Goal: Task Accomplishment & Management: Manage account settings

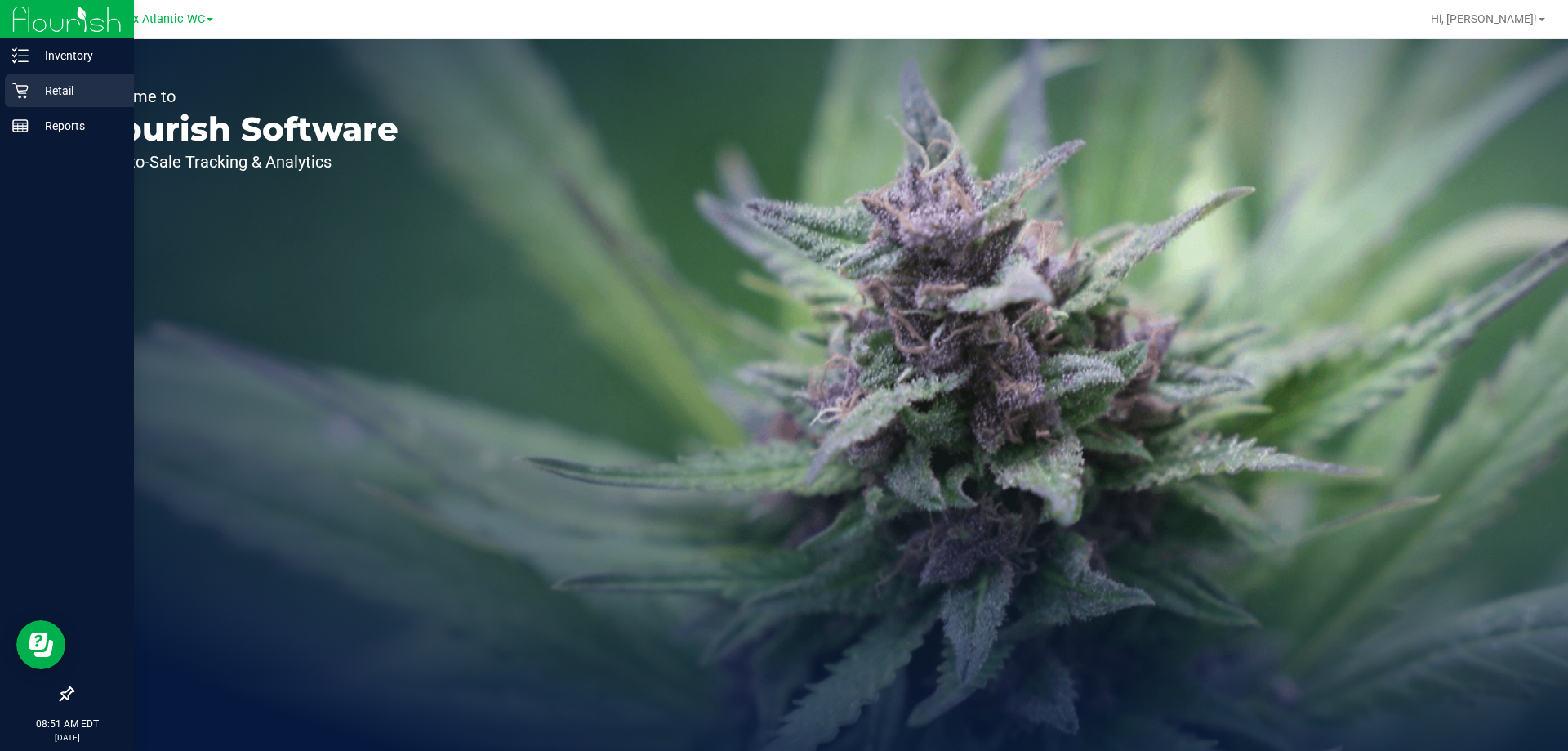
click at [20, 88] on icon at bounding box center [20, 91] width 16 height 16
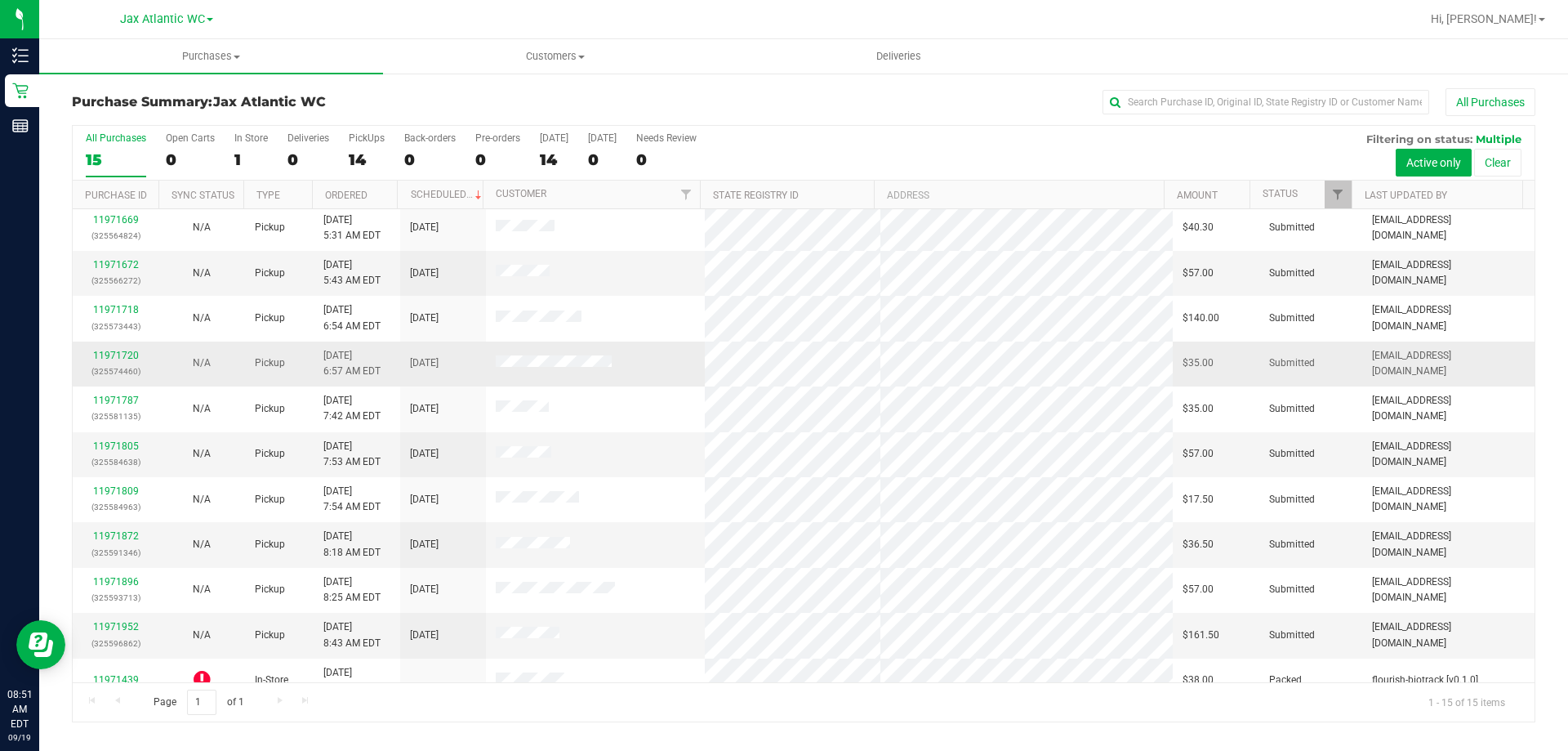
scroll to position [205, 0]
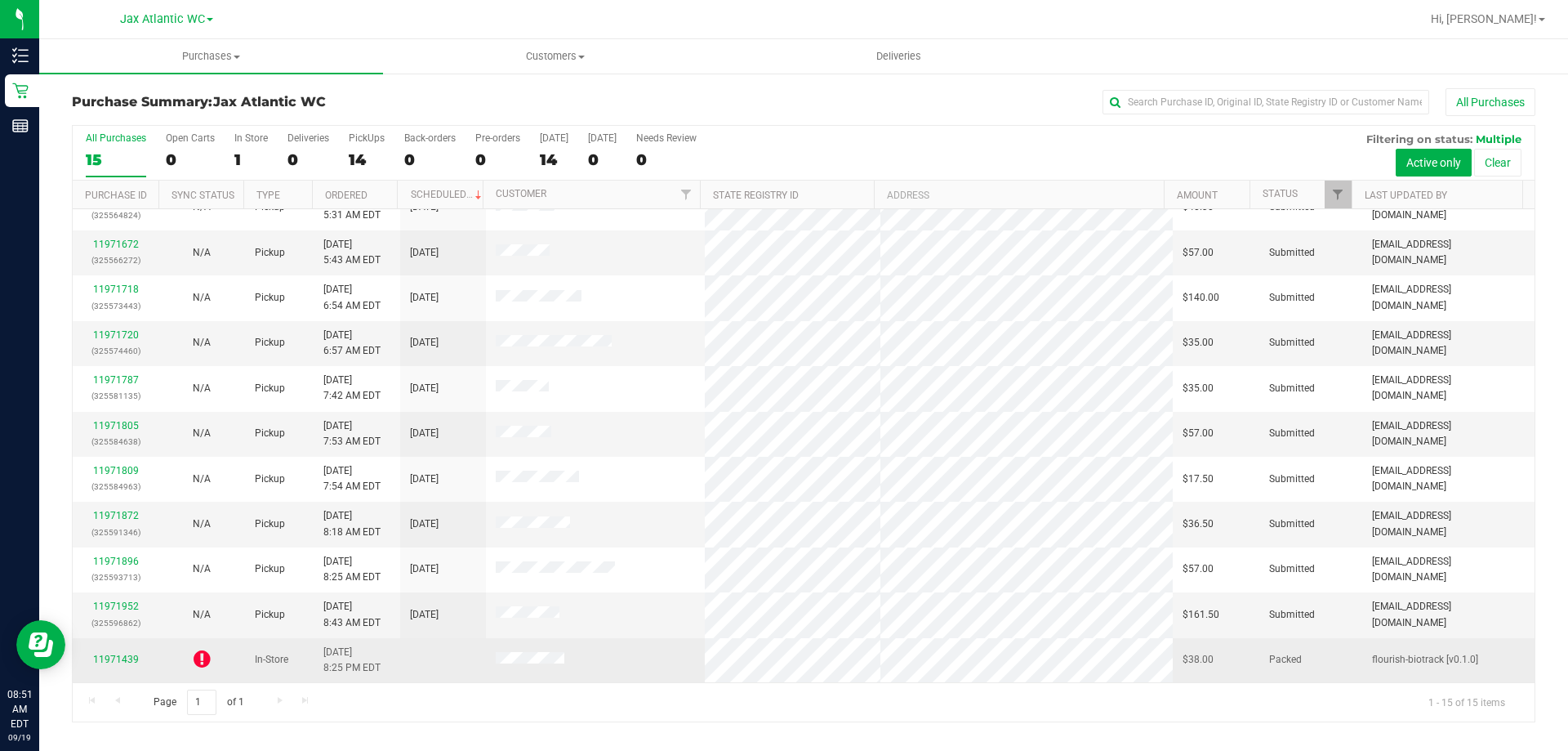
click at [195, 655] on icon at bounding box center [202, 659] width 17 height 20
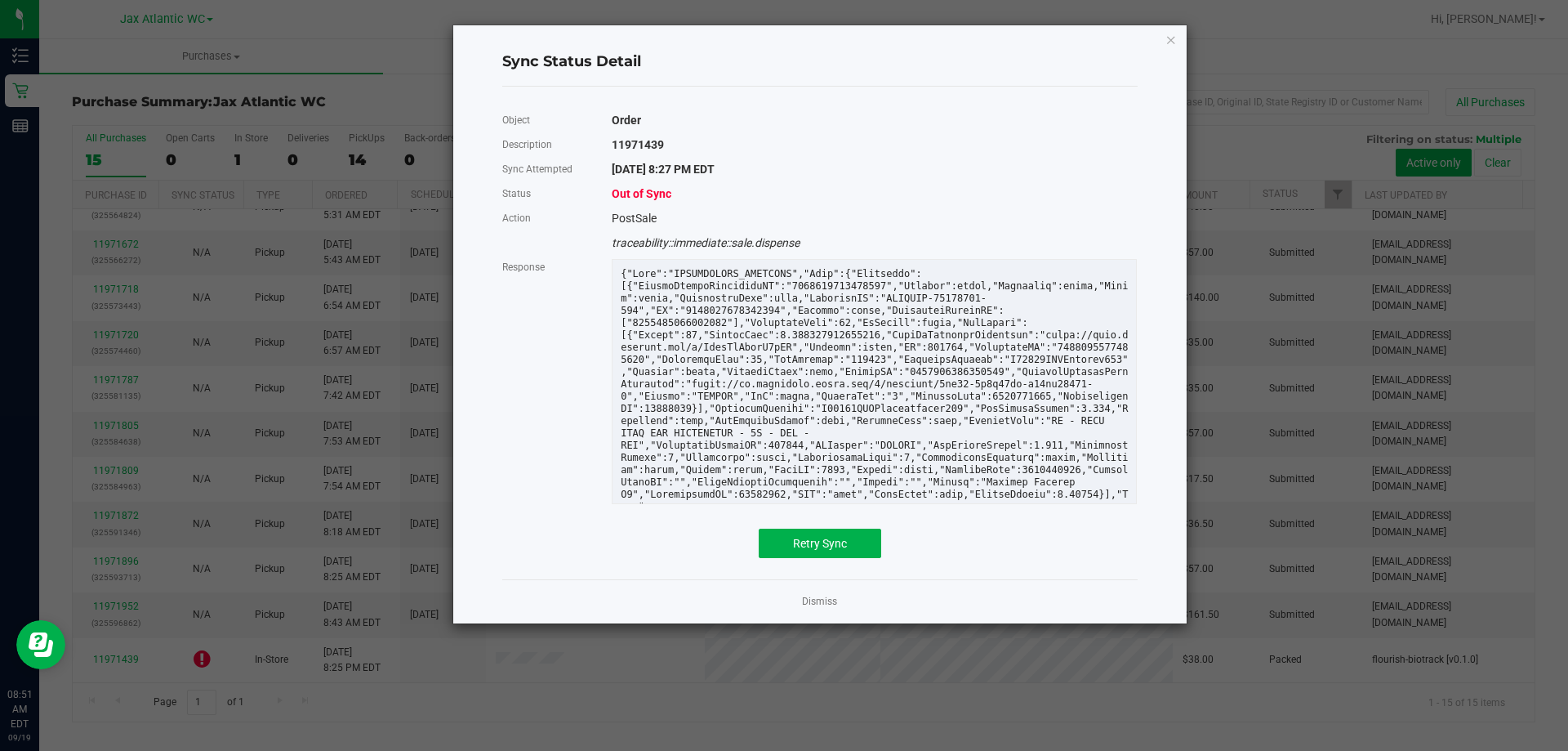
click at [805, 594] on app-cancel-button "Dismiss" at bounding box center [820, 601] width 36 height 17
click at [807, 598] on link "Dismiss" at bounding box center [820, 602] width 36 height 14
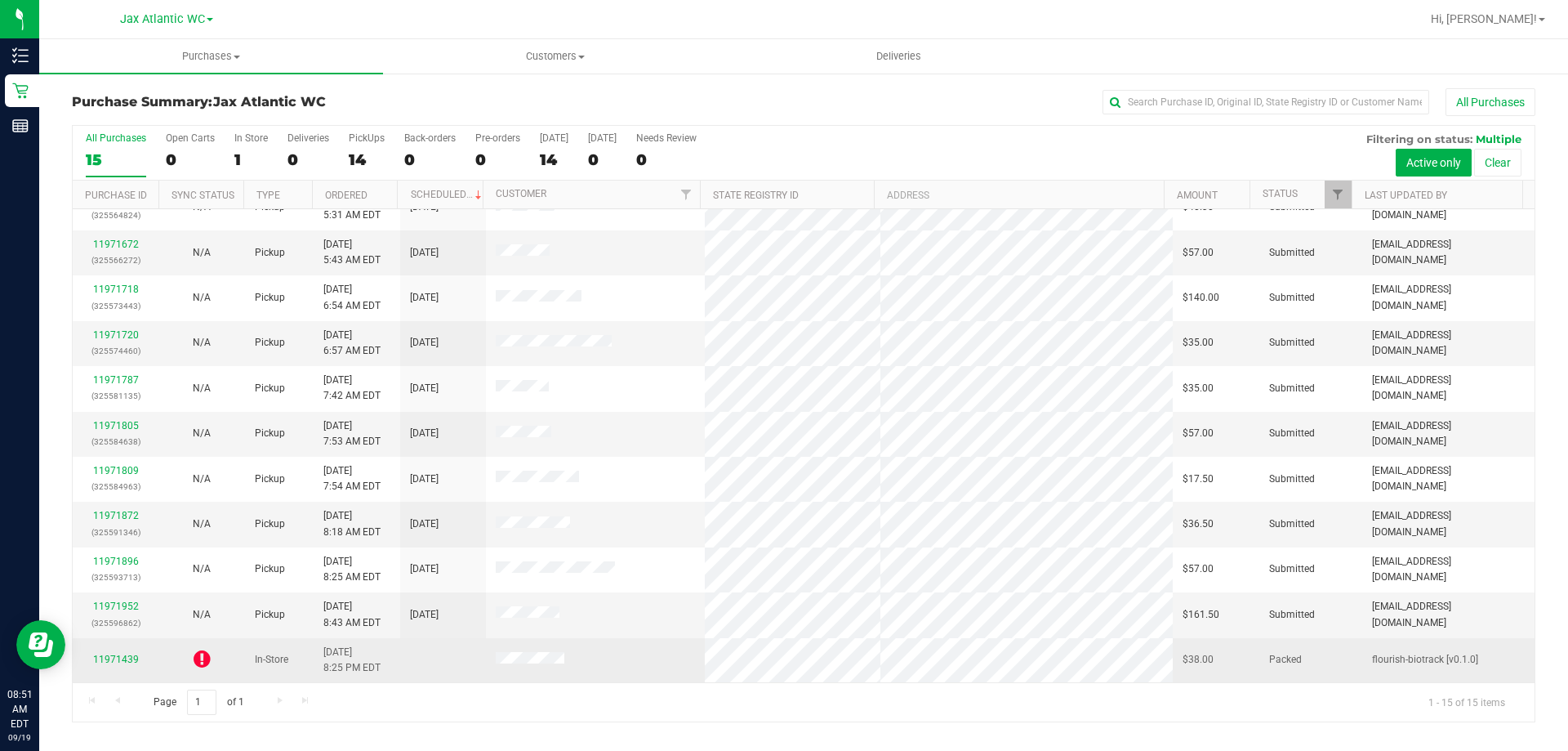
click at [114, 653] on div "11971439" at bounding box center [115, 659] width 66 height 15
click at [115, 660] on link "11971439" at bounding box center [115, 659] width 45 height 12
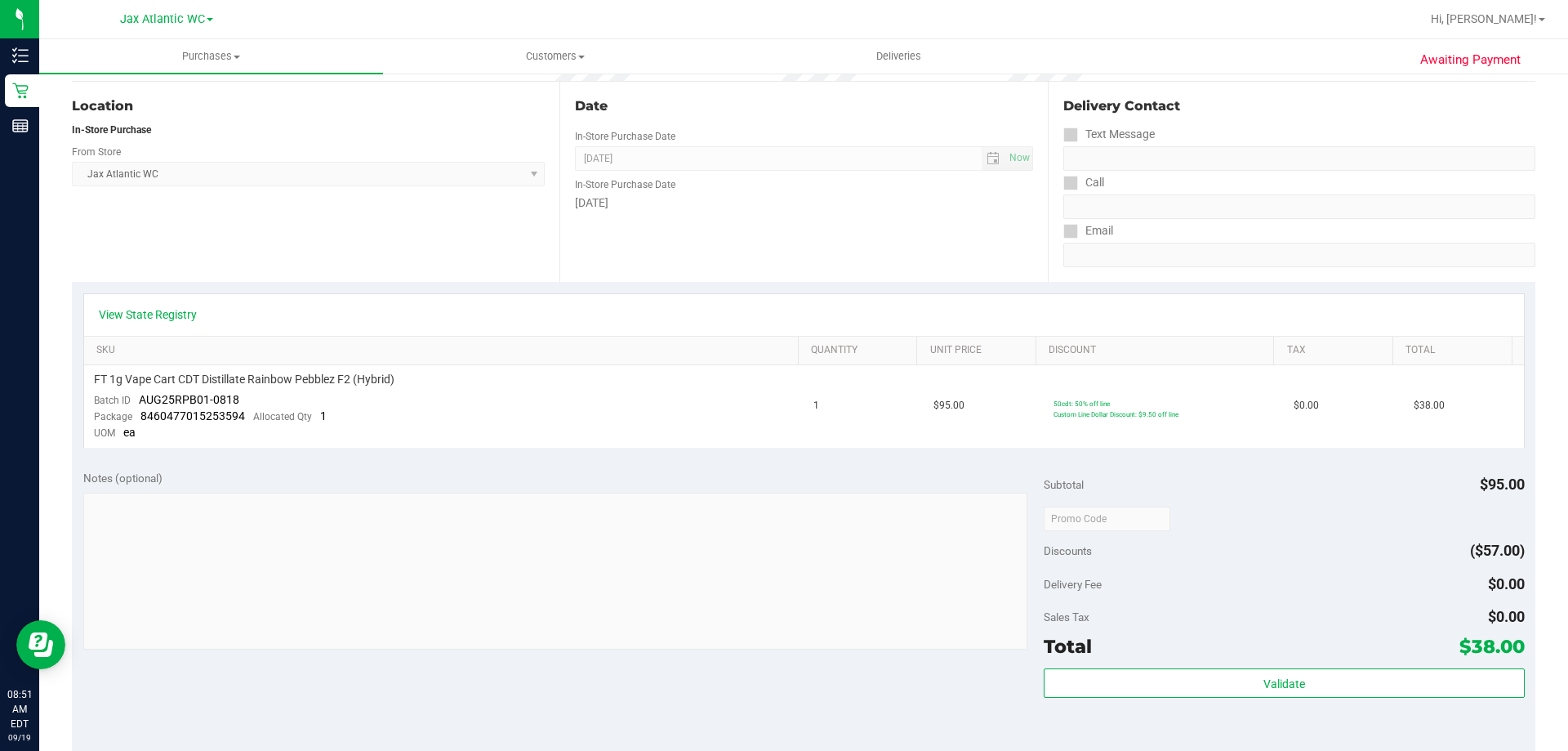
scroll to position [82, 0]
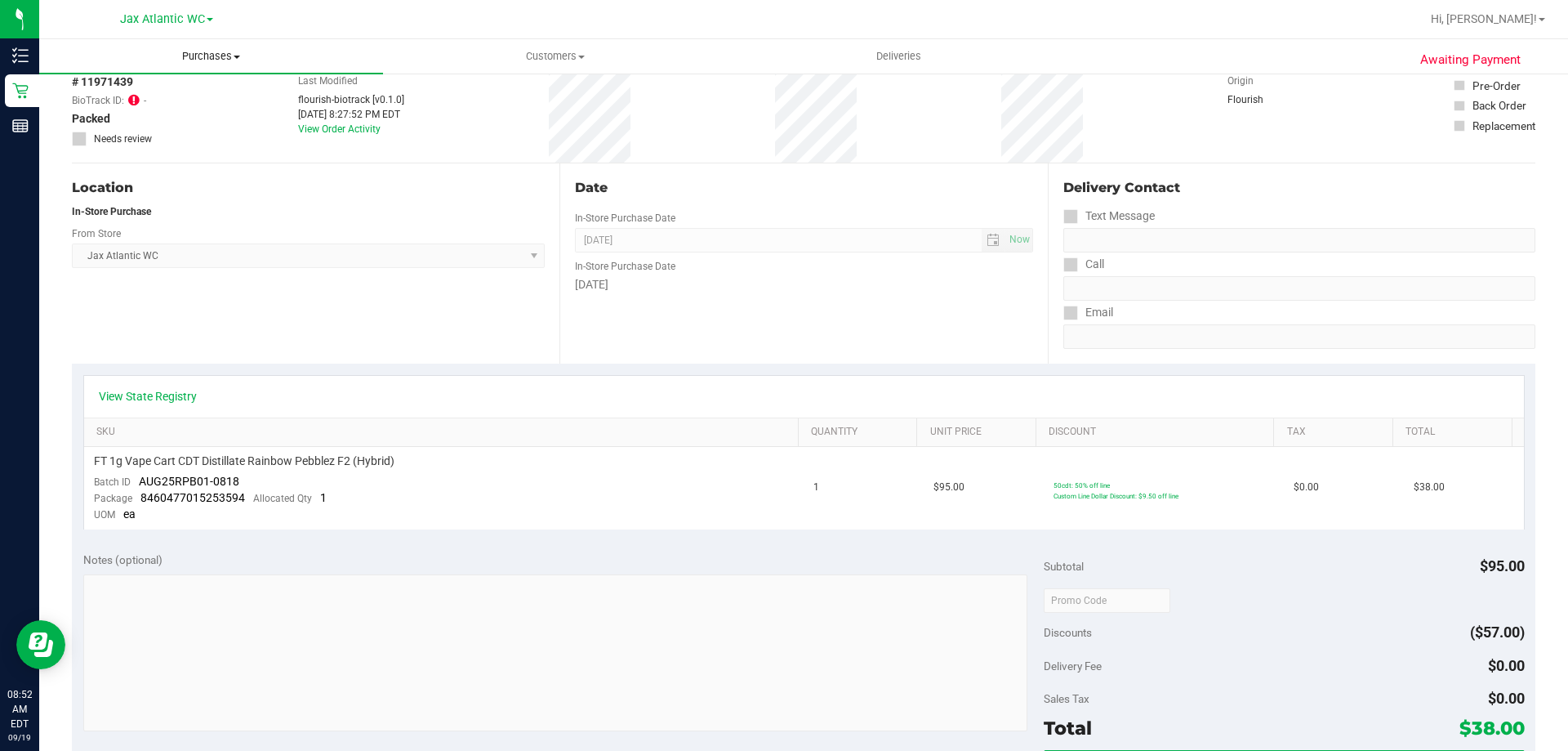
click at [221, 60] on span "Purchases" at bounding box center [211, 56] width 344 height 15
click at [193, 117] on li "Fulfillment" at bounding box center [211, 118] width 344 height 20
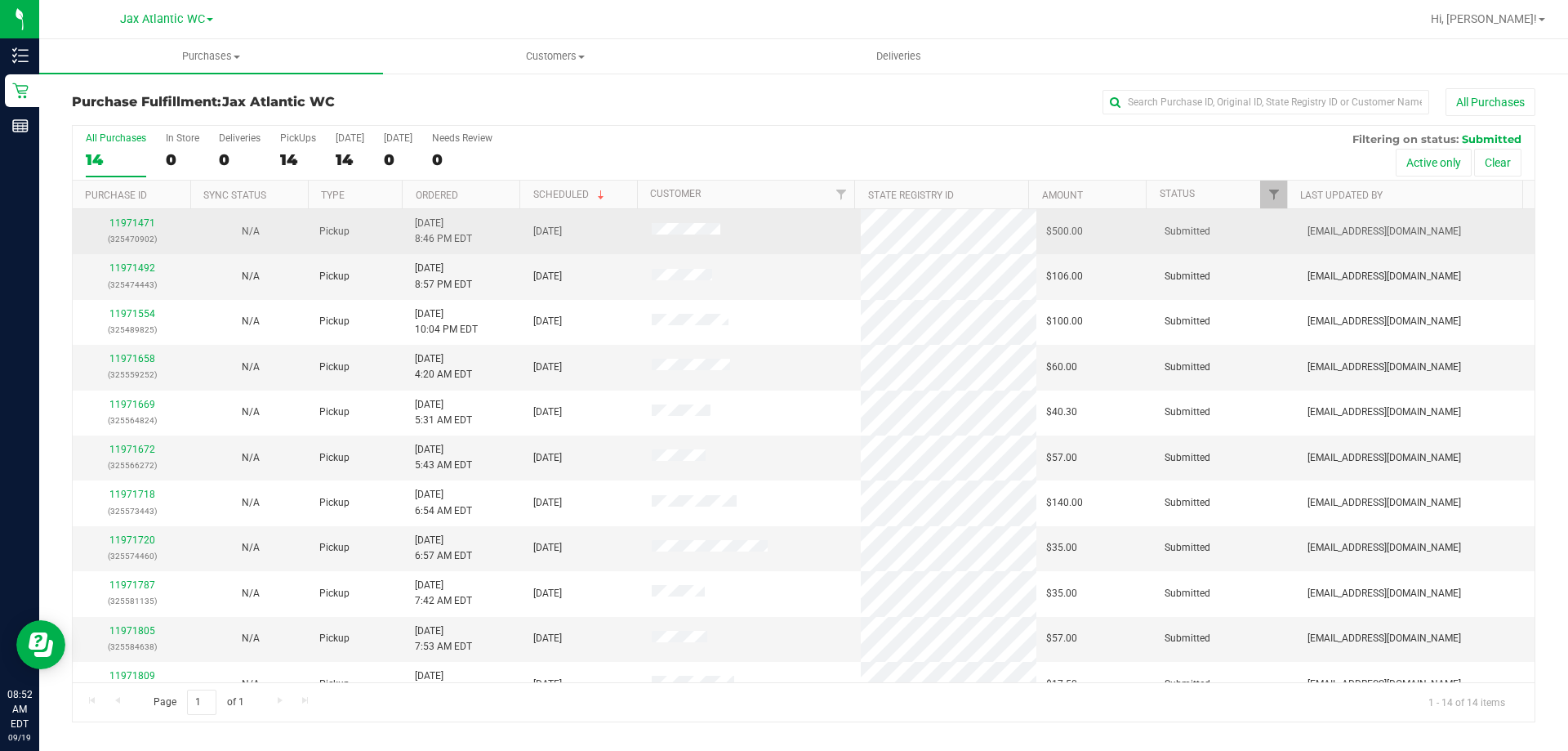
click at [153, 217] on div "11971471 (325470902)" at bounding box center [131, 231] width 99 height 31
click at [148, 220] on link "11971471" at bounding box center [131, 223] width 45 height 12
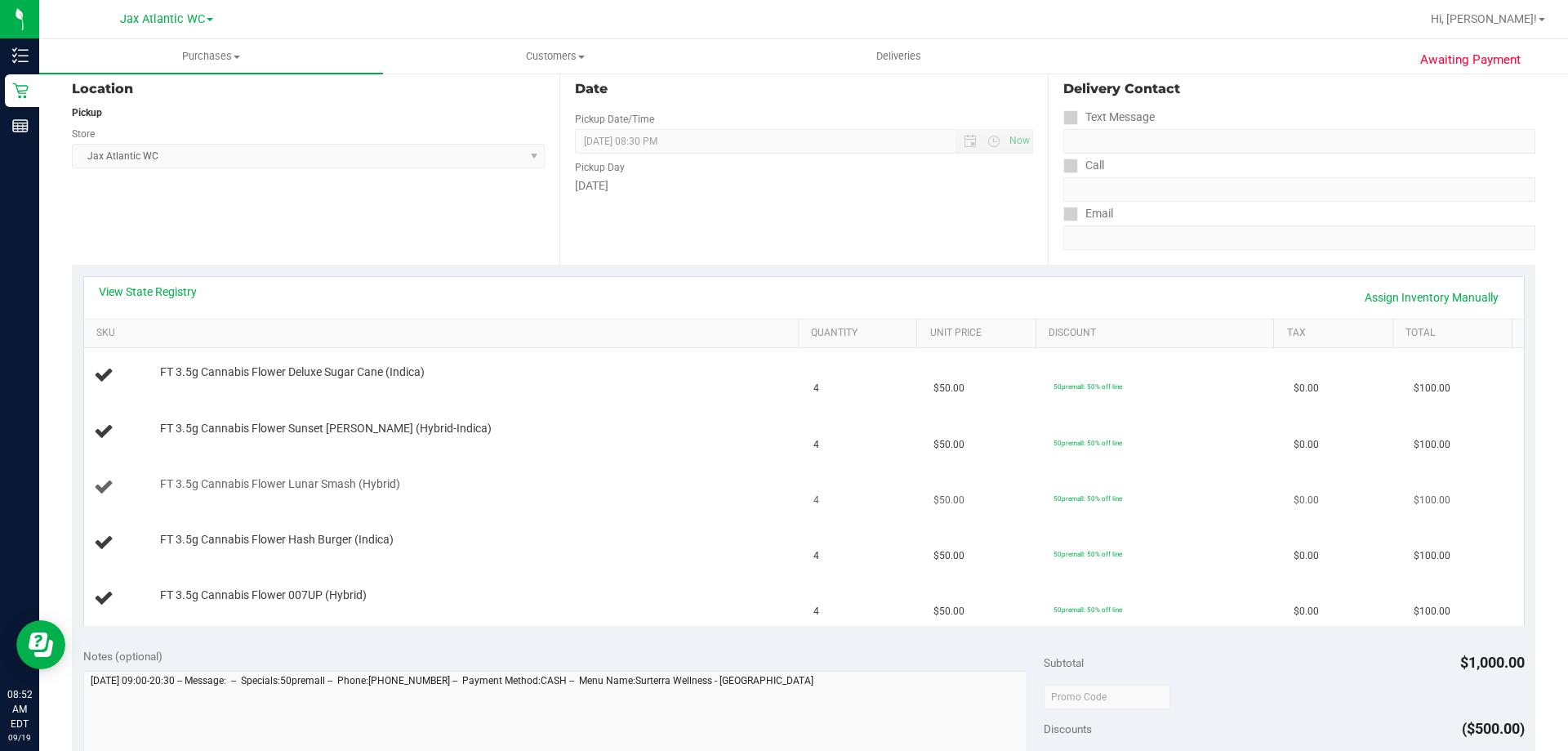
scroll to position [245, 0]
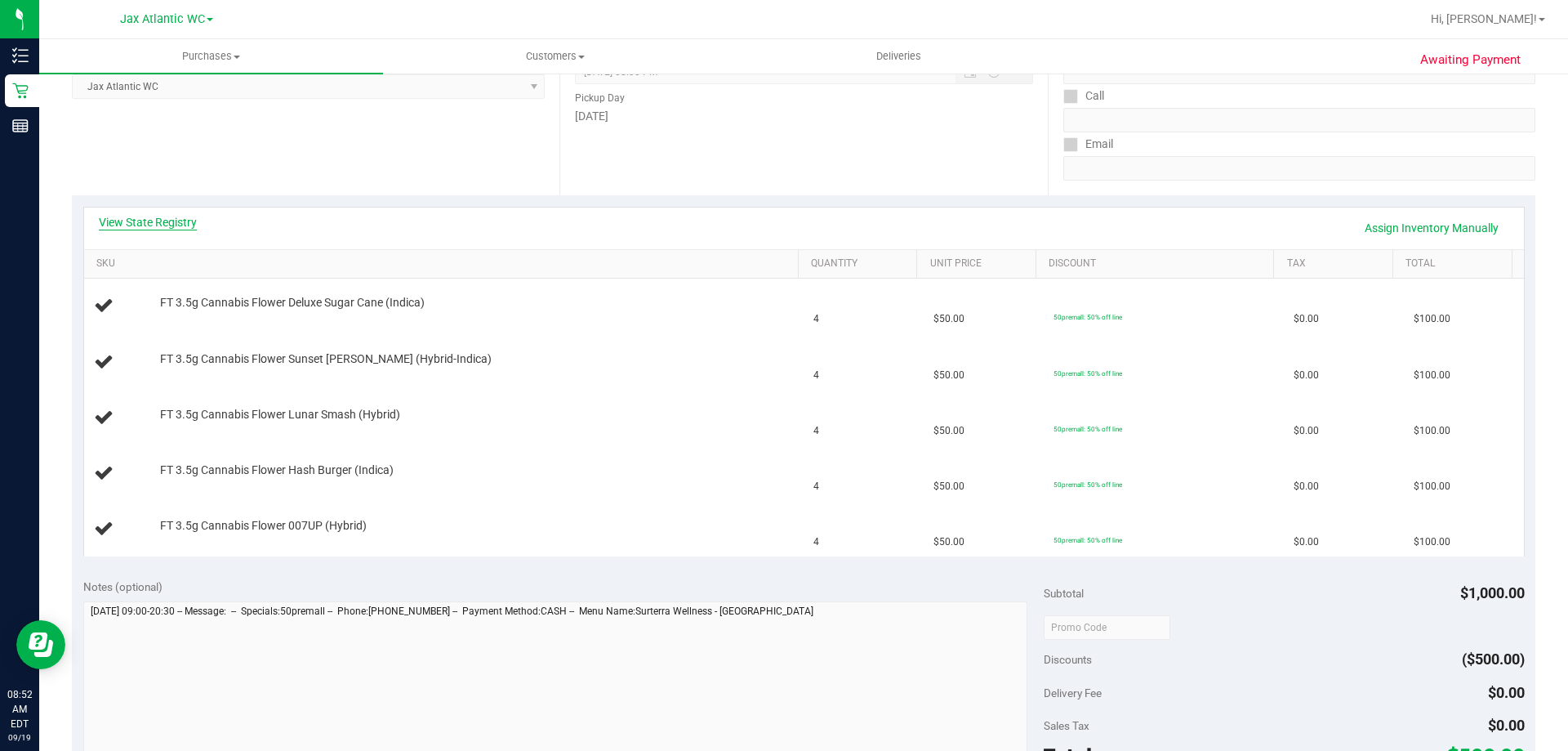
click at [169, 218] on link "View State Registry" at bounding box center [147, 222] width 98 height 16
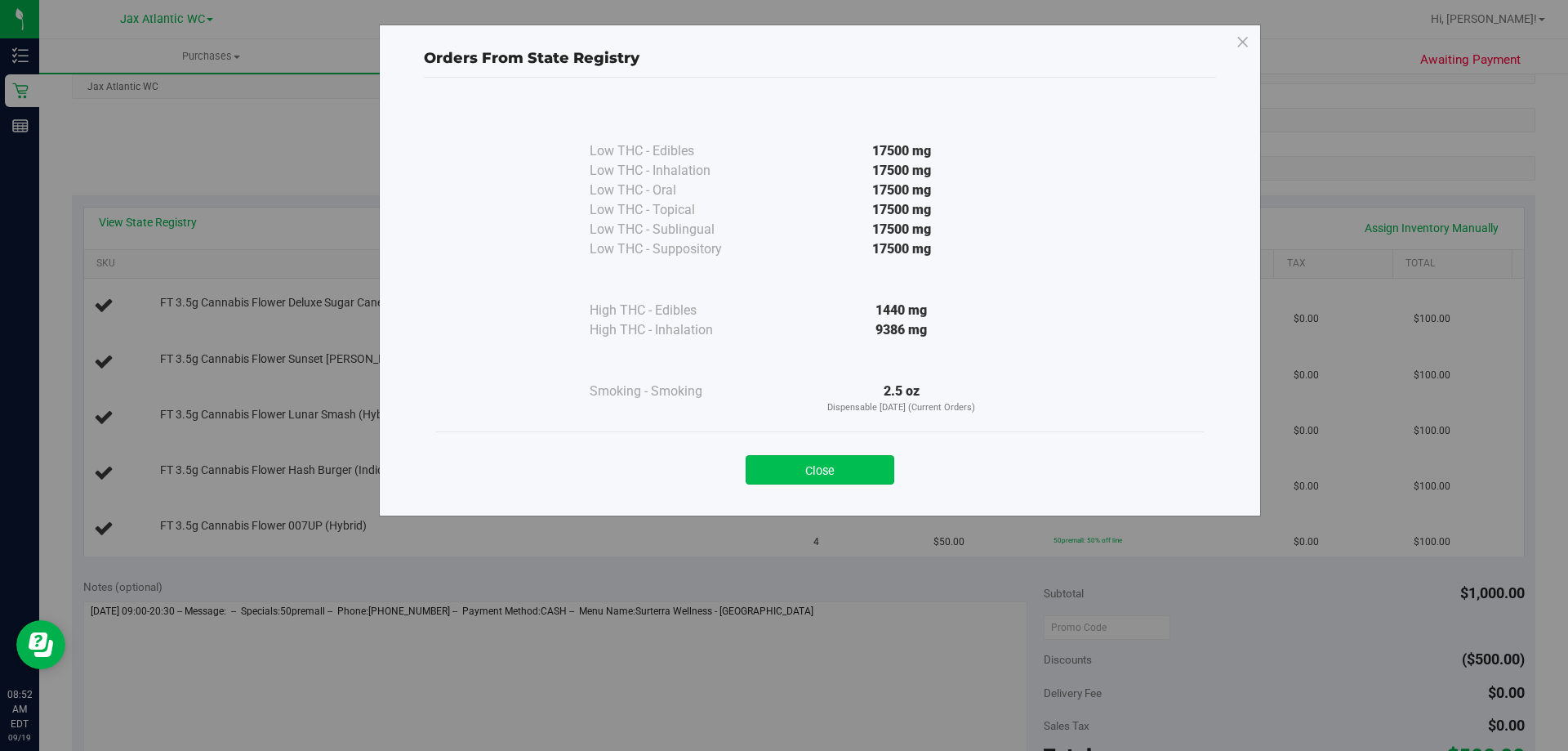
click at [824, 465] on button "Close" at bounding box center [819, 469] width 148 height 29
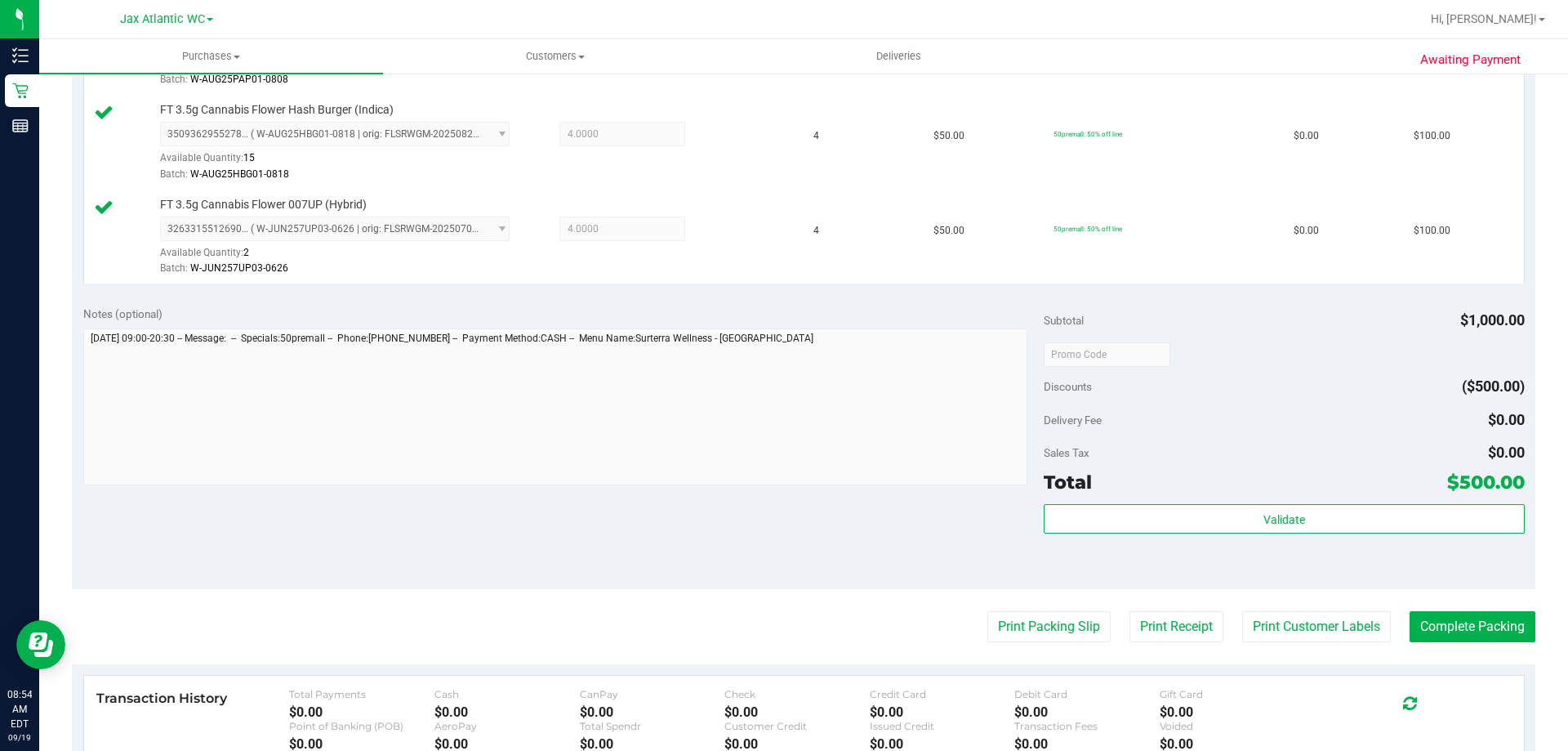
scroll to position [735, 0]
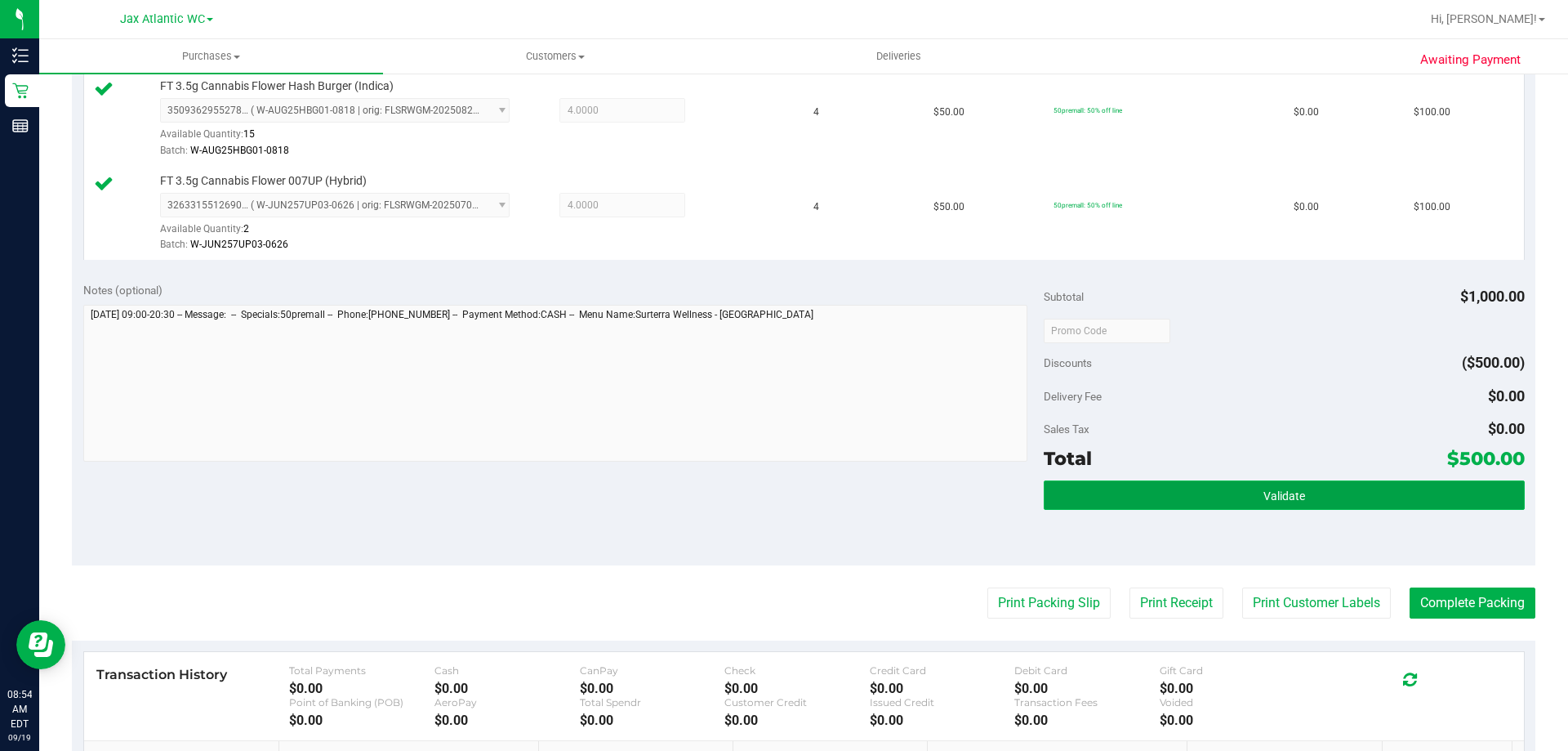
click at [1221, 491] on button "Validate" at bounding box center [1284, 495] width 481 height 29
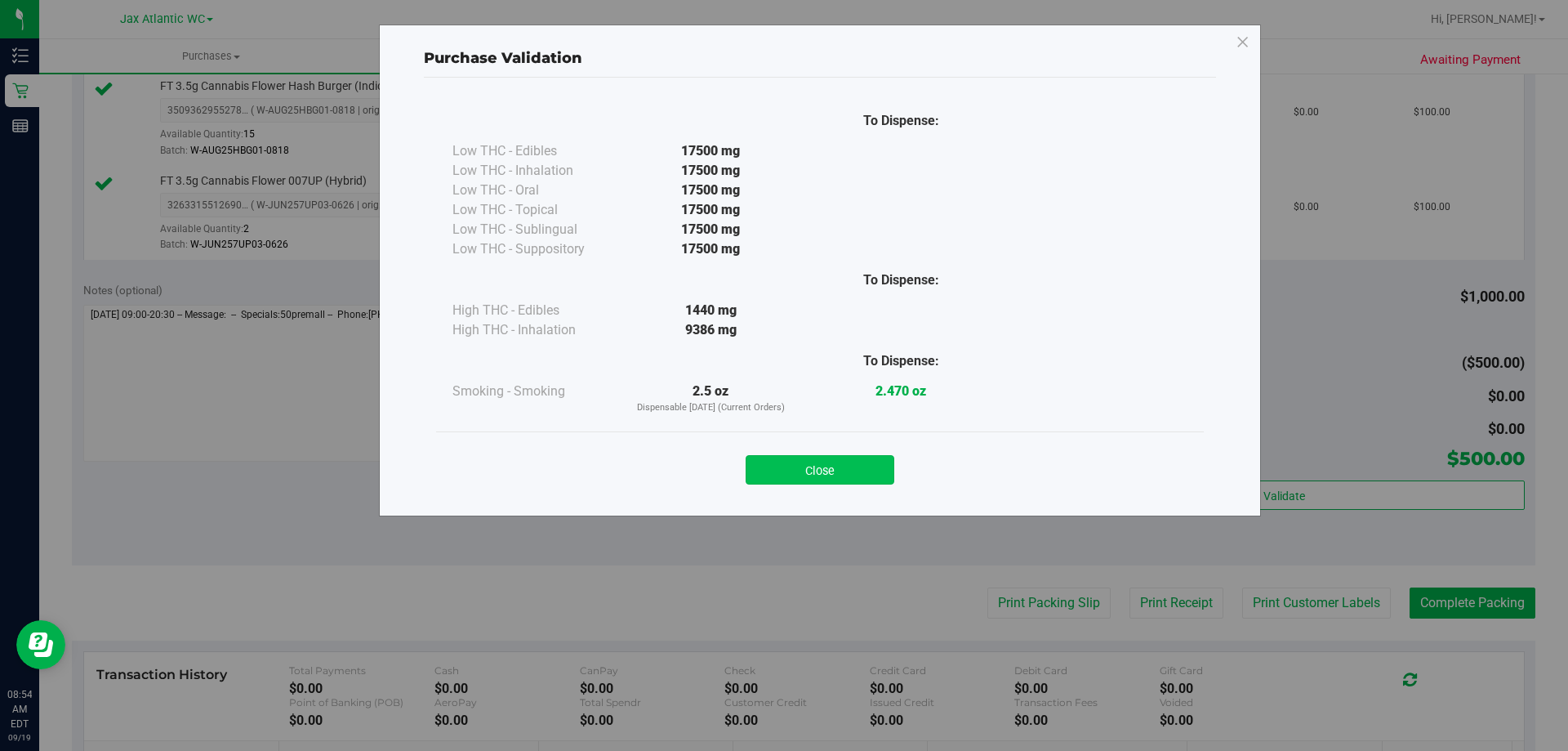
click at [848, 471] on button "Close" at bounding box center [819, 469] width 148 height 29
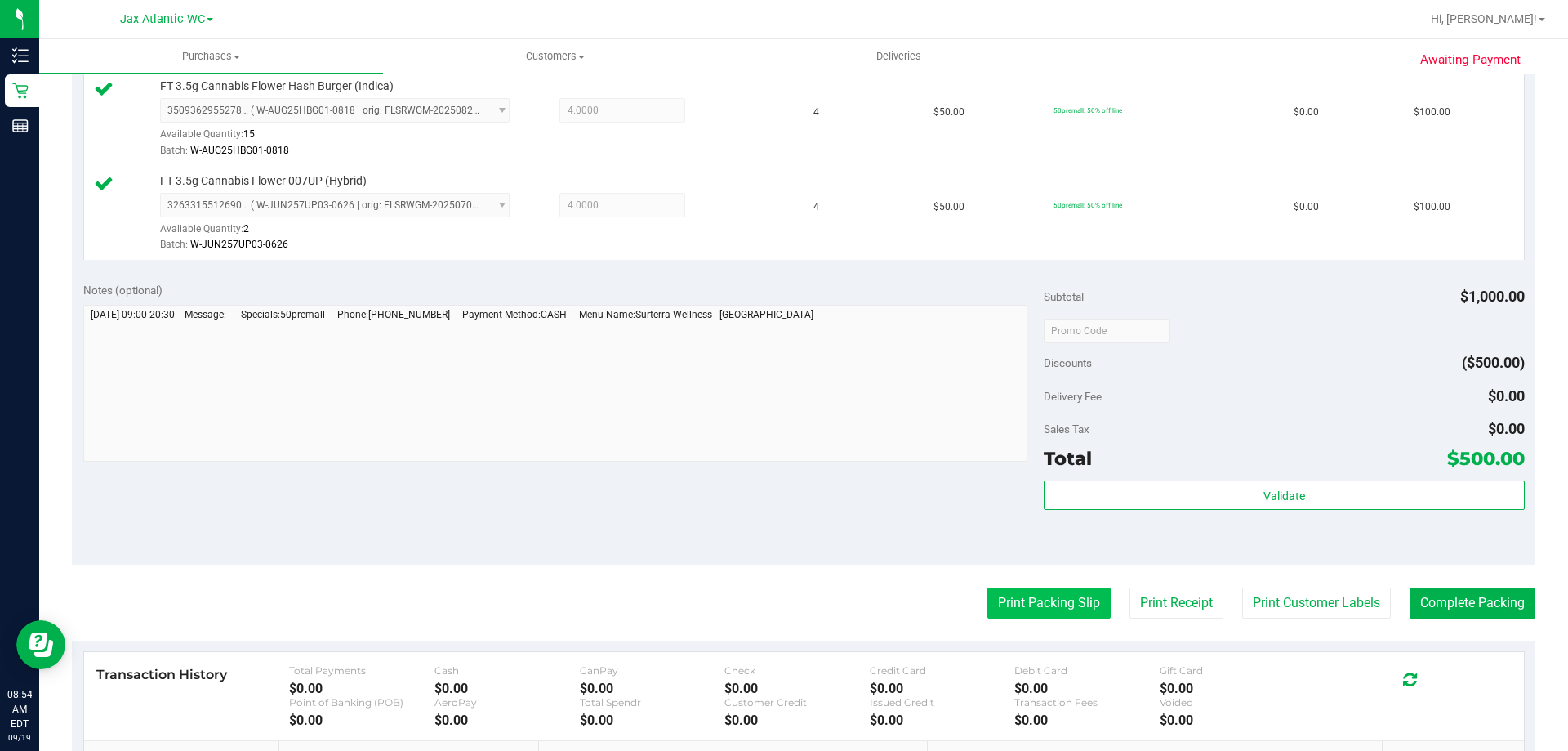
click at [1003, 599] on button "Print Packing Slip" at bounding box center [1048, 603] width 123 height 31
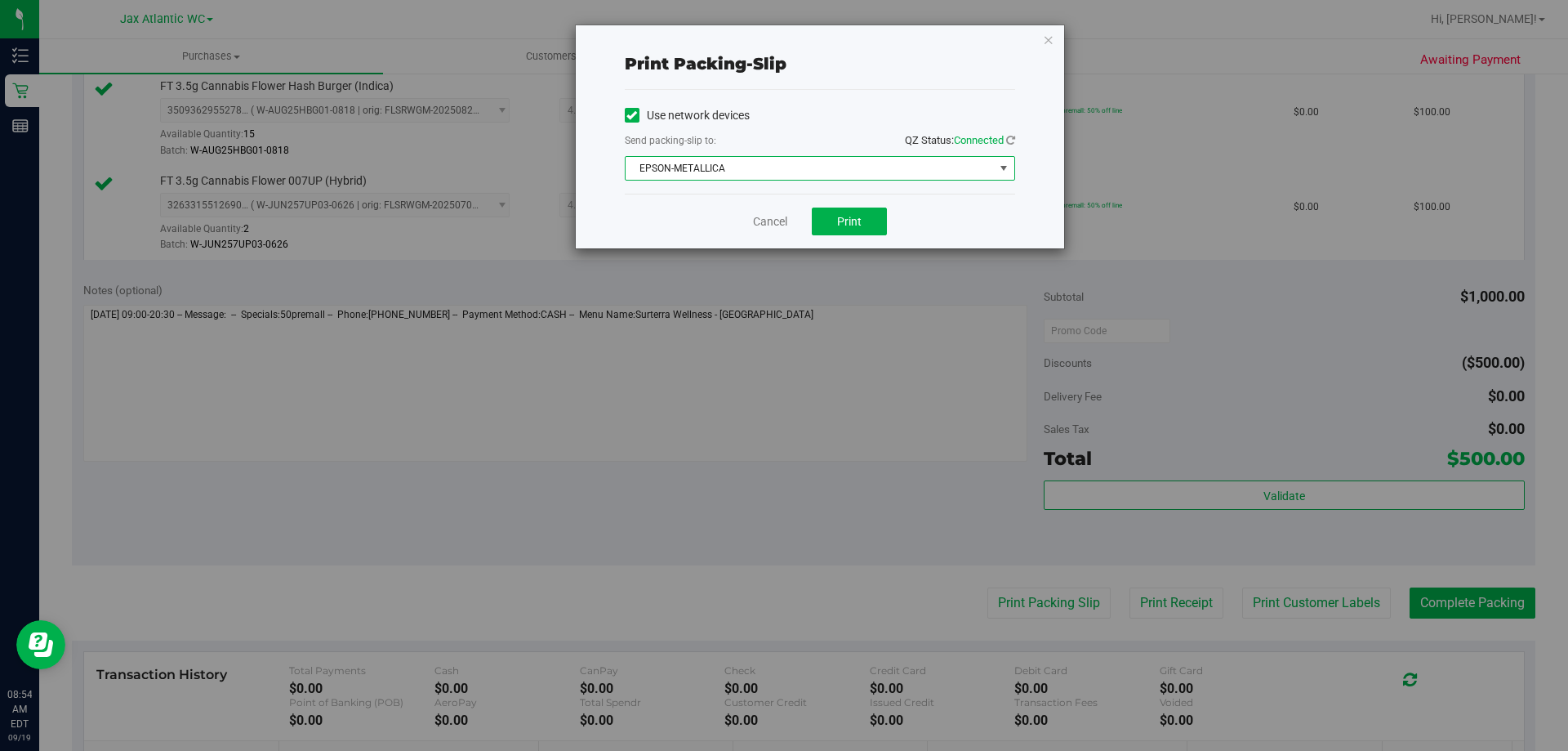
click at [837, 167] on span "EPSON-METALLICA" at bounding box center [809, 169] width 369 height 23
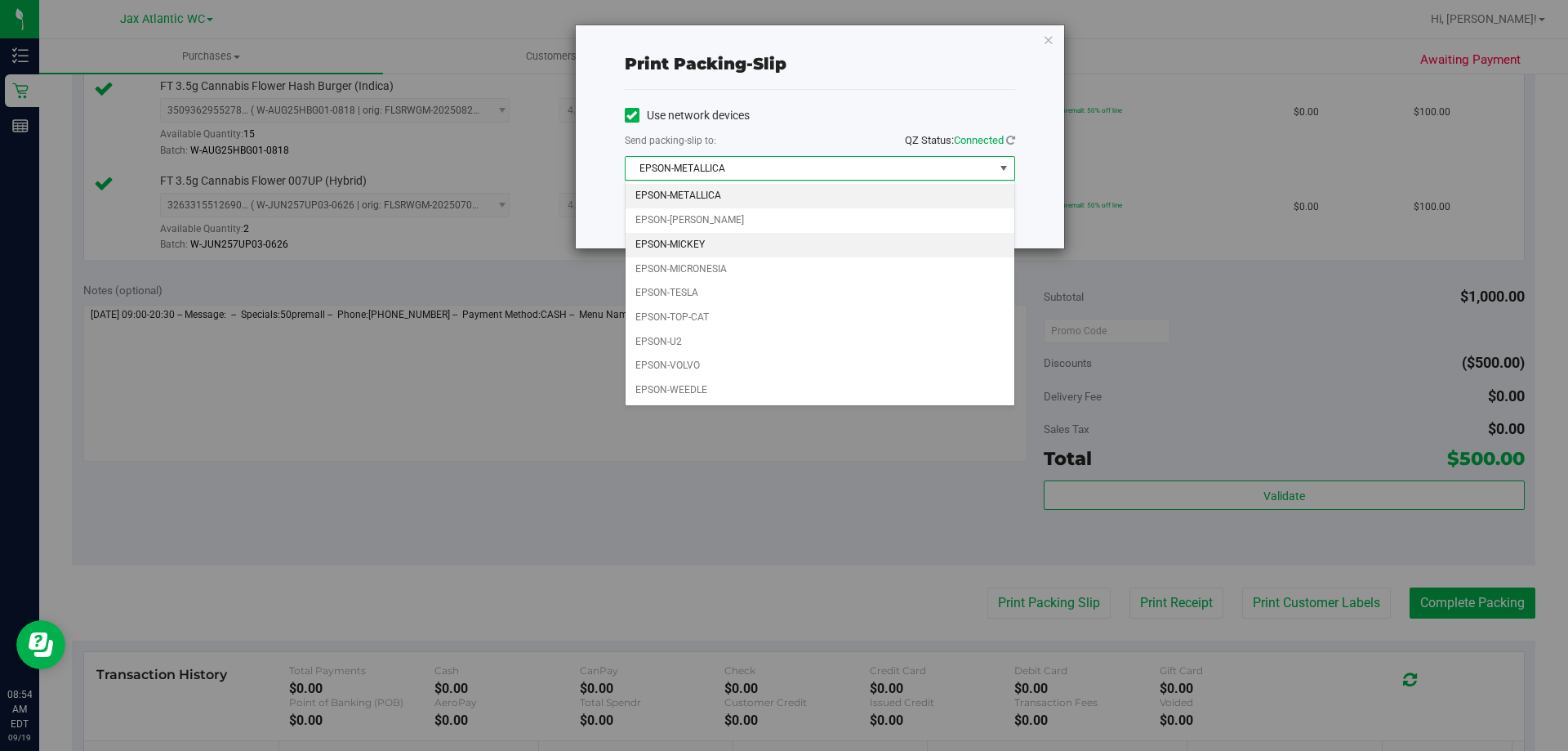
click at [716, 248] on li "EPSON-MICKEY" at bounding box center [820, 245] width 389 height 25
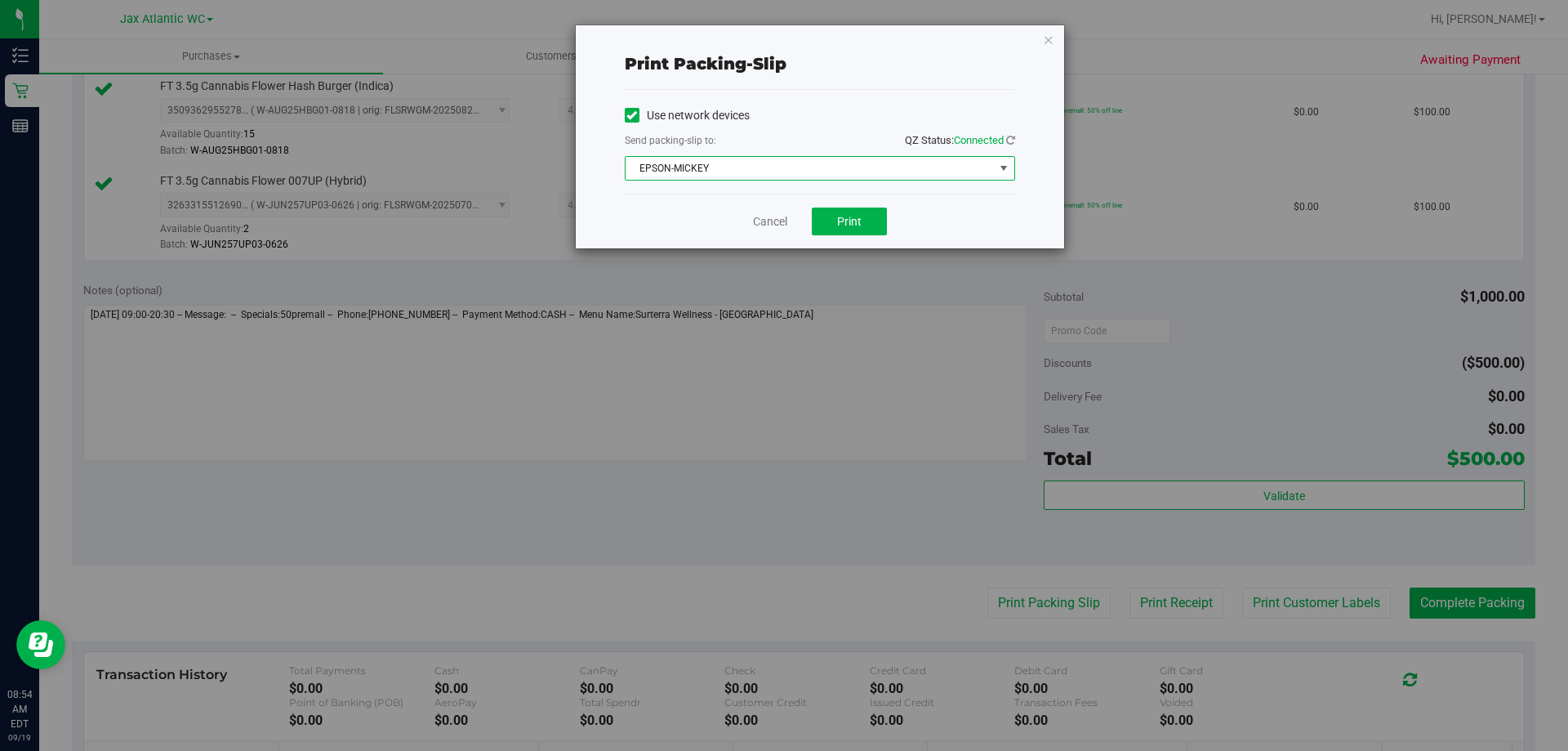
click at [791, 178] on span "EPSON-MICKEY" at bounding box center [809, 169] width 369 height 23
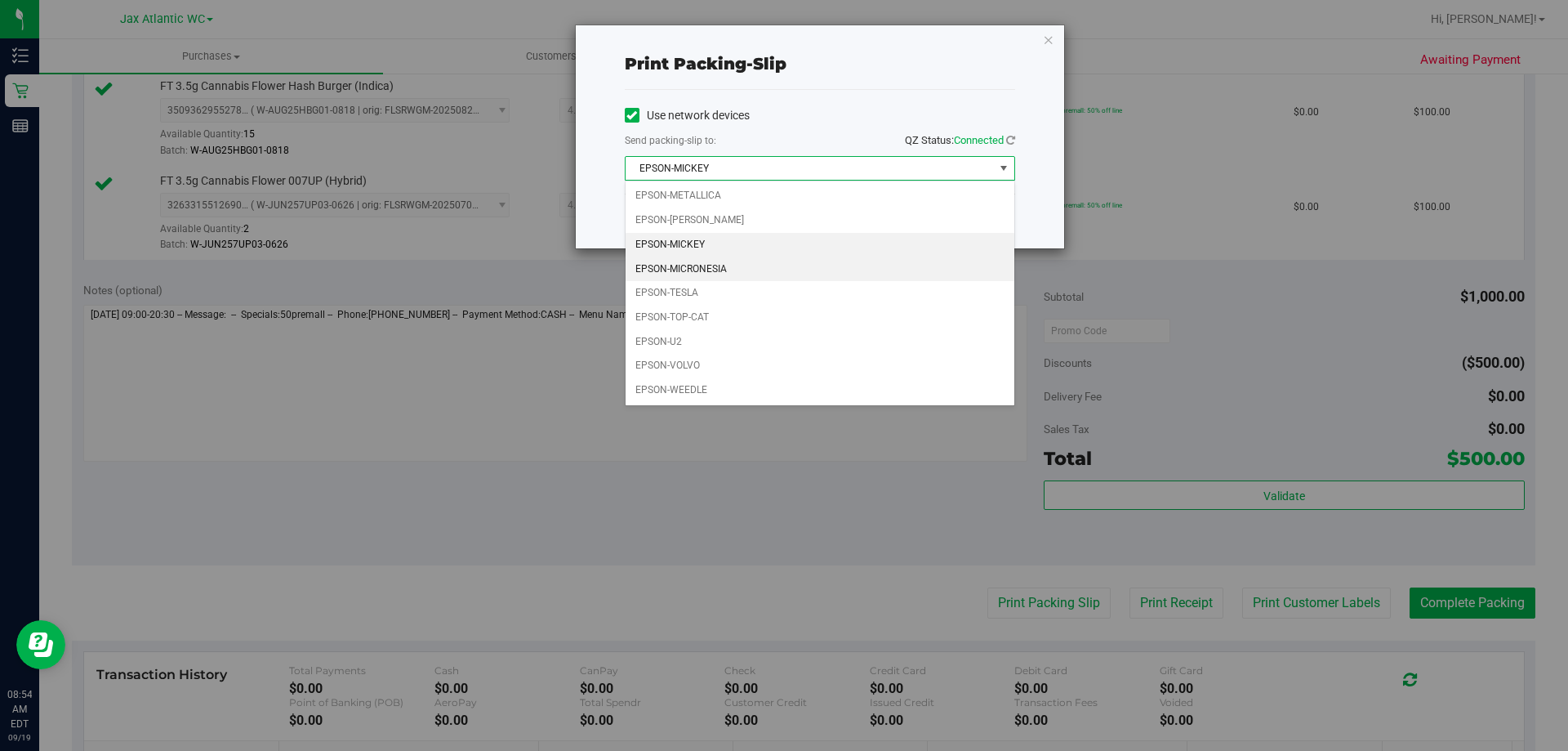
drag, startPoint x: 734, startPoint y: 269, endPoint x: 762, endPoint y: 267, distance: 28.1
click at [736, 269] on li "EPSON-MICRONESIA" at bounding box center [820, 270] width 389 height 25
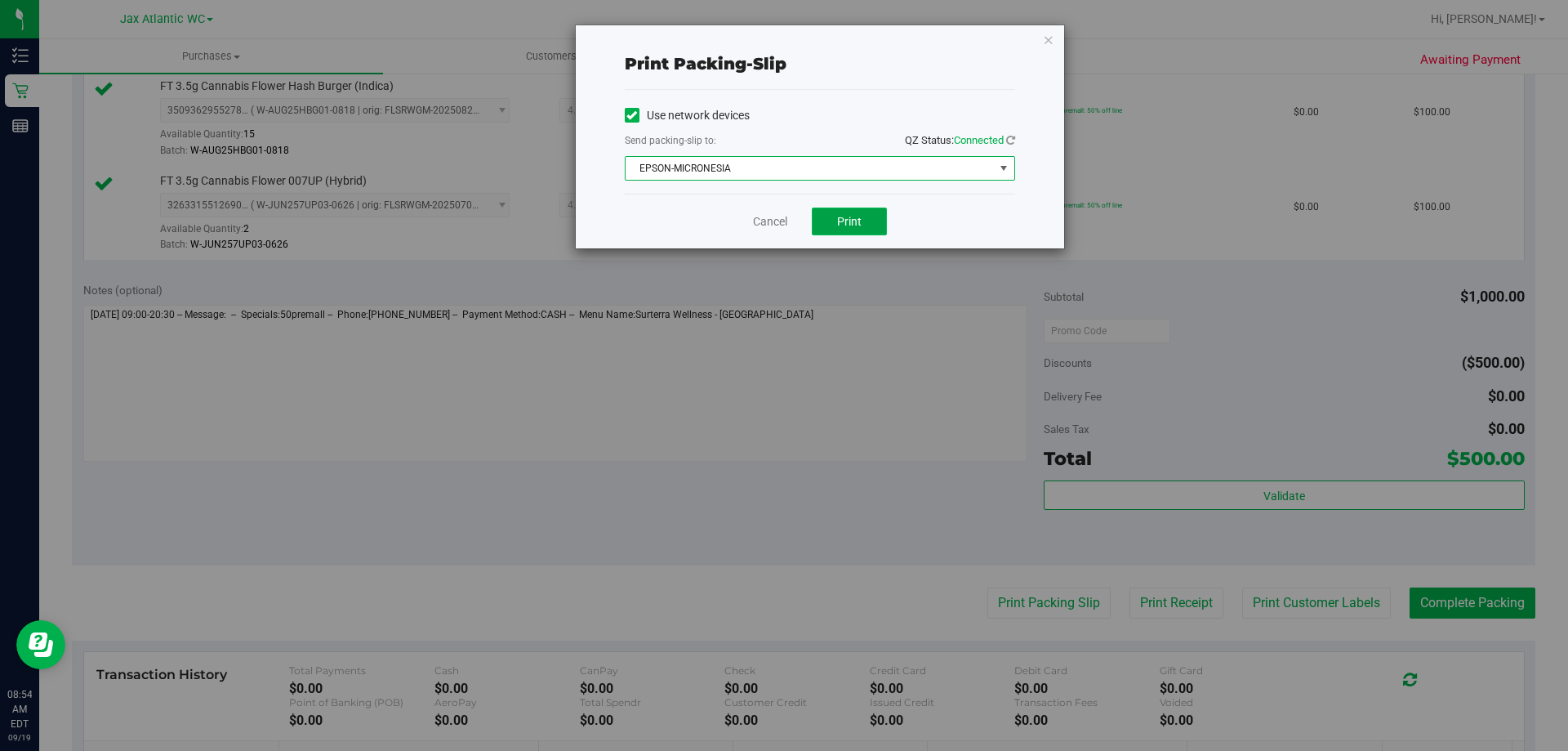
click at [850, 227] on span "Print" at bounding box center [849, 221] width 25 height 13
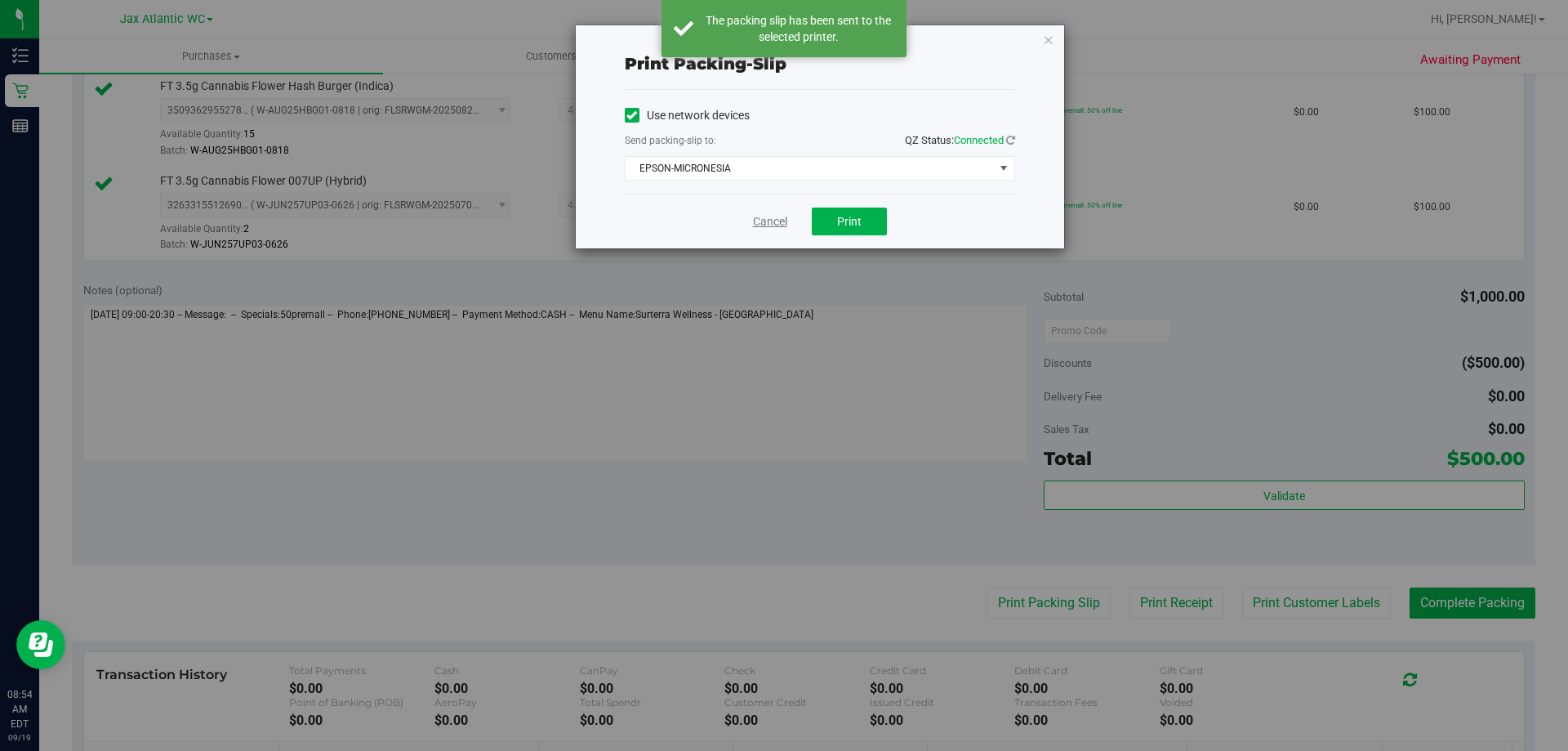
click at [763, 214] on link "Cancel" at bounding box center [770, 221] width 35 height 17
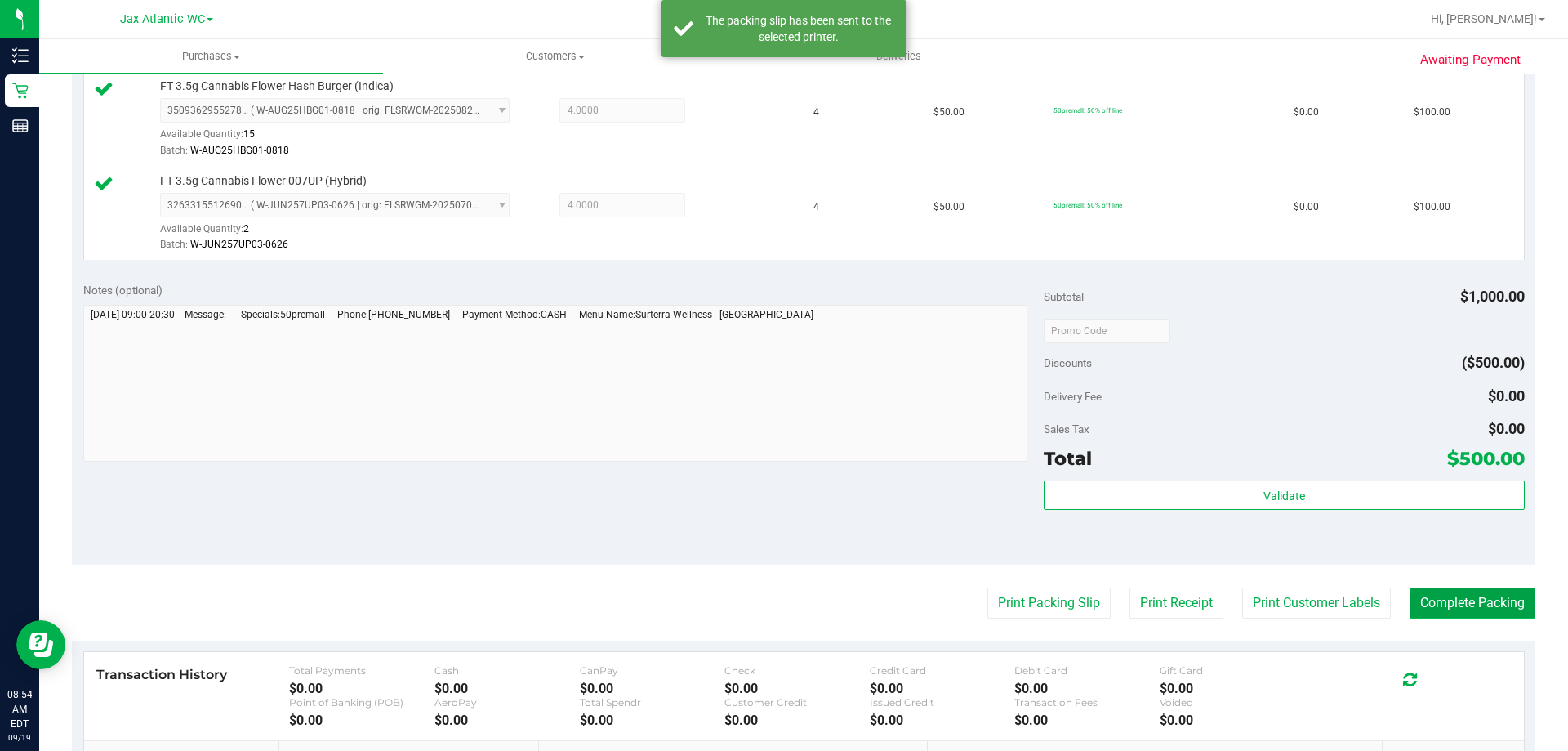
click at [1432, 593] on button "Complete Packing" at bounding box center [1473, 603] width 126 height 31
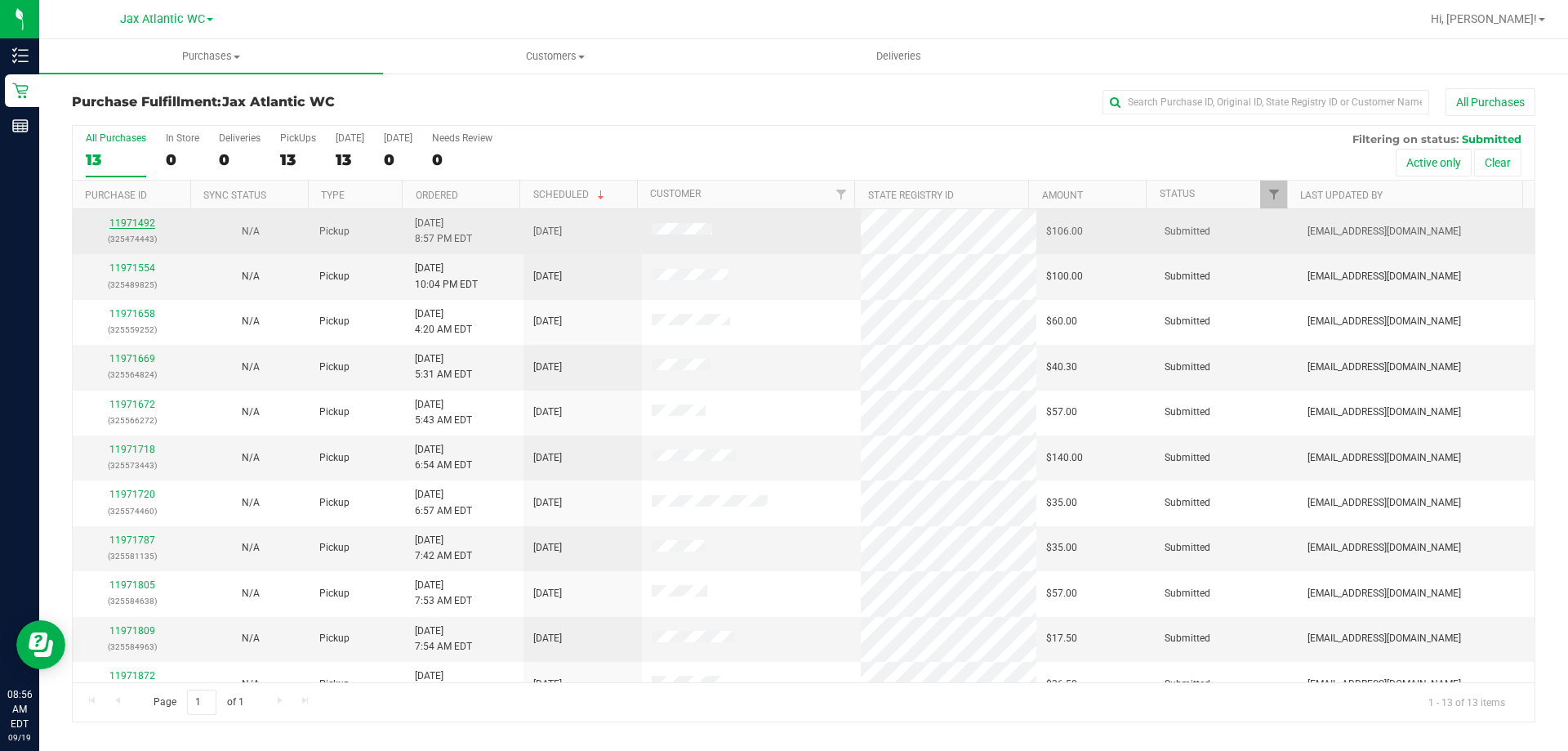
click at [130, 221] on link "11971492" at bounding box center [131, 223] width 45 height 12
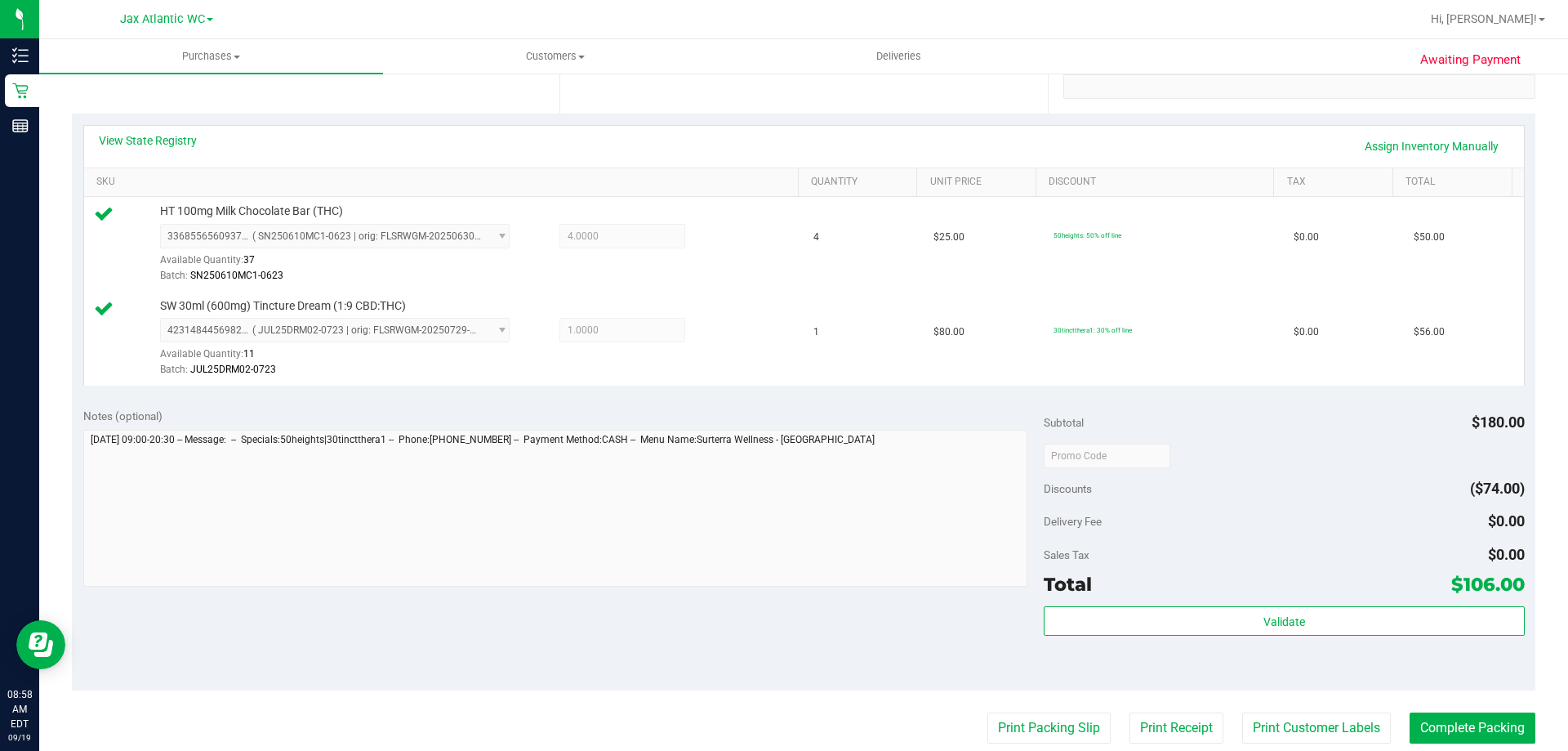
scroll to position [680, 0]
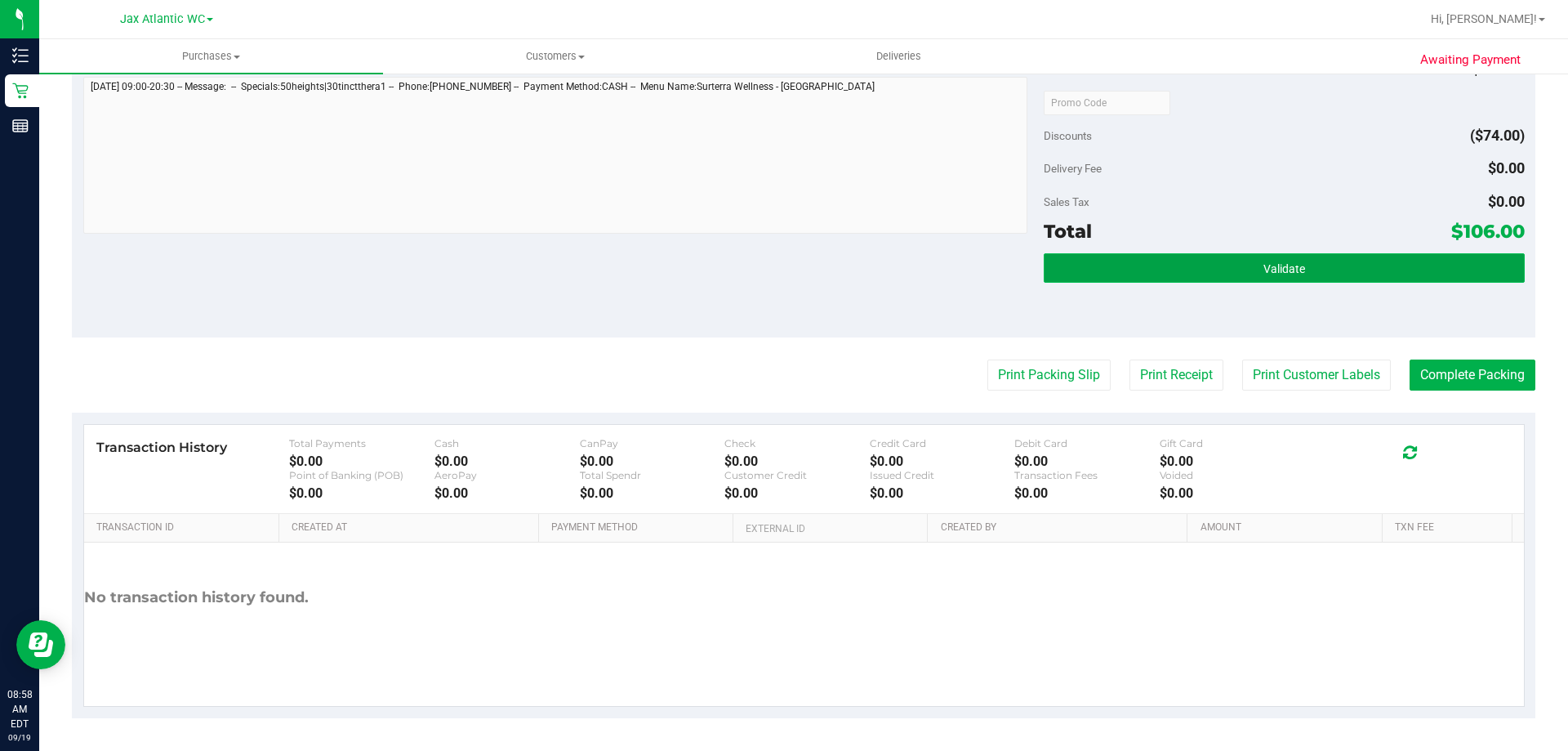
click at [1137, 260] on button "Validate" at bounding box center [1284, 268] width 481 height 29
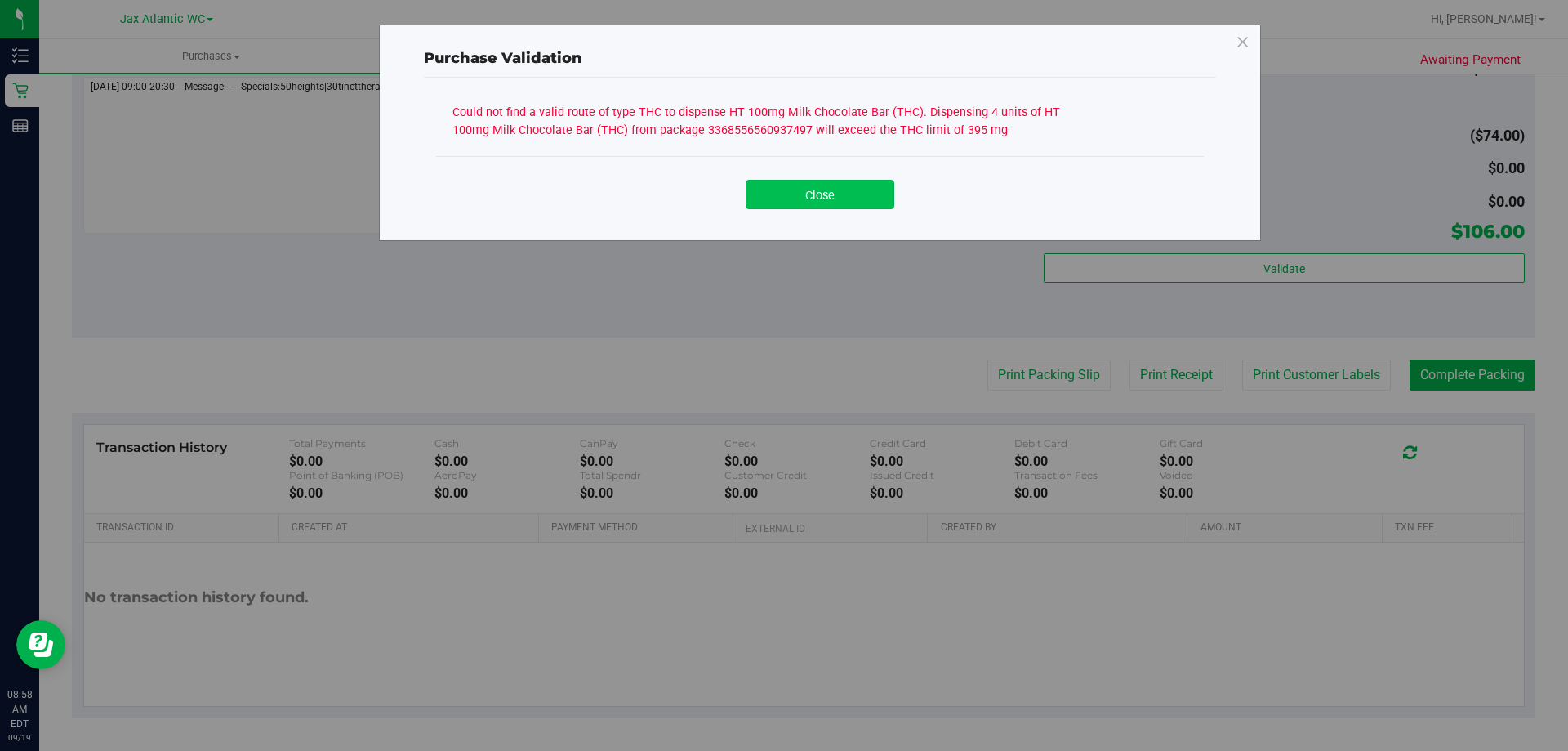
click at [804, 199] on button "Close" at bounding box center [819, 194] width 148 height 29
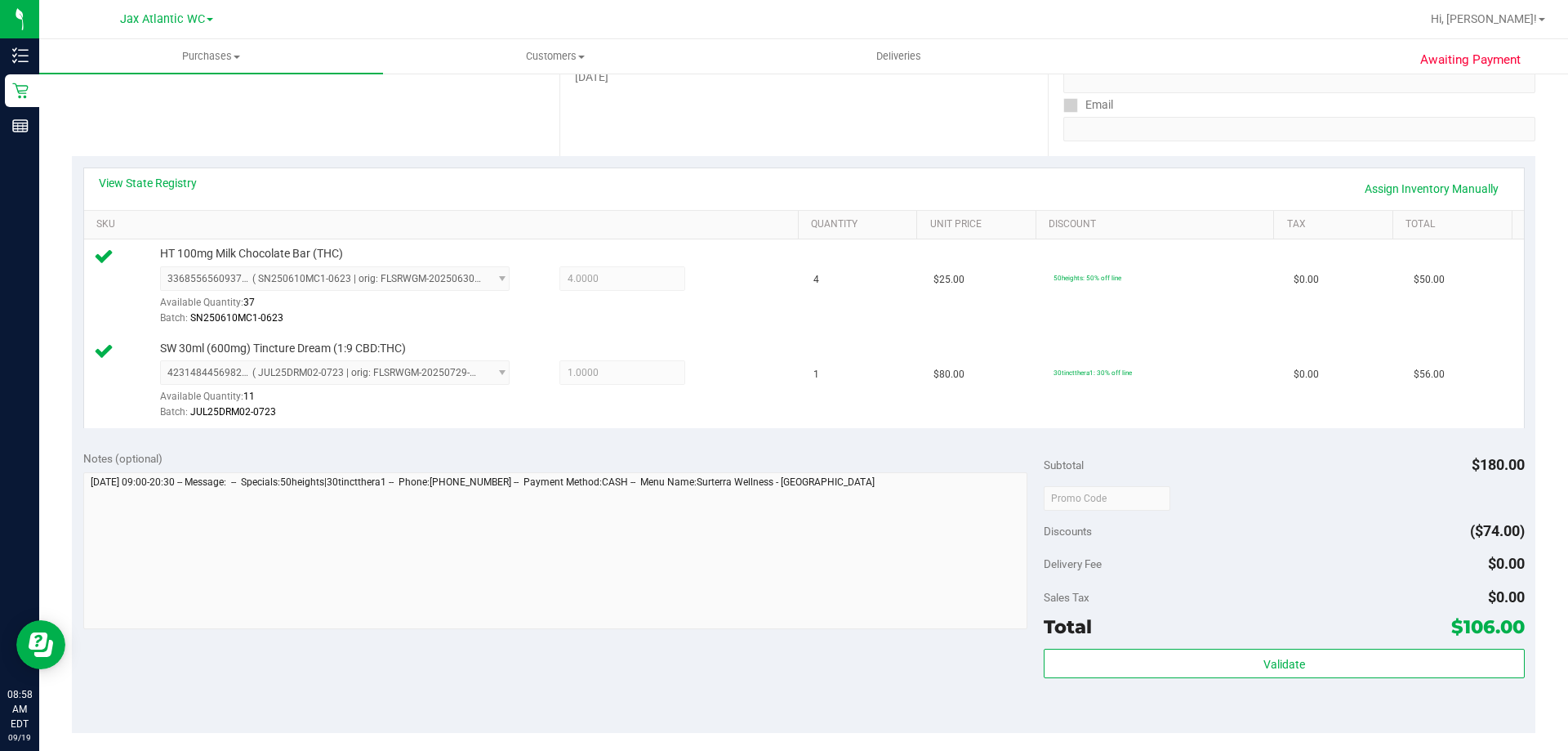
scroll to position [189, 0]
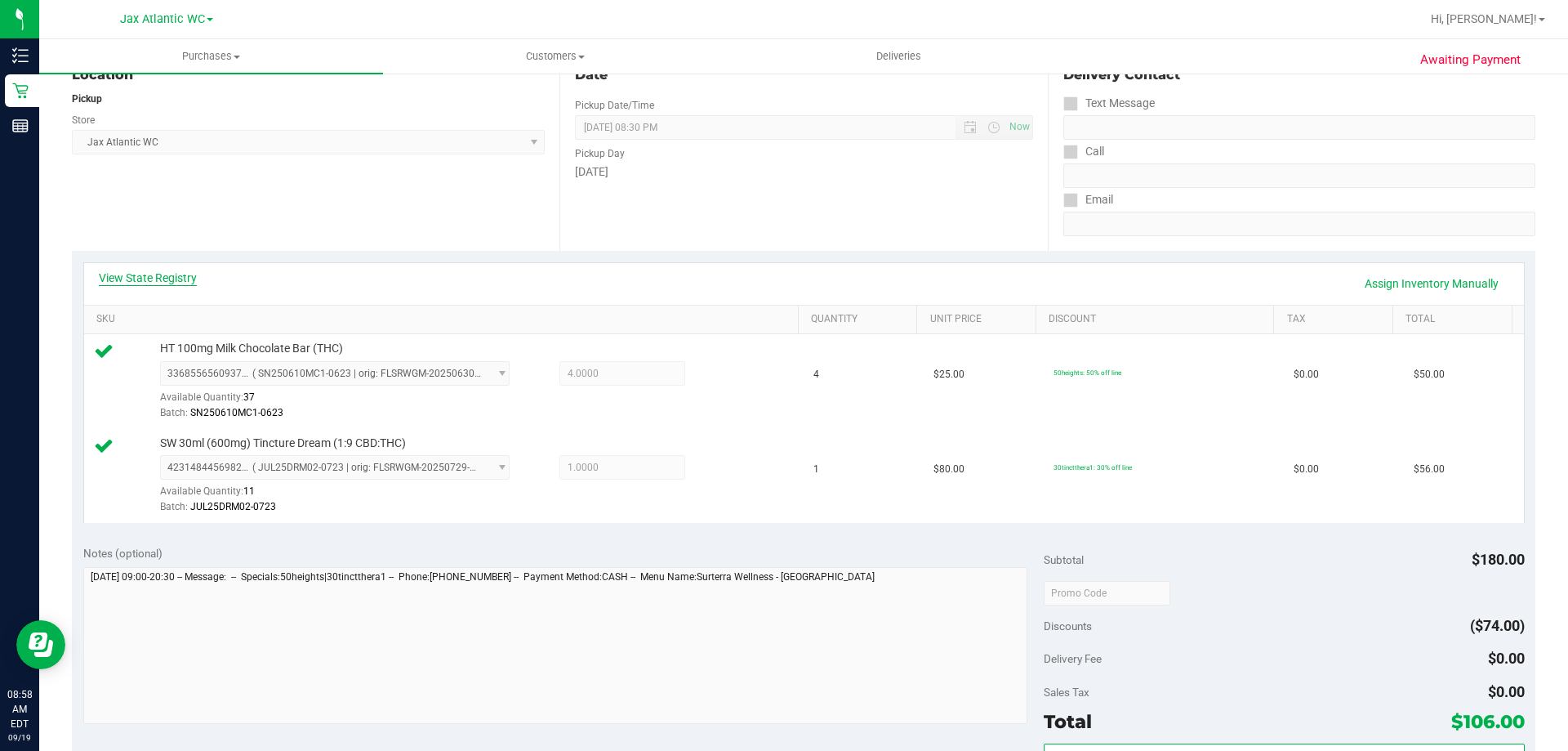
click at [156, 270] on link "View State Registry" at bounding box center [147, 277] width 98 height 16
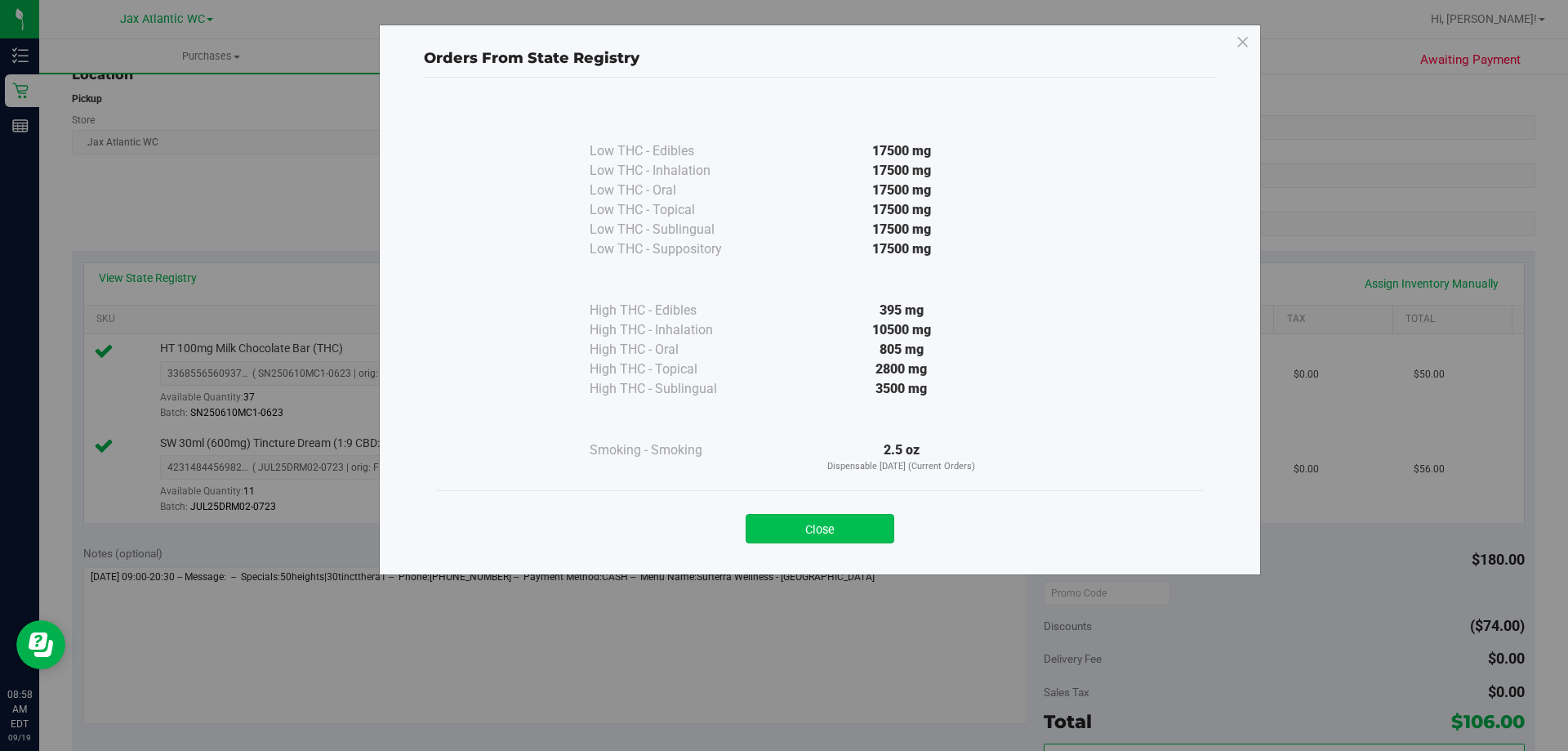
click at [817, 524] on button "Close" at bounding box center [819, 528] width 148 height 29
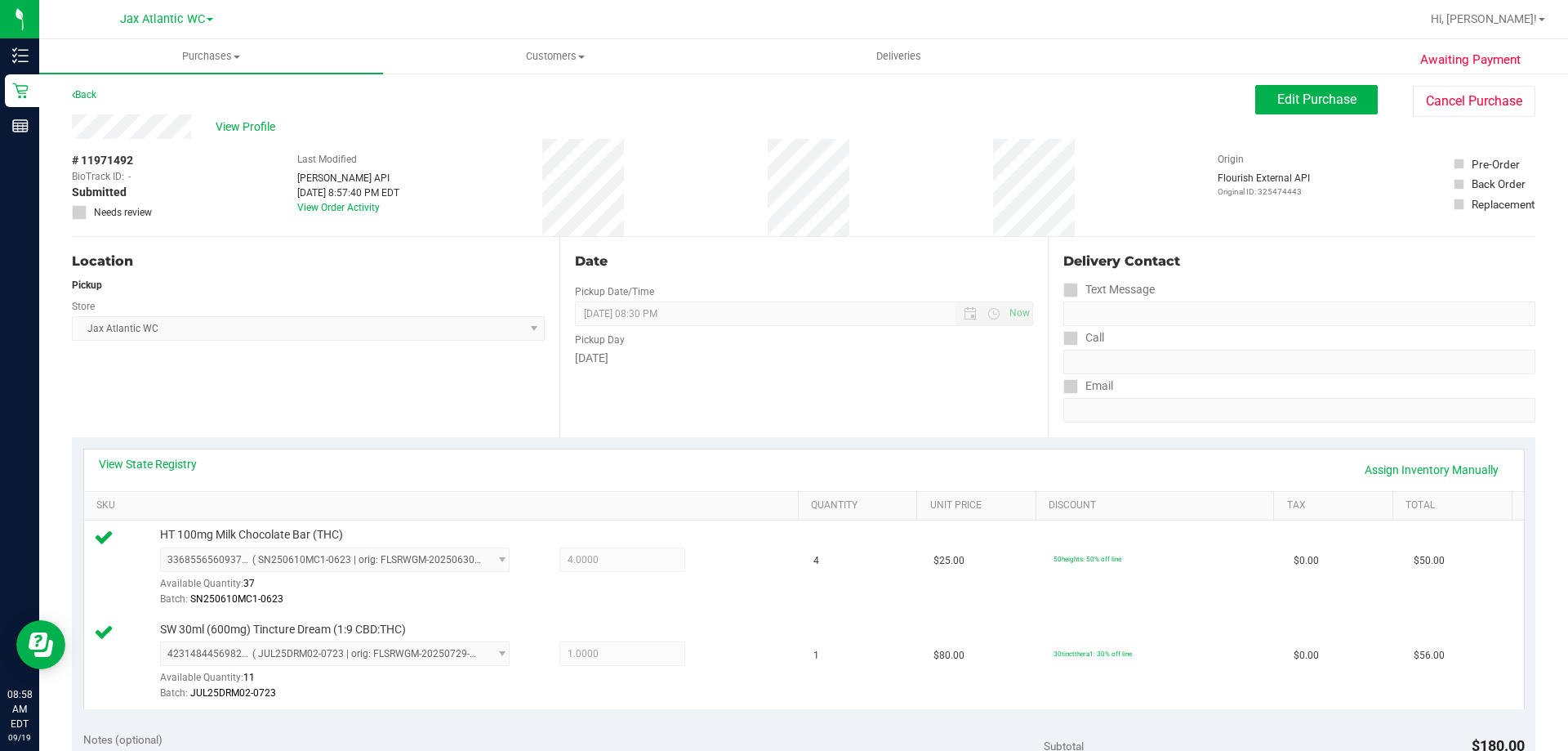
scroll to position [0, 0]
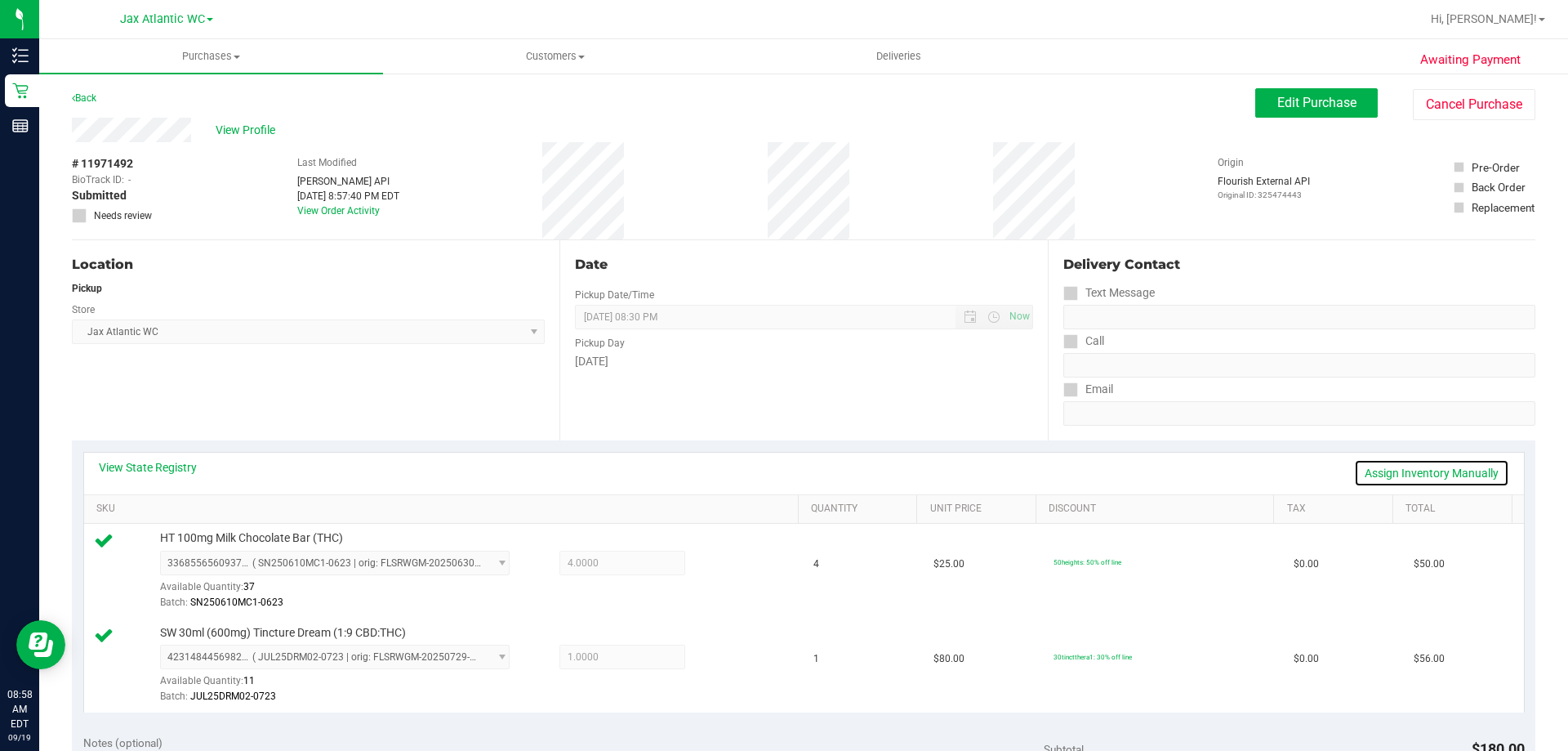
click at [1357, 467] on link "Assign Inventory Manually" at bounding box center [1431, 473] width 155 height 28
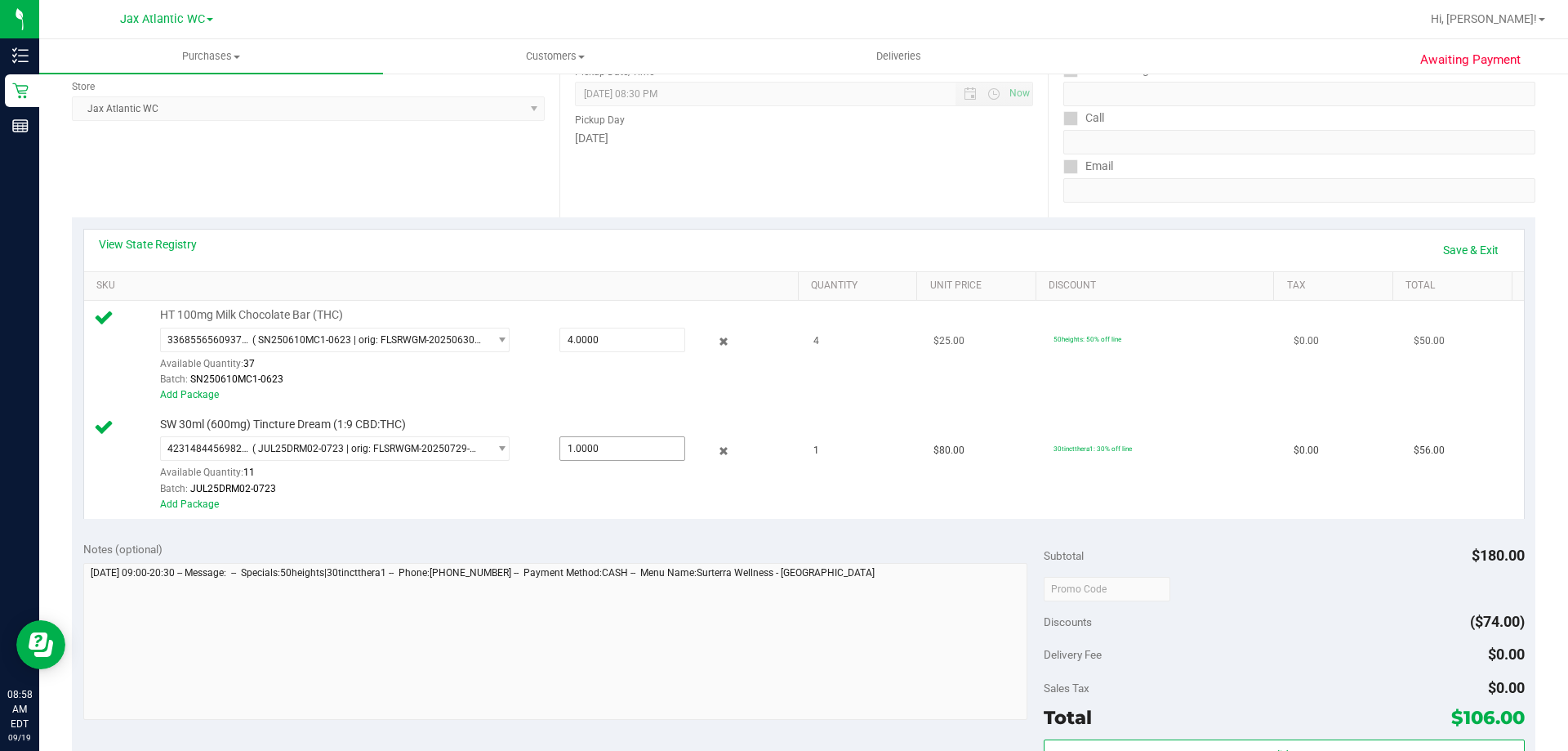
scroll to position [245, 0]
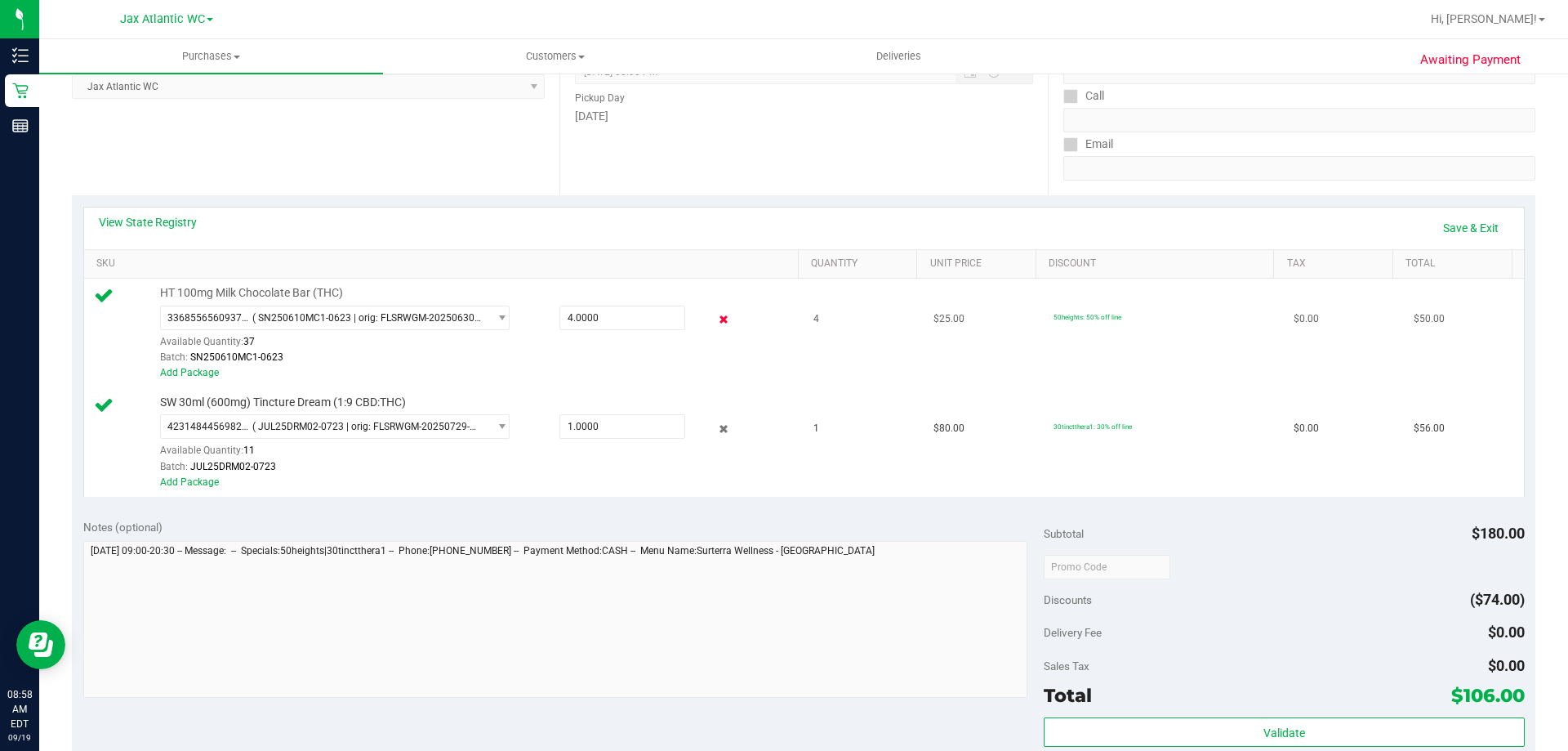
click at [717, 318] on icon at bounding box center [723, 319] width 17 height 19
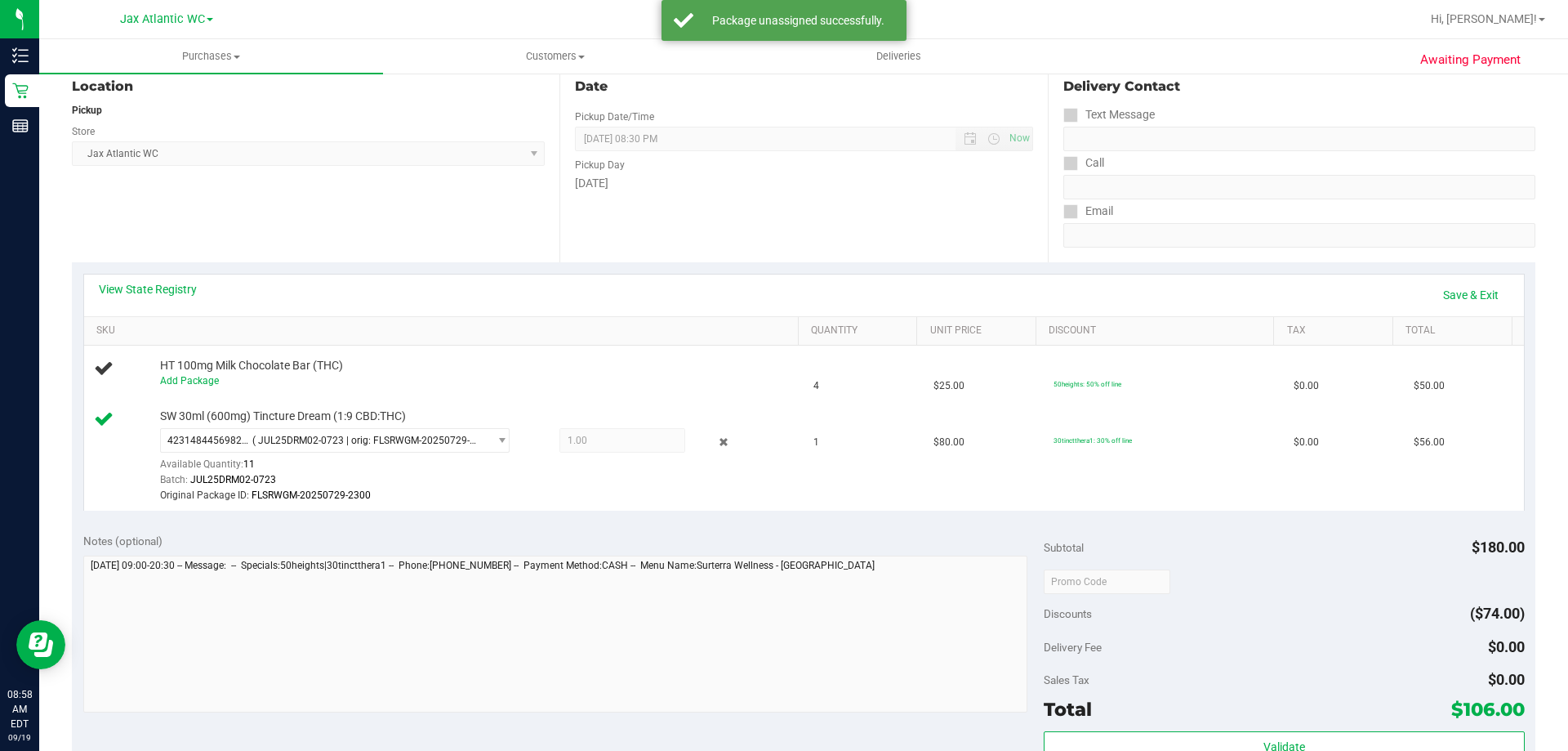
scroll to position [82, 0]
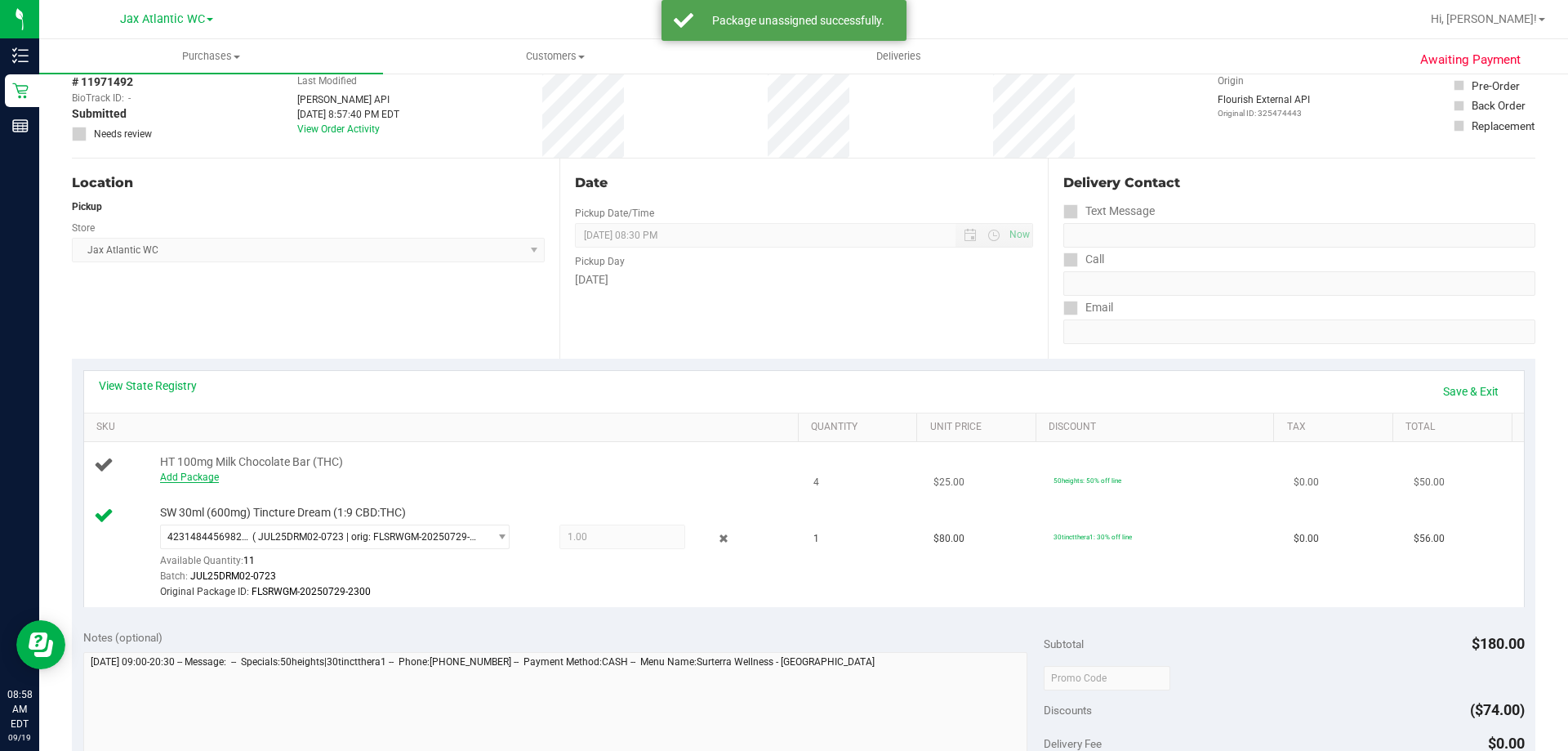
click at [202, 480] on link "Add Package" at bounding box center [189, 476] width 59 height 12
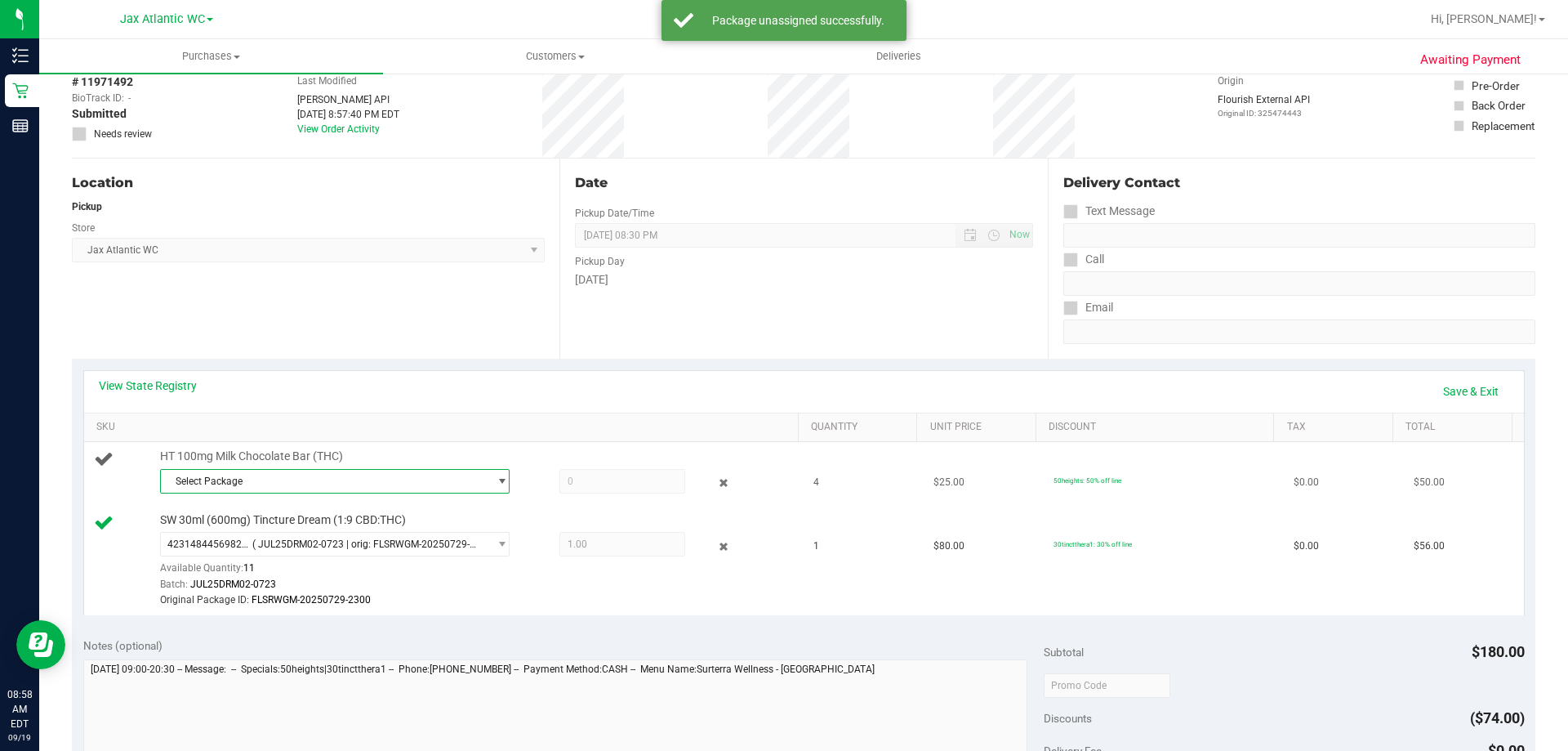
click at [239, 478] on span "Select Package" at bounding box center [324, 482] width 328 height 23
click at [238, 544] on span "3368556560937497" at bounding box center [215, 547] width 92 height 12
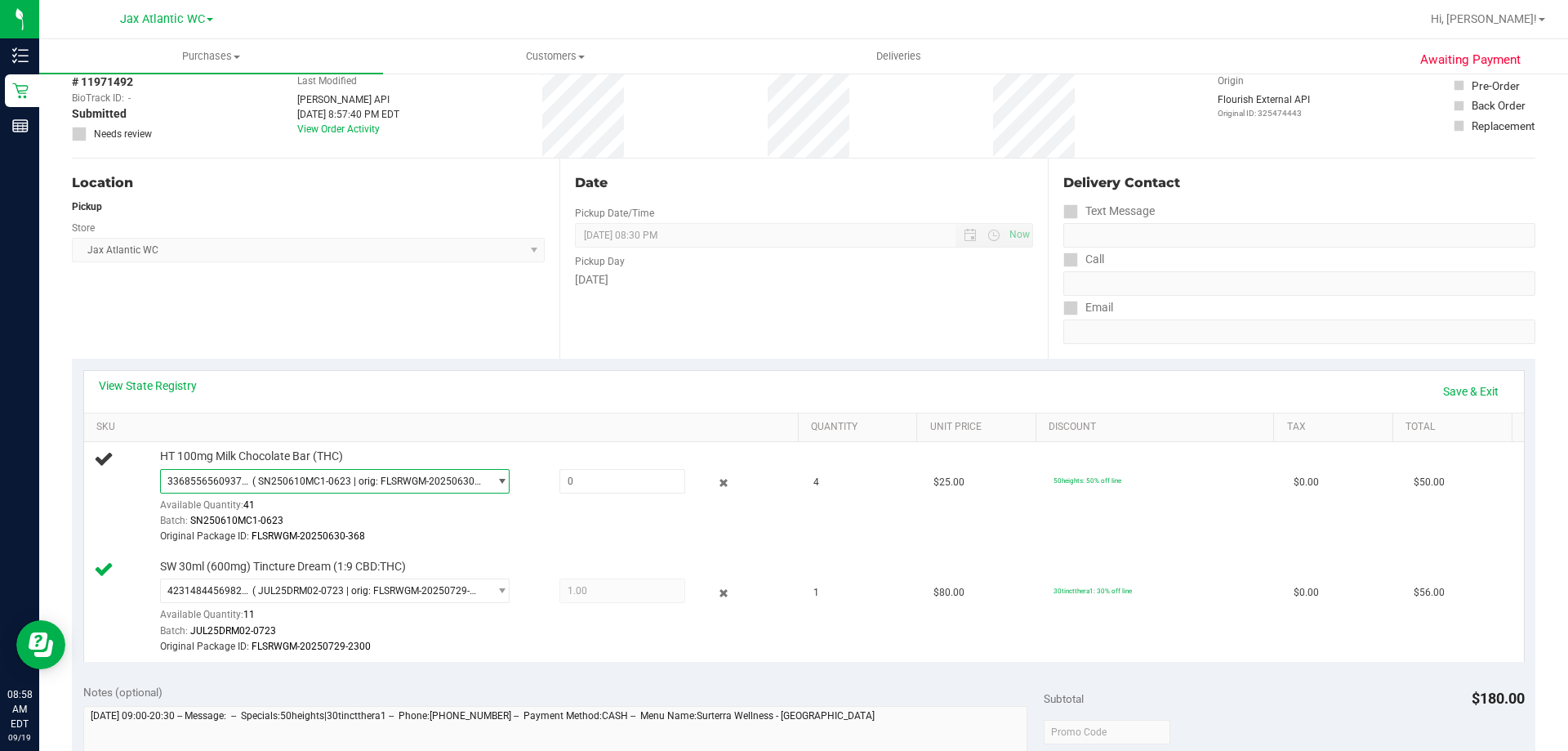
scroll to position [0, 0]
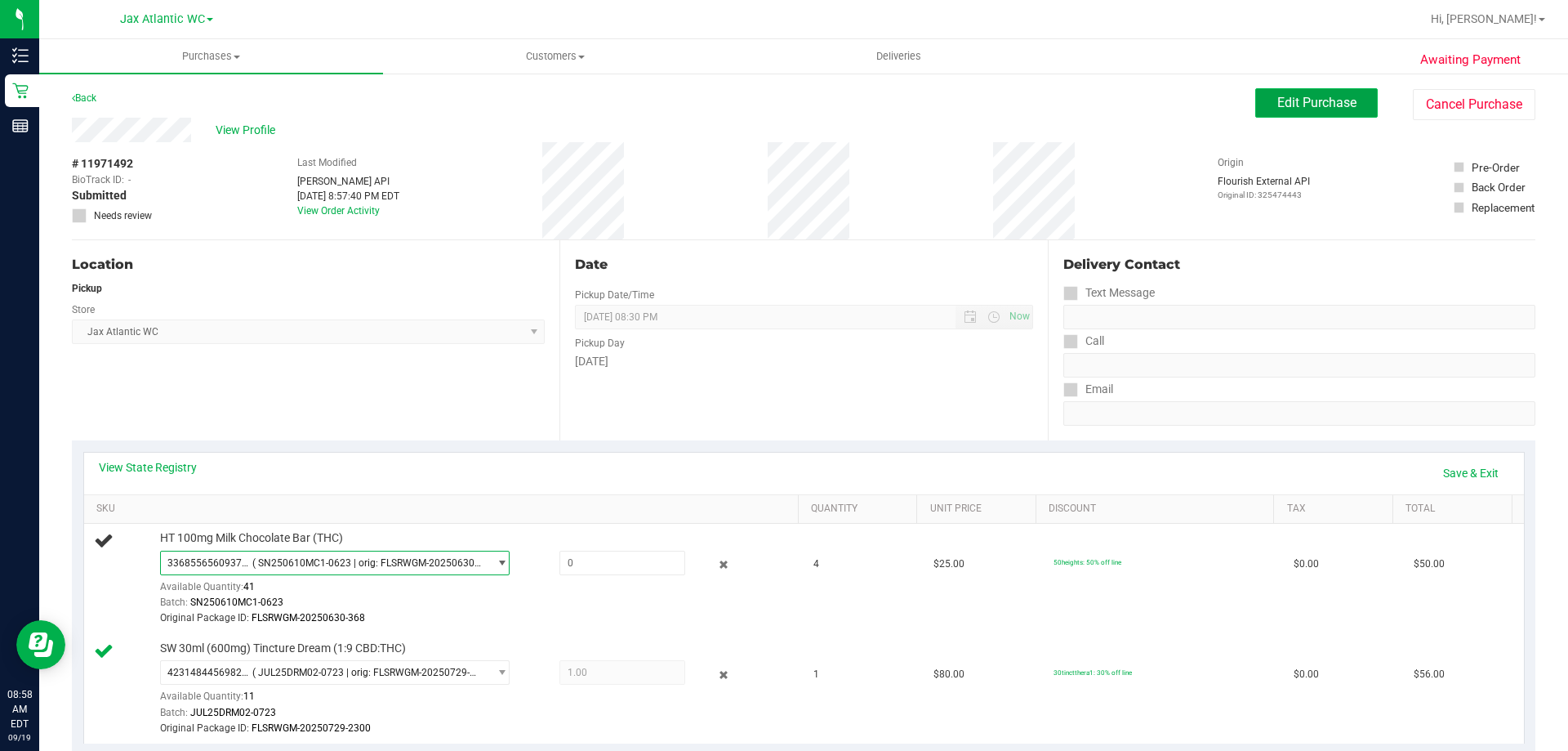
click at [1325, 106] on span "Edit Purchase" at bounding box center [1317, 102] width 79 height 15
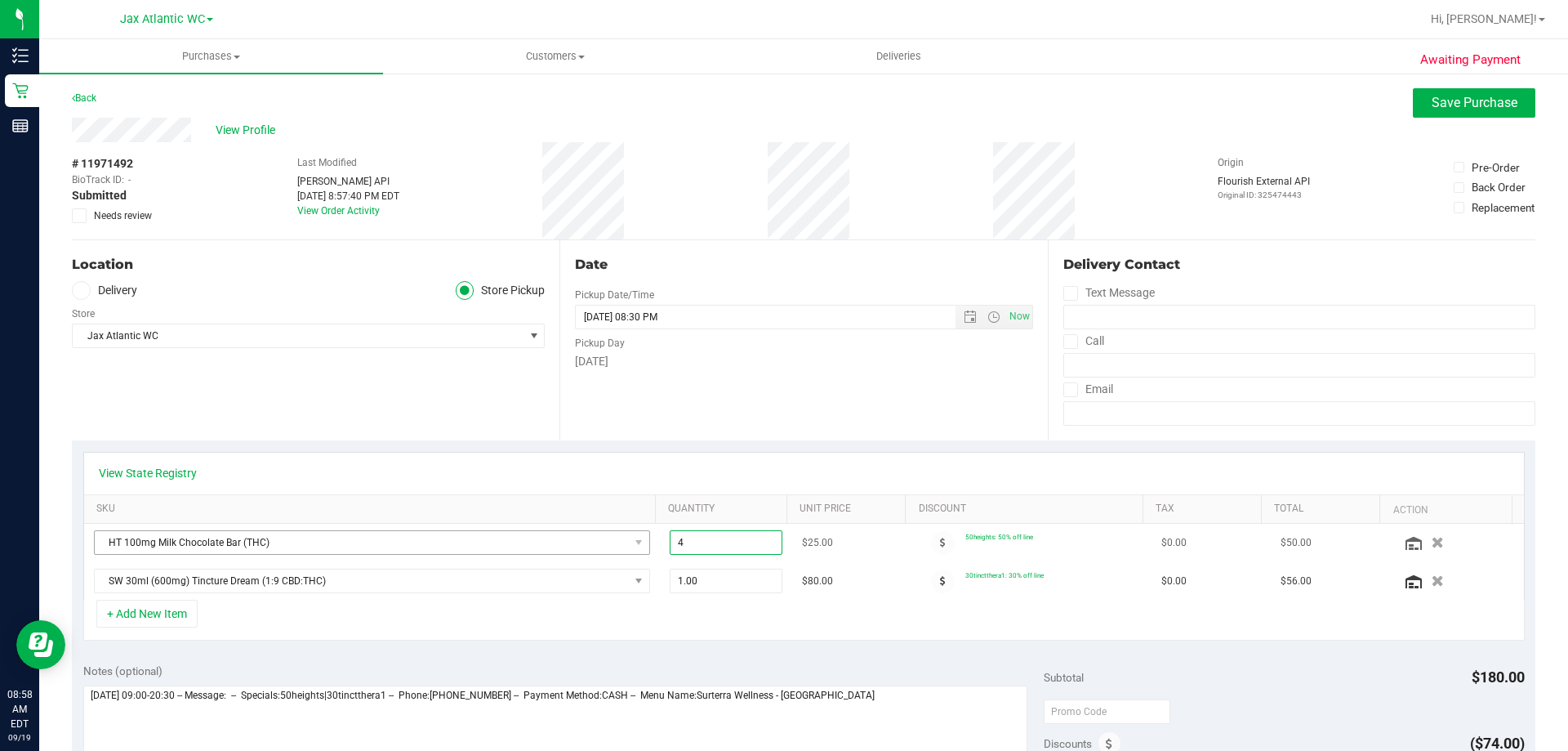
drag, startPoint x: 704, startPoint y: 542, endPoint x: 612, endPoint y: 545, distance: 92.0
click at [612, 545] on tr "HT 100mg Milk Chocolate Bar (THC) 4.00 4 $25.00 50heights: 50% off line $0.00 $…" at bounding box center [804, 542] width 1440 height 38
type input "3"
type input "3.00"
click at [644, 483] on div "View State Registry" at bounding box center [804, 473] width 1440 height 42
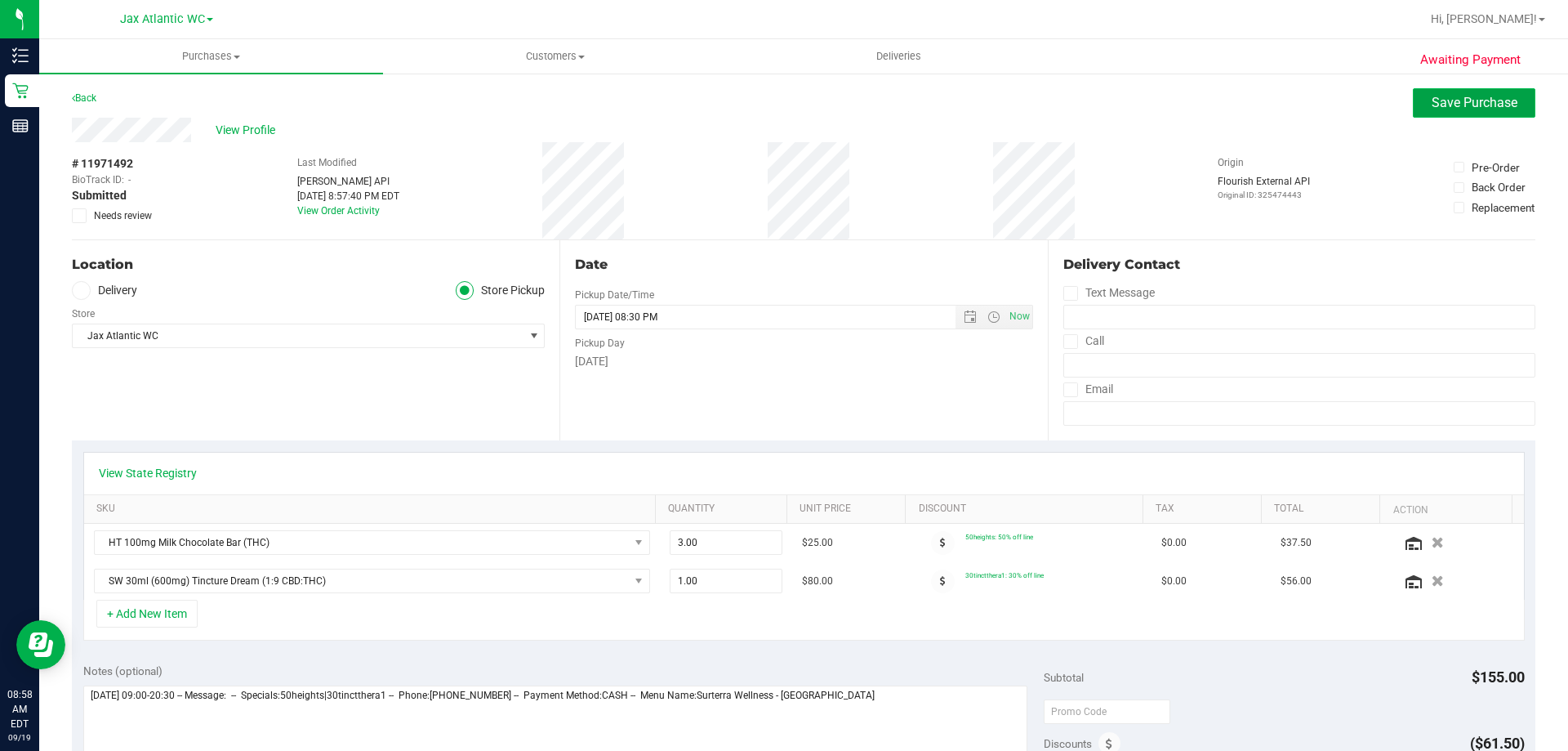
click at [1435, 107] on span "Save Purchase" at bounding box center [1475, 102] width 86 height 15
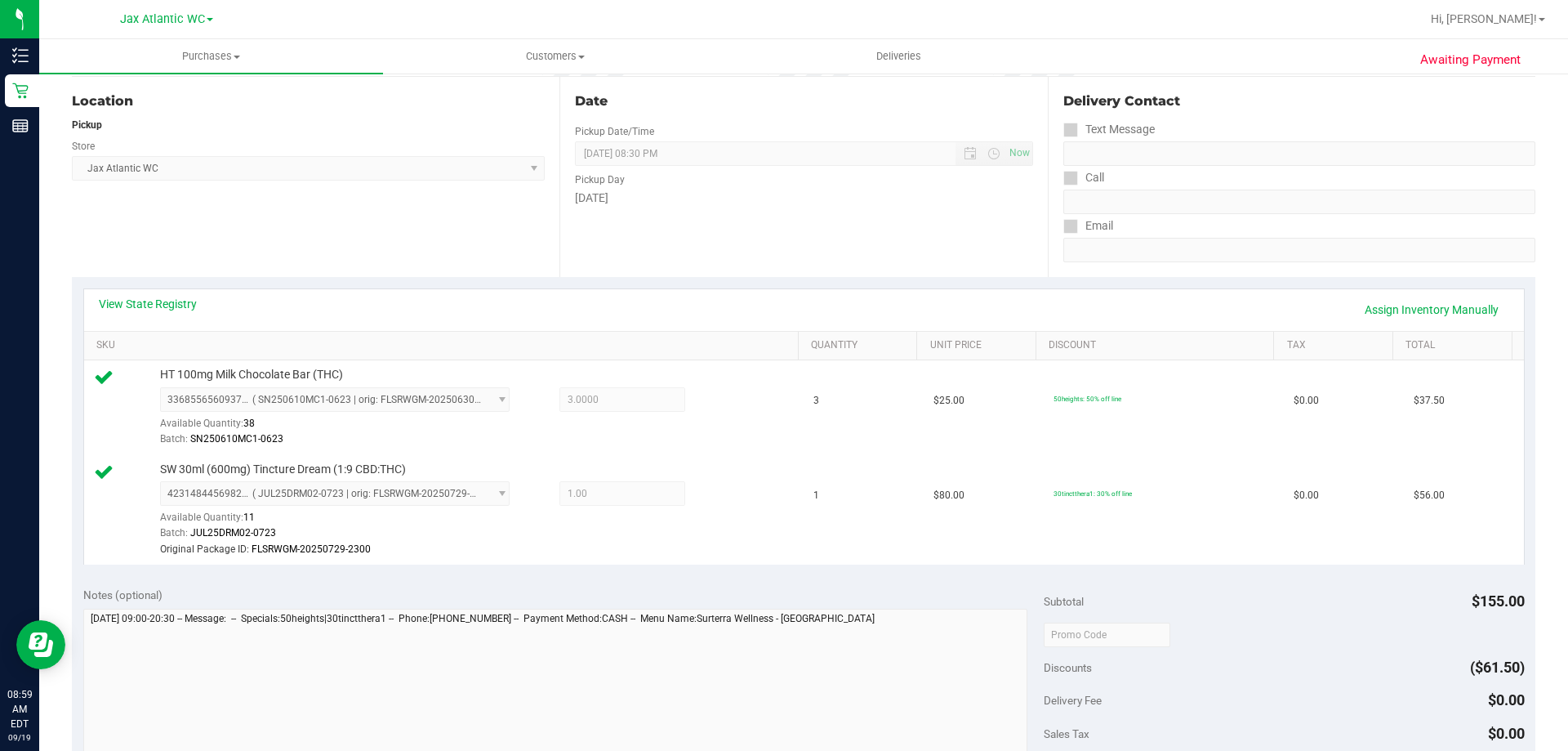
scroll to position [491, 0]
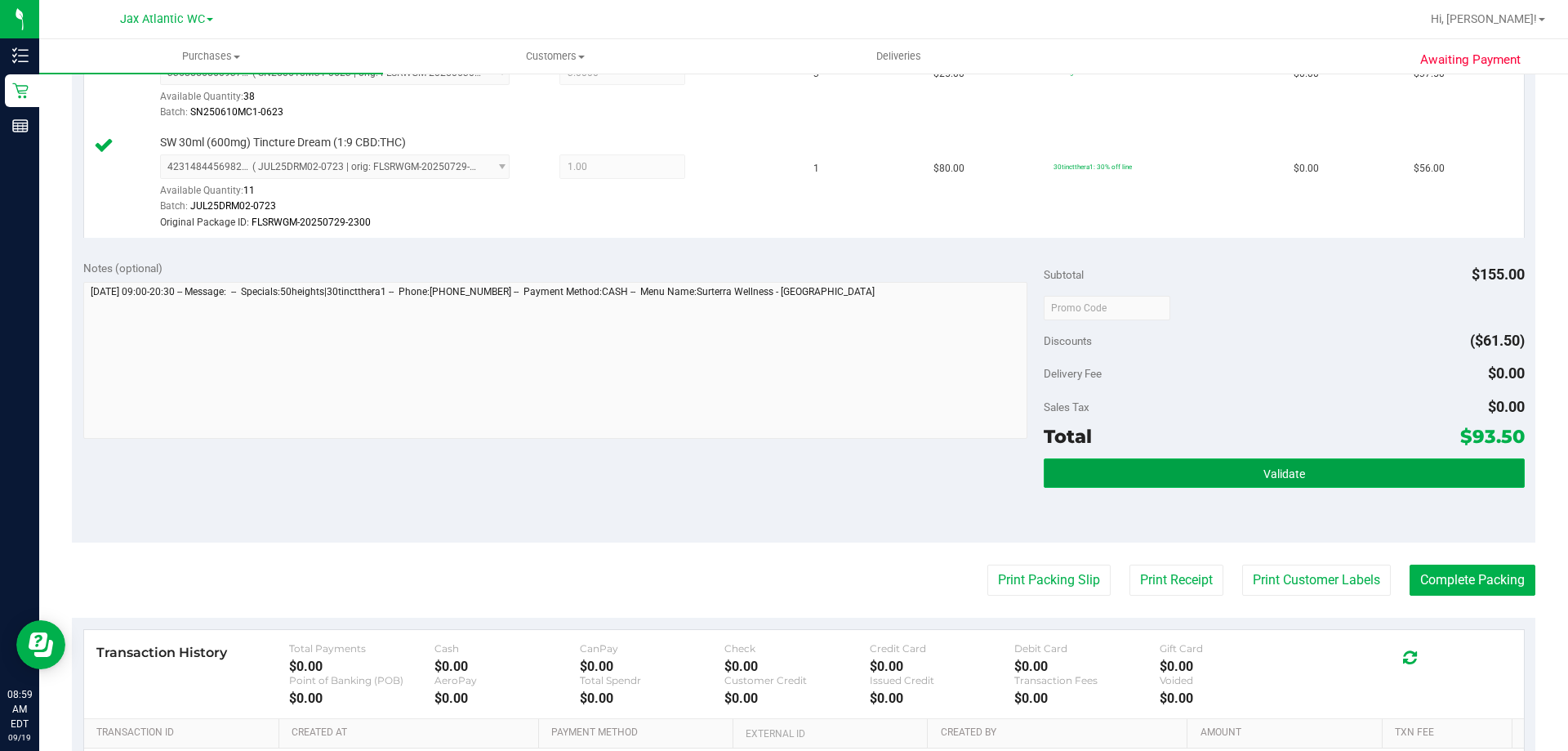
click at [1196, 481] on button "Validate" at bounding box center [1284, 473] width 481 height 29
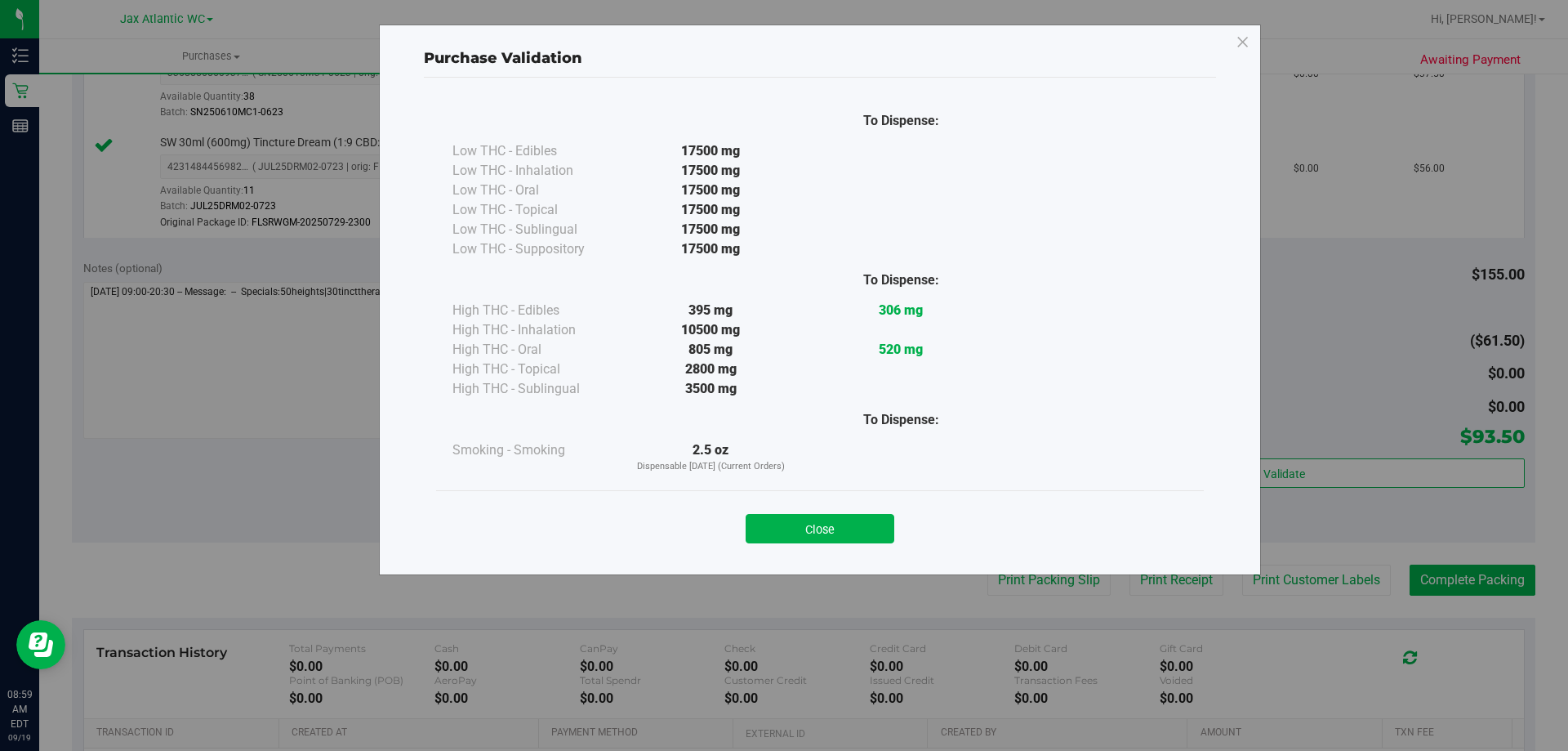
drag, startPoint x: 817, startPoint y: 537, endPoint x: 857, endPoint y: 529, distance: 40.8
click at [818, 537] on button "Close" at bounding box center [819, 528] width 148 height 29
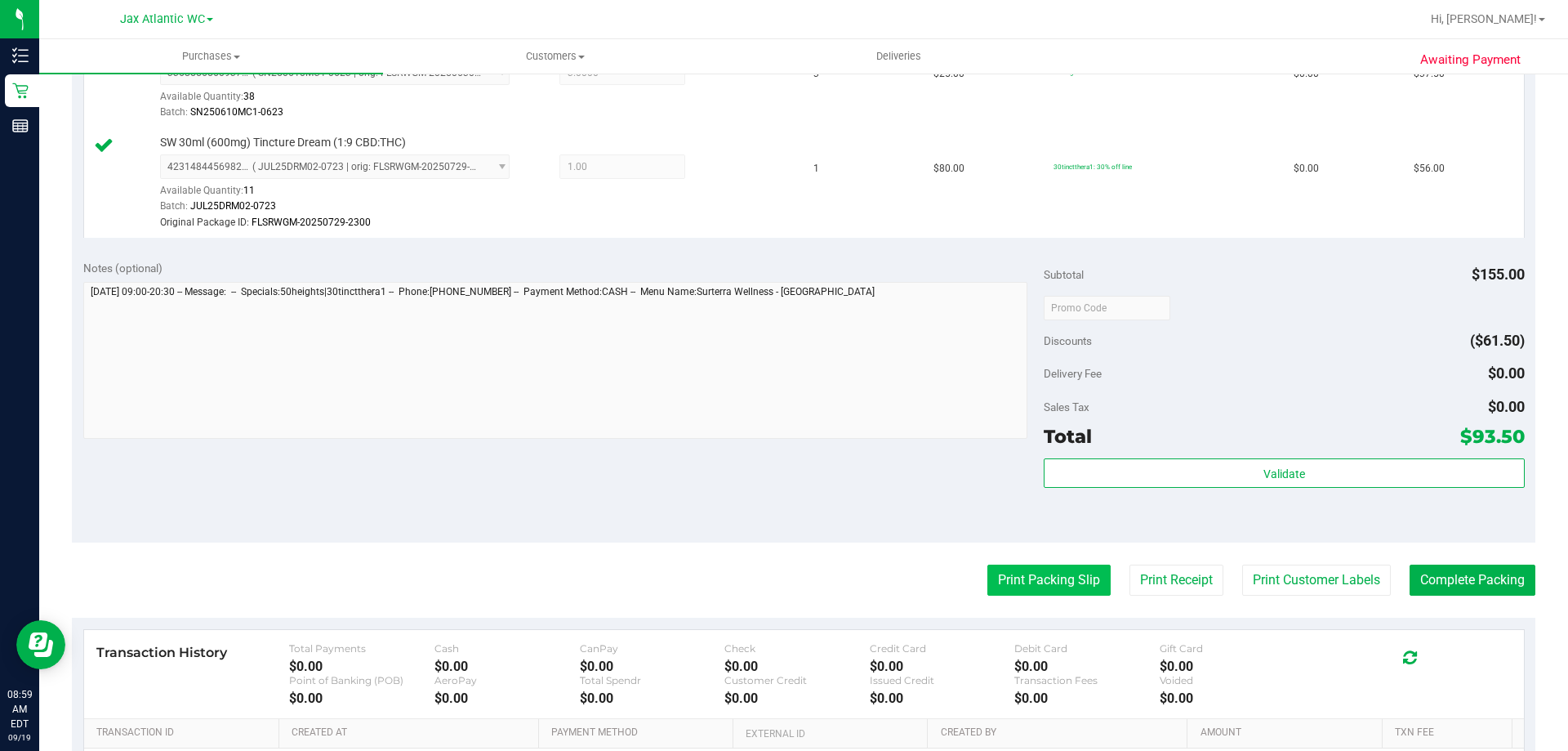
click at [989, 565] on button "Print Packing Slip" at bounding box center [1048, 579] width 123 height 31
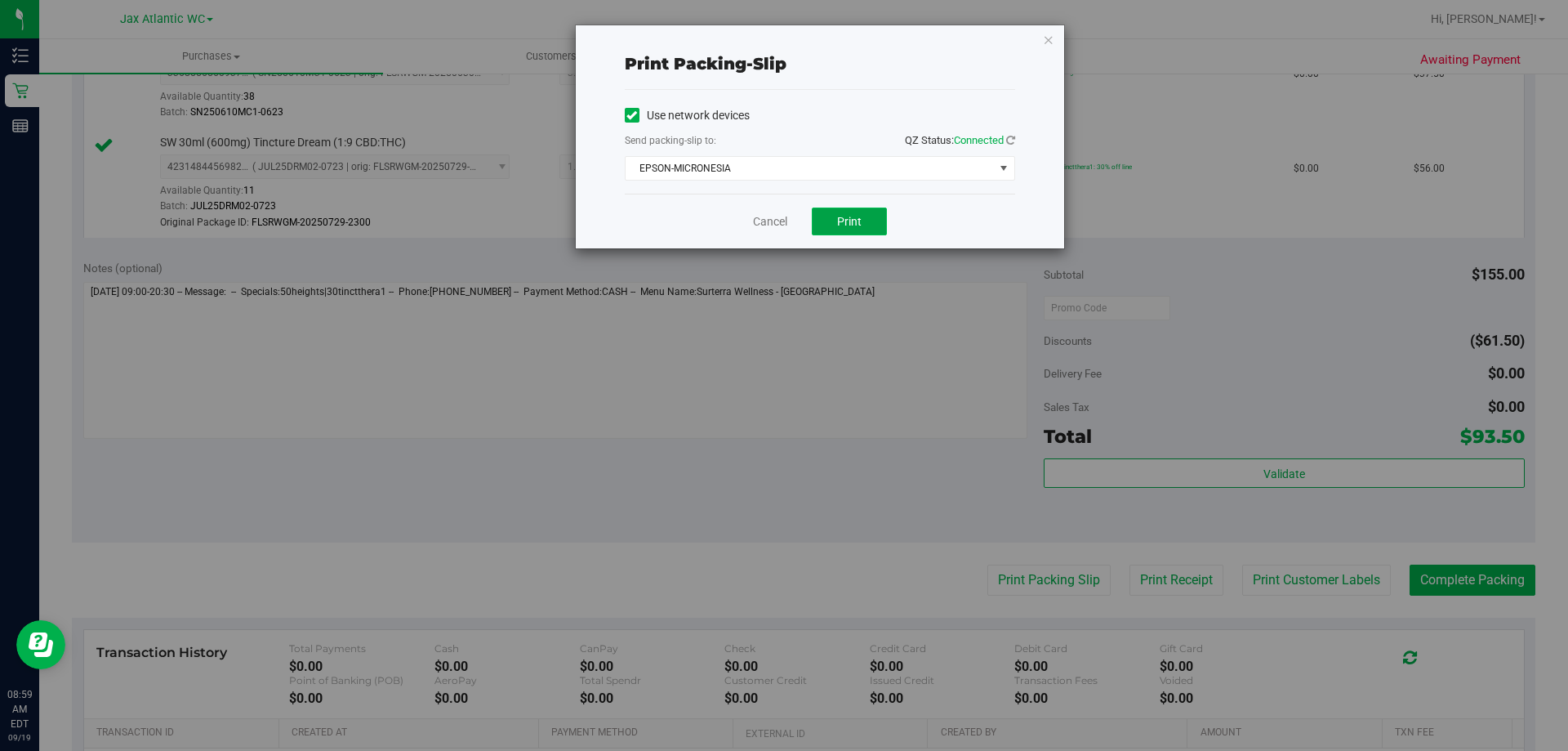
click at [843, 235] on button "Print" at bounding box center [849, 220] width 76 height 28
click at [769, 213] on link "Cancel" at bounding box center [770, 221] width 35 height 17
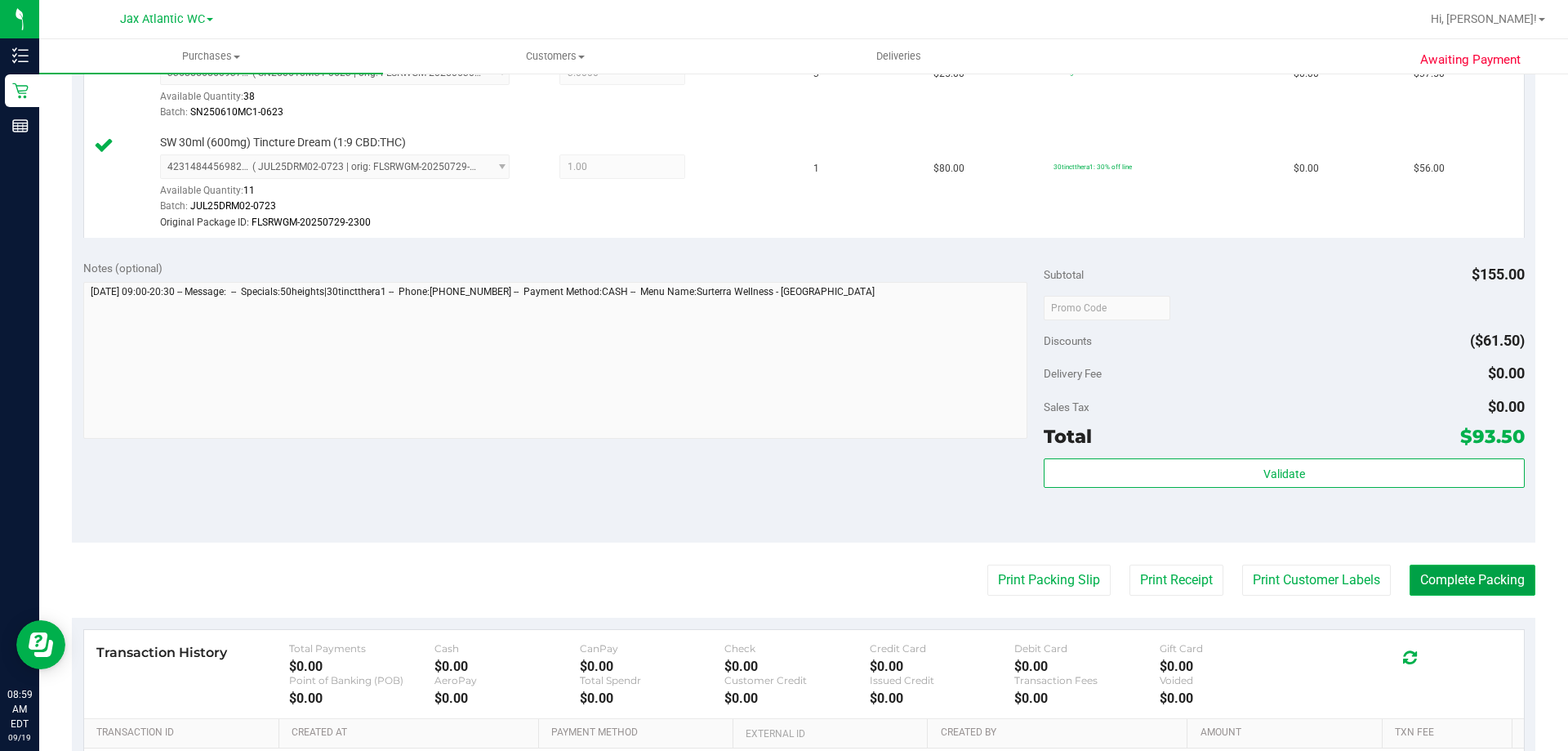
click at [1428, 582] on button "Complete Packing" at bounding box center [1473, 579] width 126 height 31
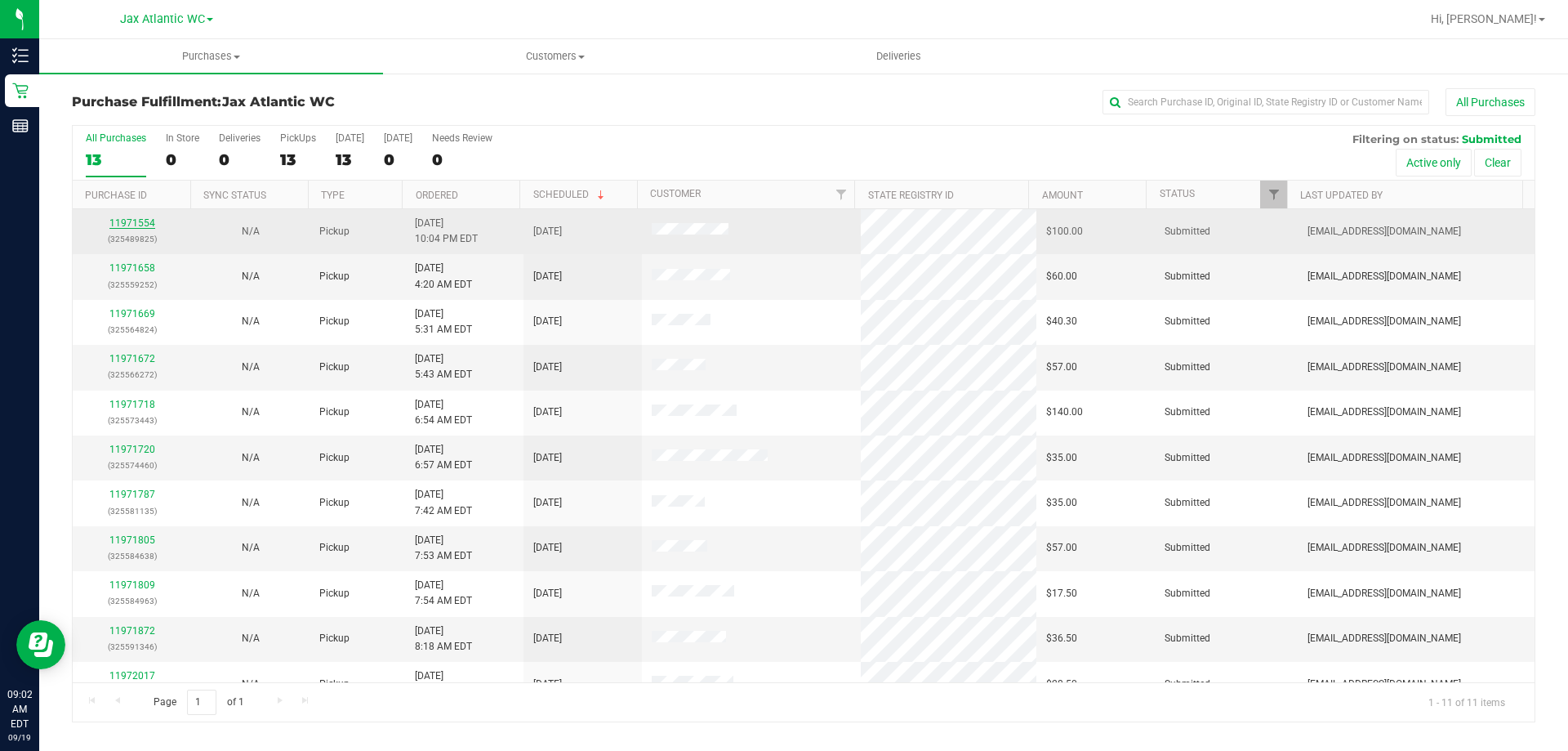
click at [137, 223] on link "11971554" at bounding box center [131, 223] width 45 height 12
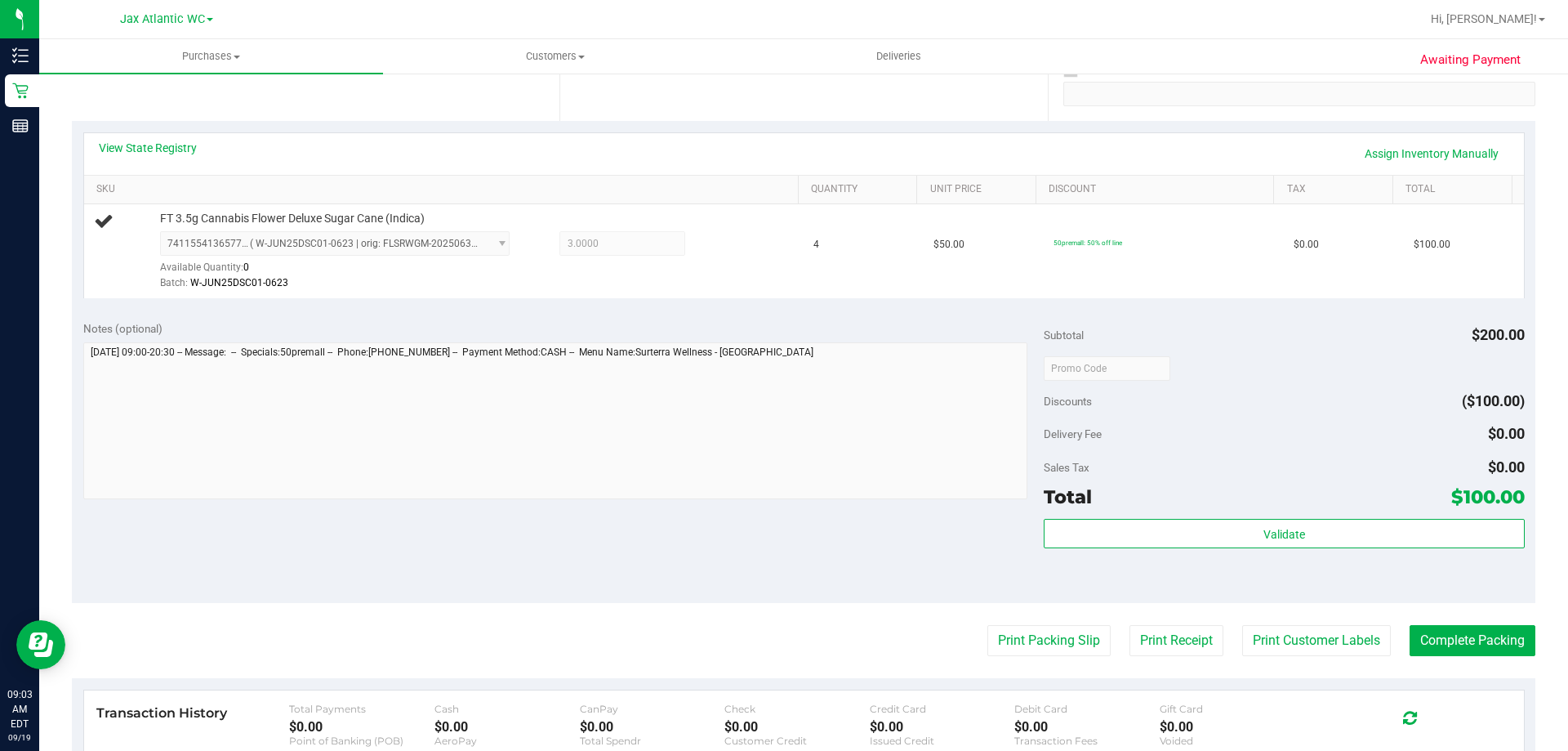
scroll to position [327, 0]
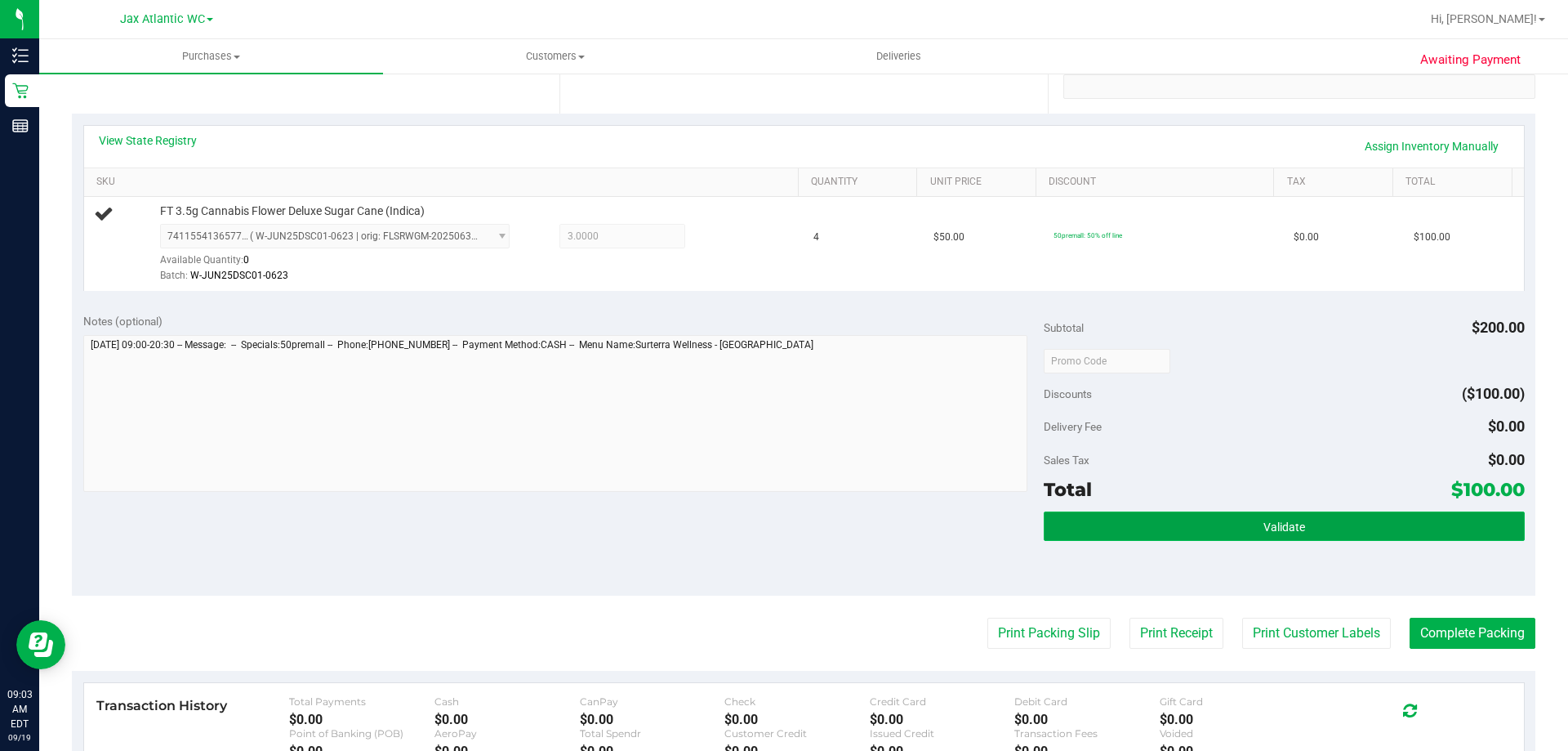
click at [1125, 527] on button "Validate" at bounding box center [1284, 525] width 481 height 29
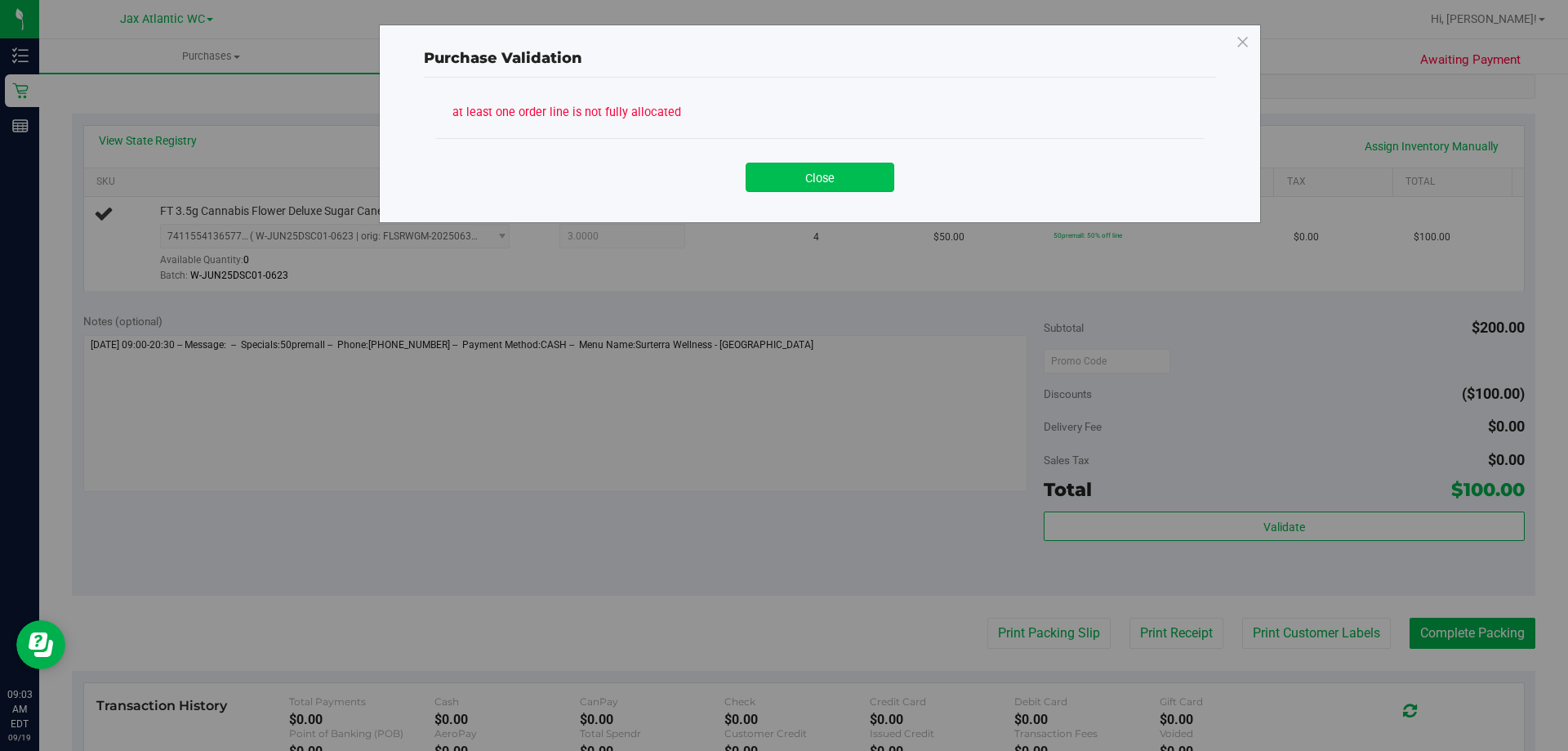
click at [787, 177] on button "Close" at bounding box center [819, 177] width 148 height 29
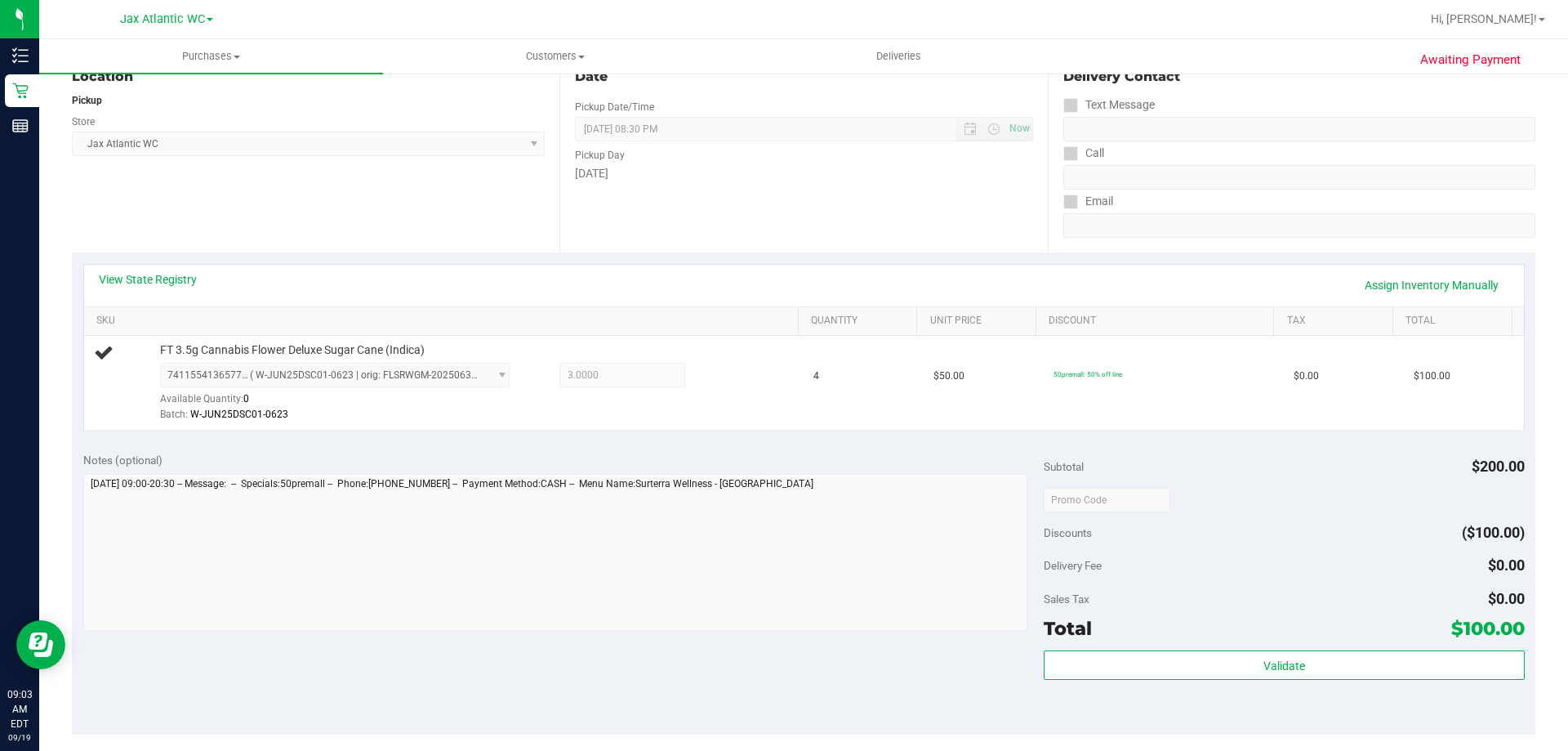
scroll to position [0, 0]
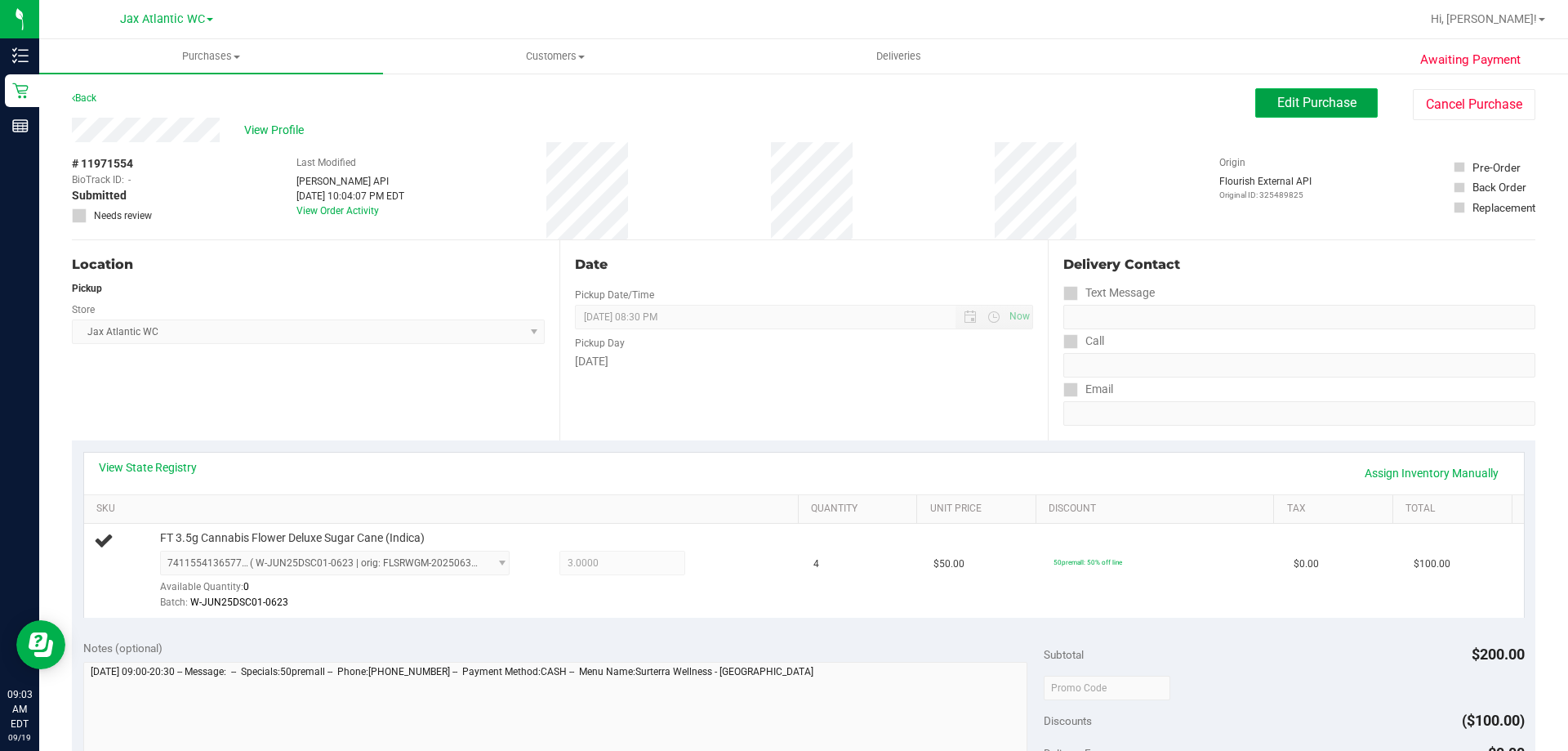
drag, startPoint x: 1317, startPoint y: 99, endPoint x: 1284, endPoint y: 113, distance: 35.8
click at [1317, 100] on span "Edit Purchase" at bounding box center [1317, 102] width 79 height 15
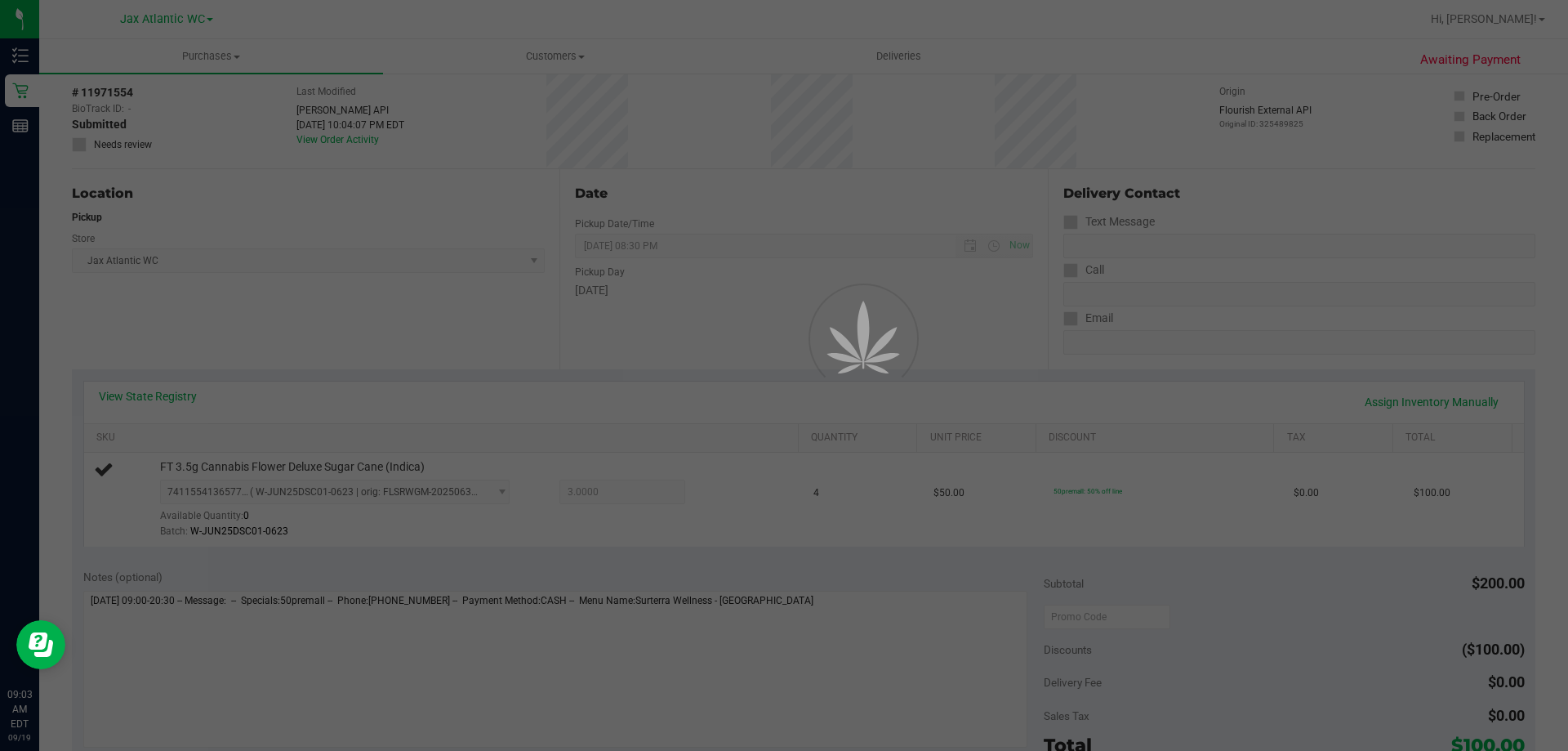
scroll to position [164, 0]
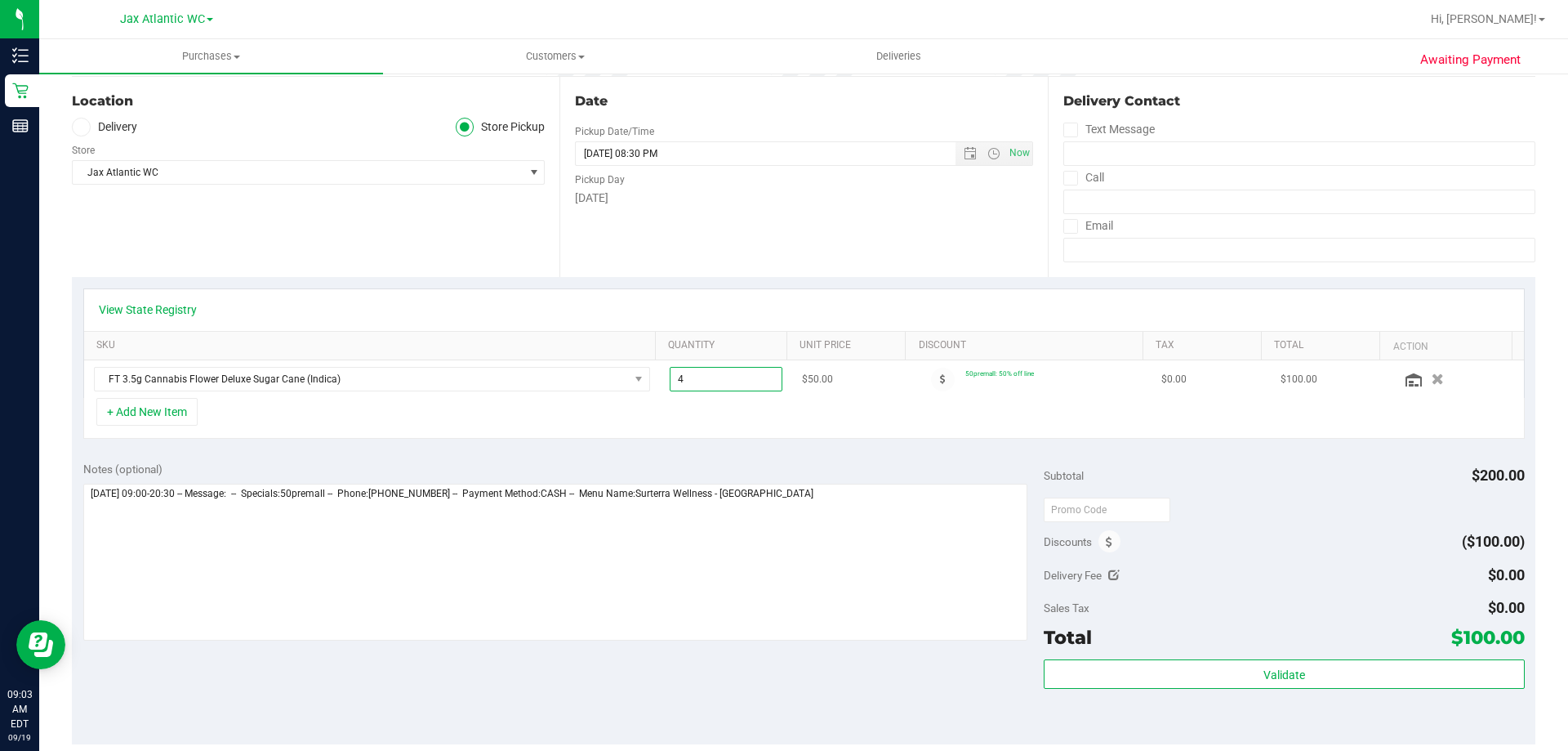
drag, startPoint x: 705, startPoint y: 379, endPoint x: 602, endPoint y: 365, distance: 103.9
click at [602, 365] on tr "FT 3.5g Cannabis Flower Deluxe Sugar Cane (Indica) 4.00 4 $50.00 50premall: 50%…" at bounding box center [804, 379] width 1440 height 37
type input "3"
type input "3.00"
click at [644, 428] on div "+ Add New Item" at bounding box center [804, 419] width 1442 height 41
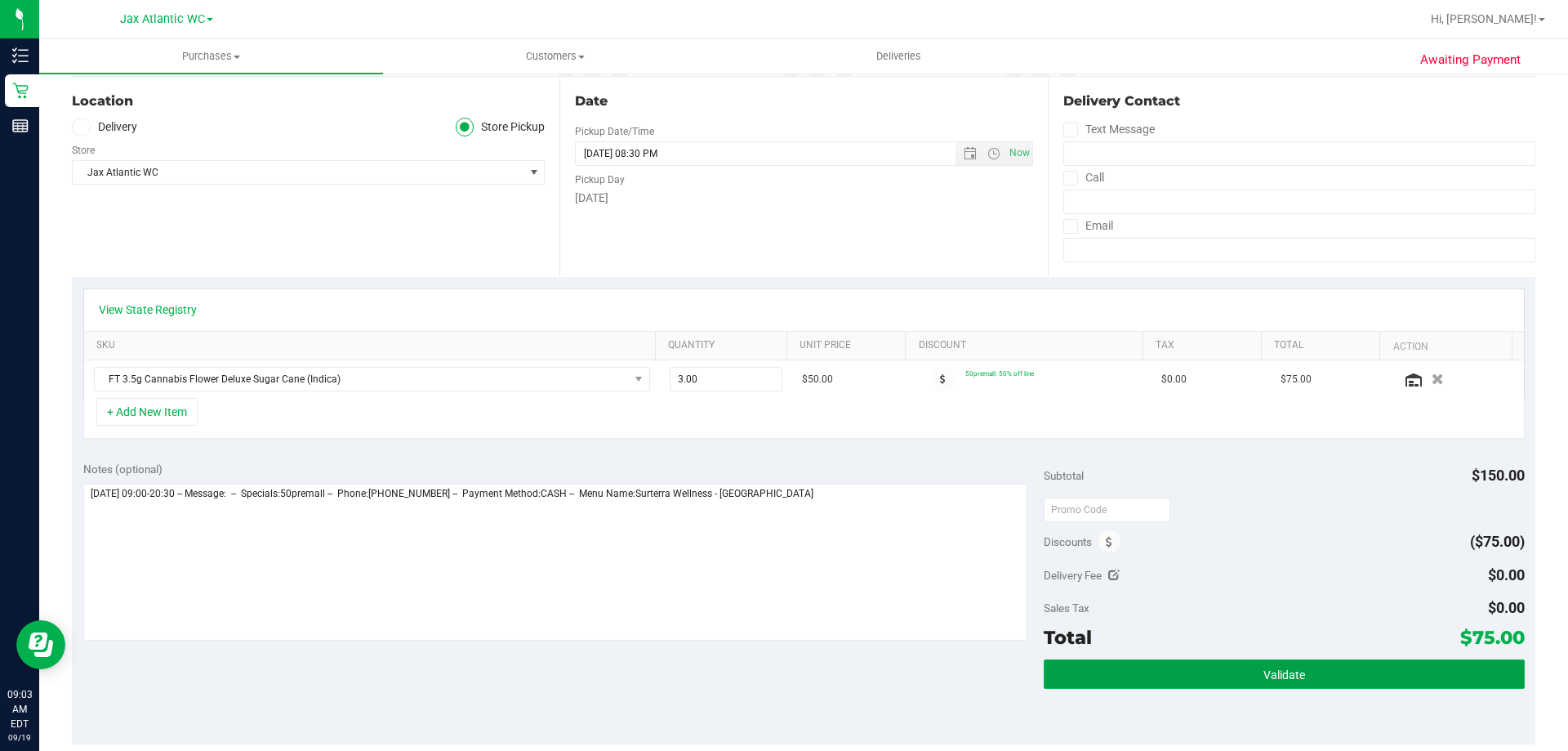
click at [1300, 661] on button "Validate" at bounding box center [1284, 674] width 481 height 29
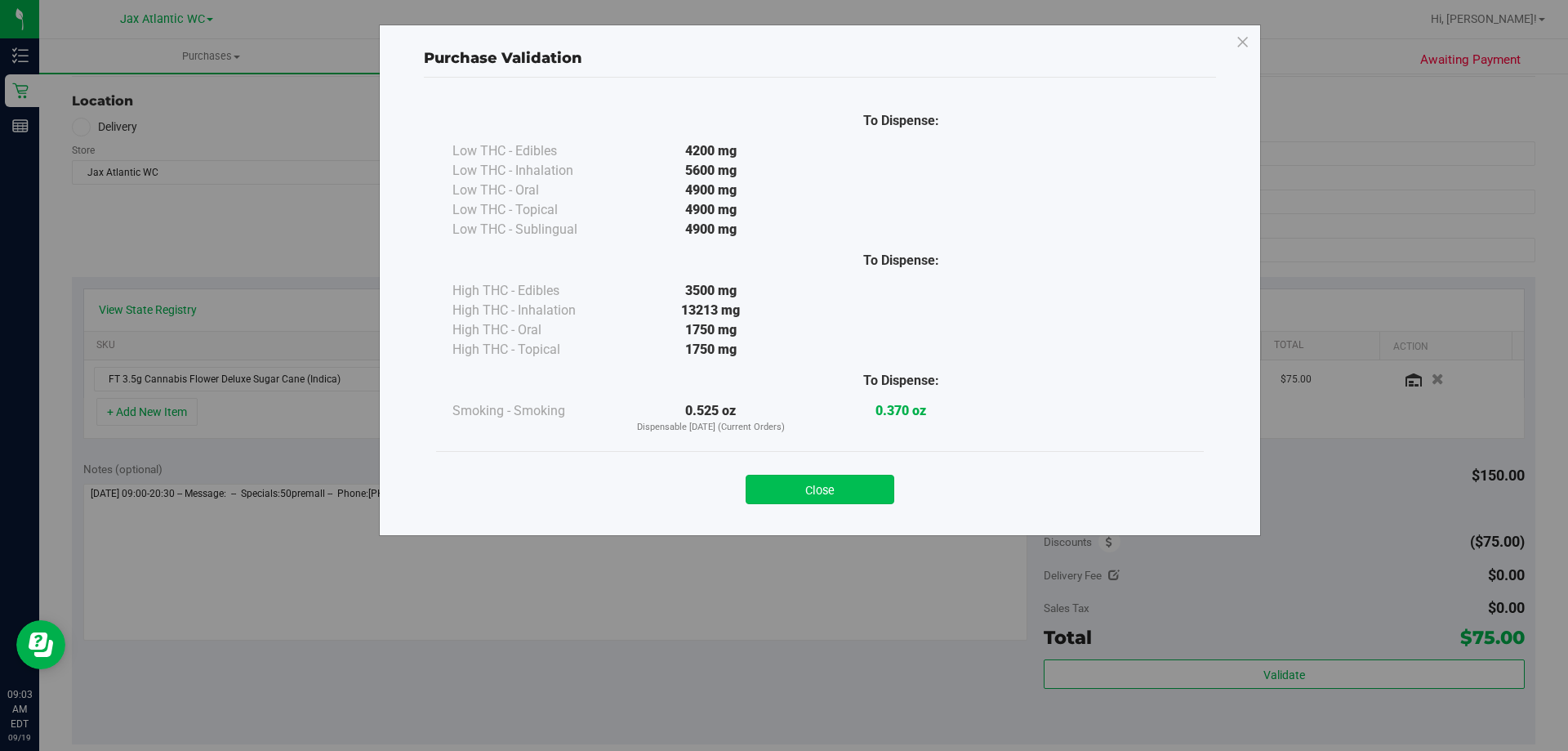
click at [857, 491] on button "Close" at bounding box center [819, 489] width 148 height 29
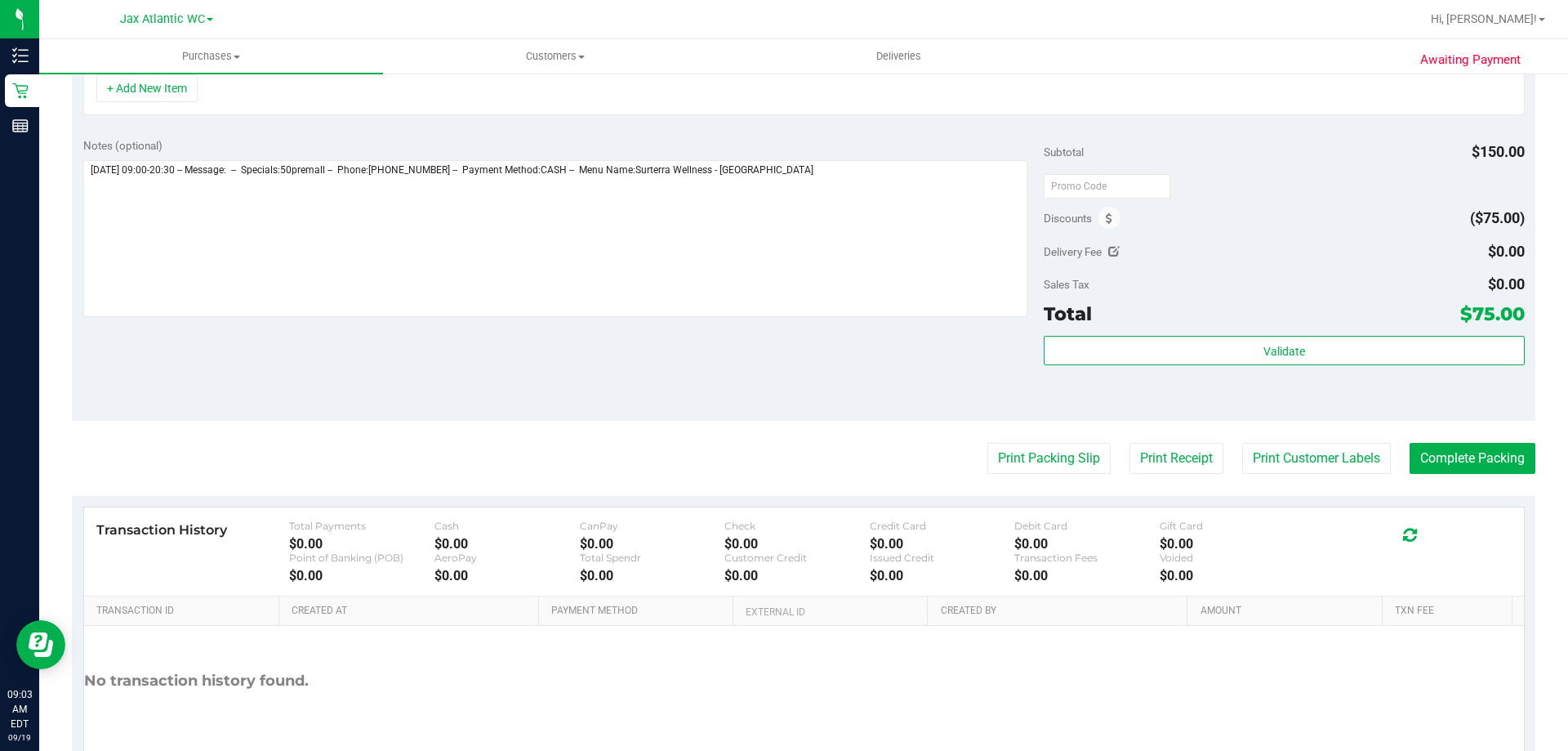
scroll to position [491, 0]
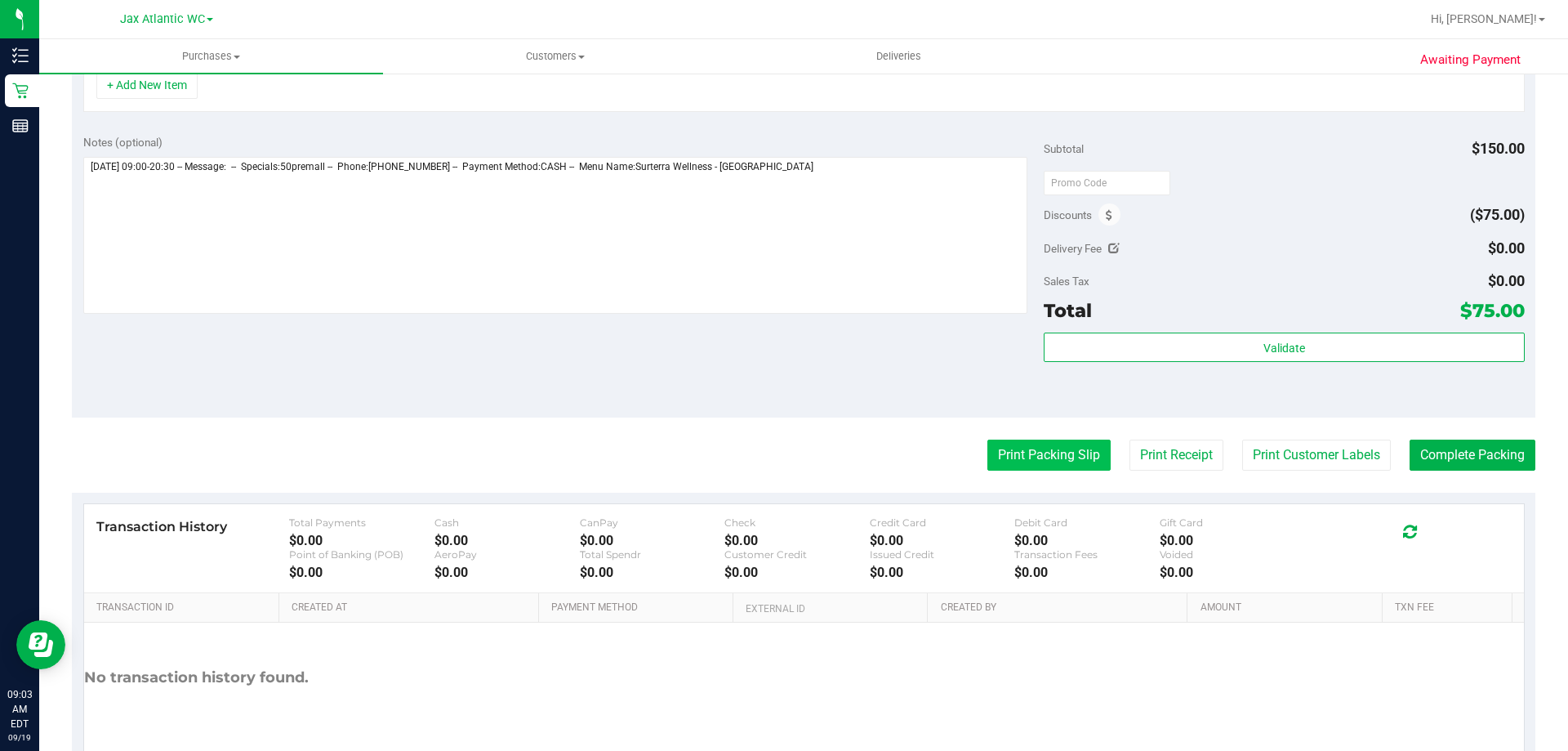
click at [1015, 464] on button "Print Packing Slip" at bounding box center [1048, 455] width 123 height 31
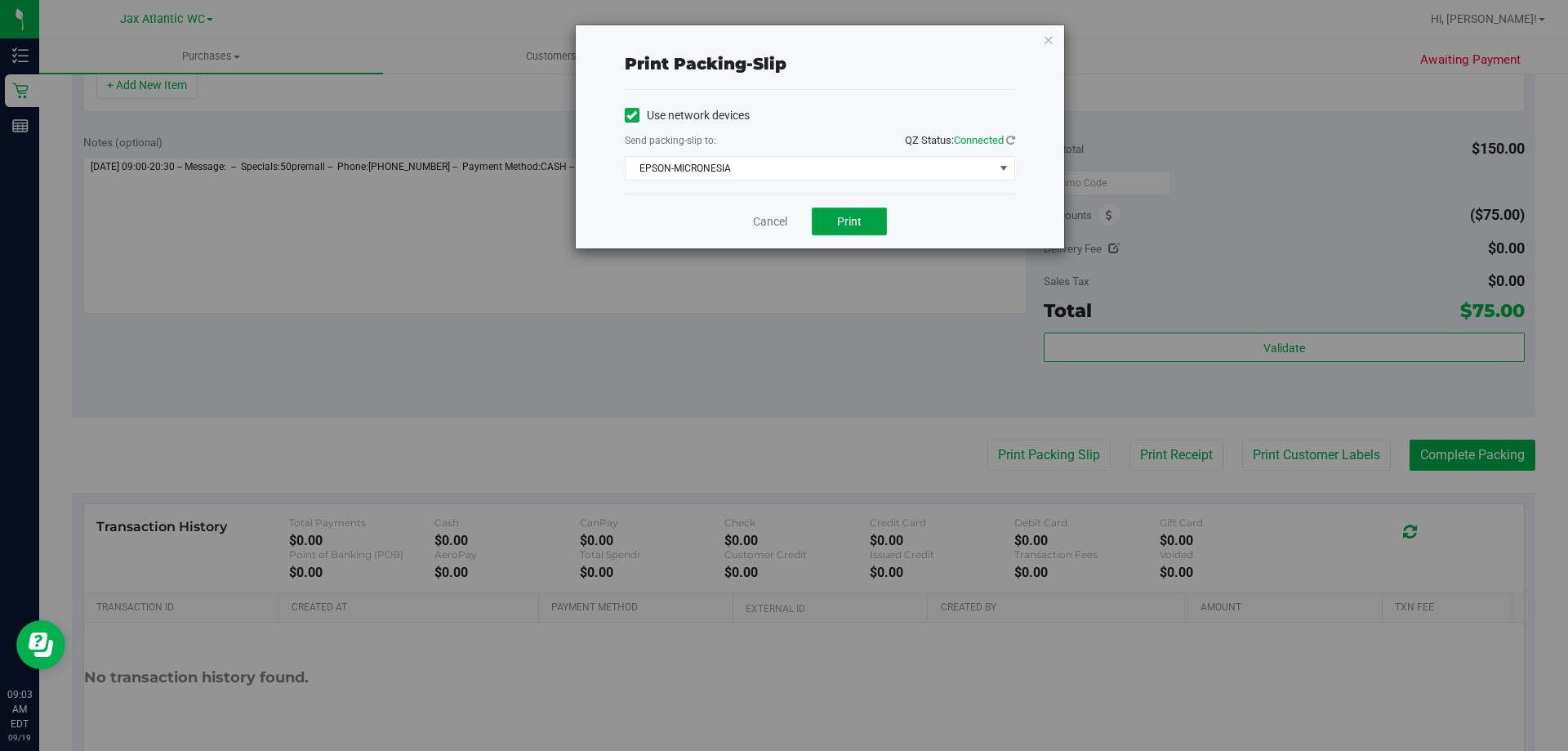
click at [875, 217] on button "Print" at bounding box center [849, 220] width 76 height 28
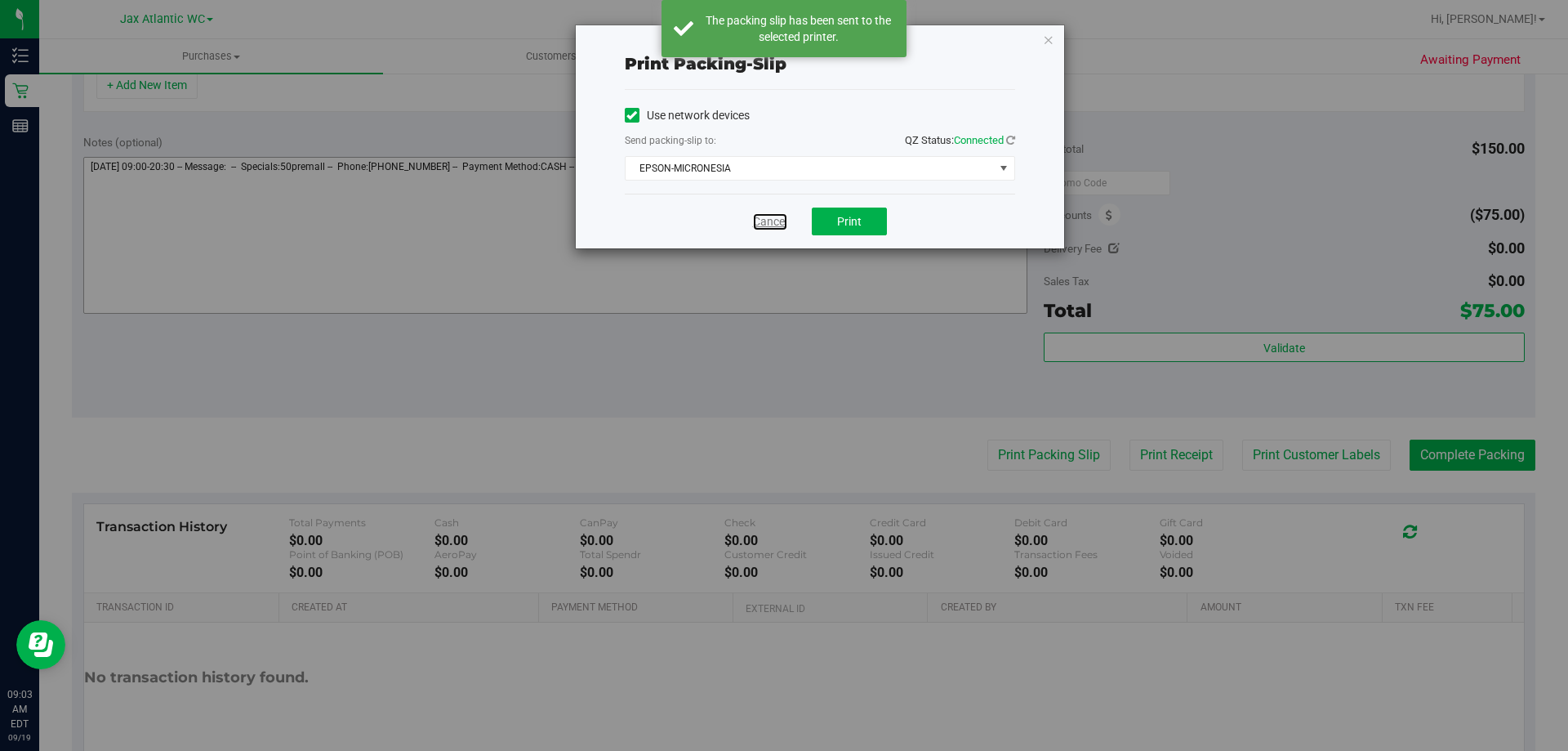
drag, startPoint x: 753, startPoint y: 220, endPoint x: 803, endPoint y: 224, distance: 50.2
click at [755, 220] on link "Cancel" at bounding box center [770, 221] width 35 height 17
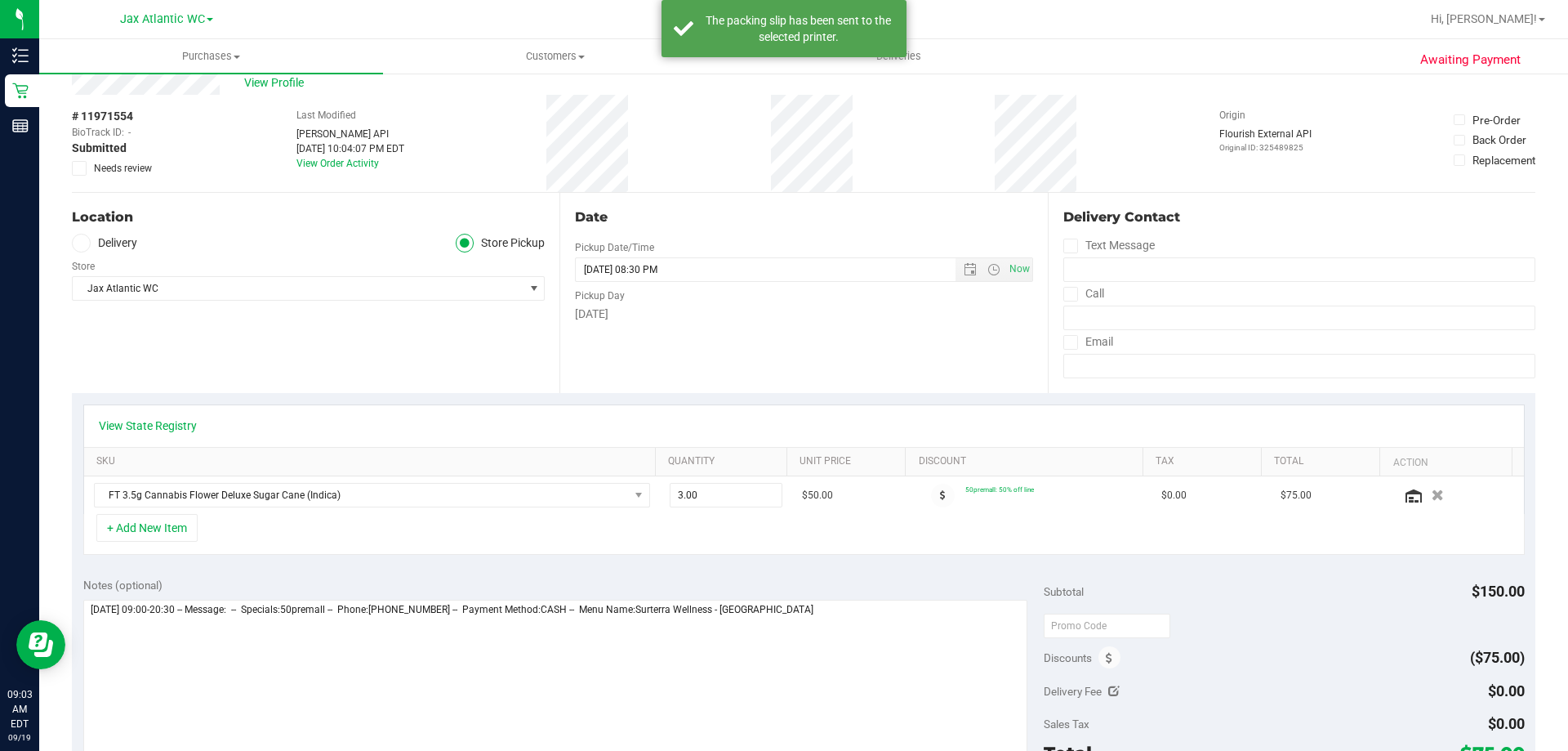
scroll to position [0, 0]
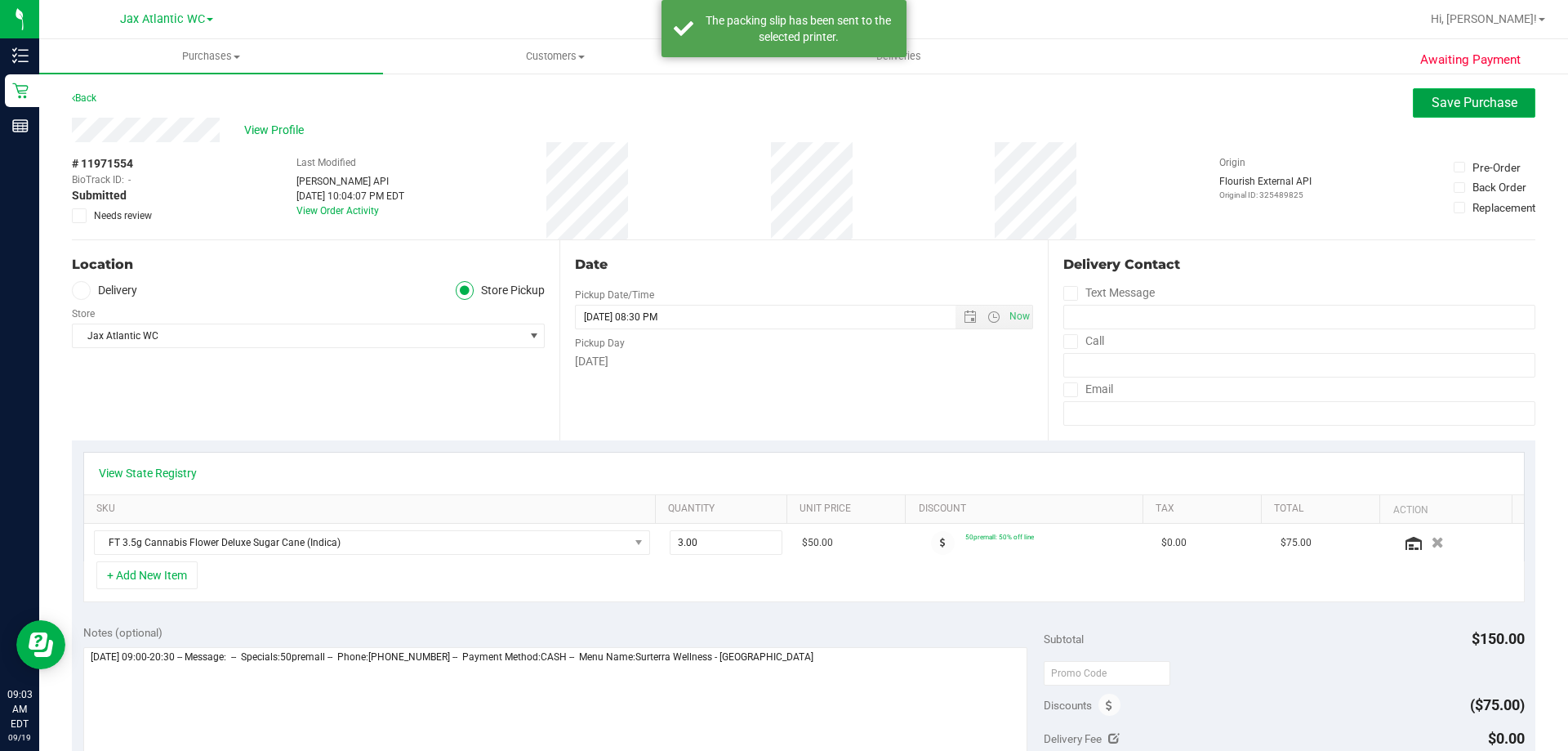
click at [1418, 111] on button "Save Purchase" at bounding box center [1474, 102] width 123 height 29
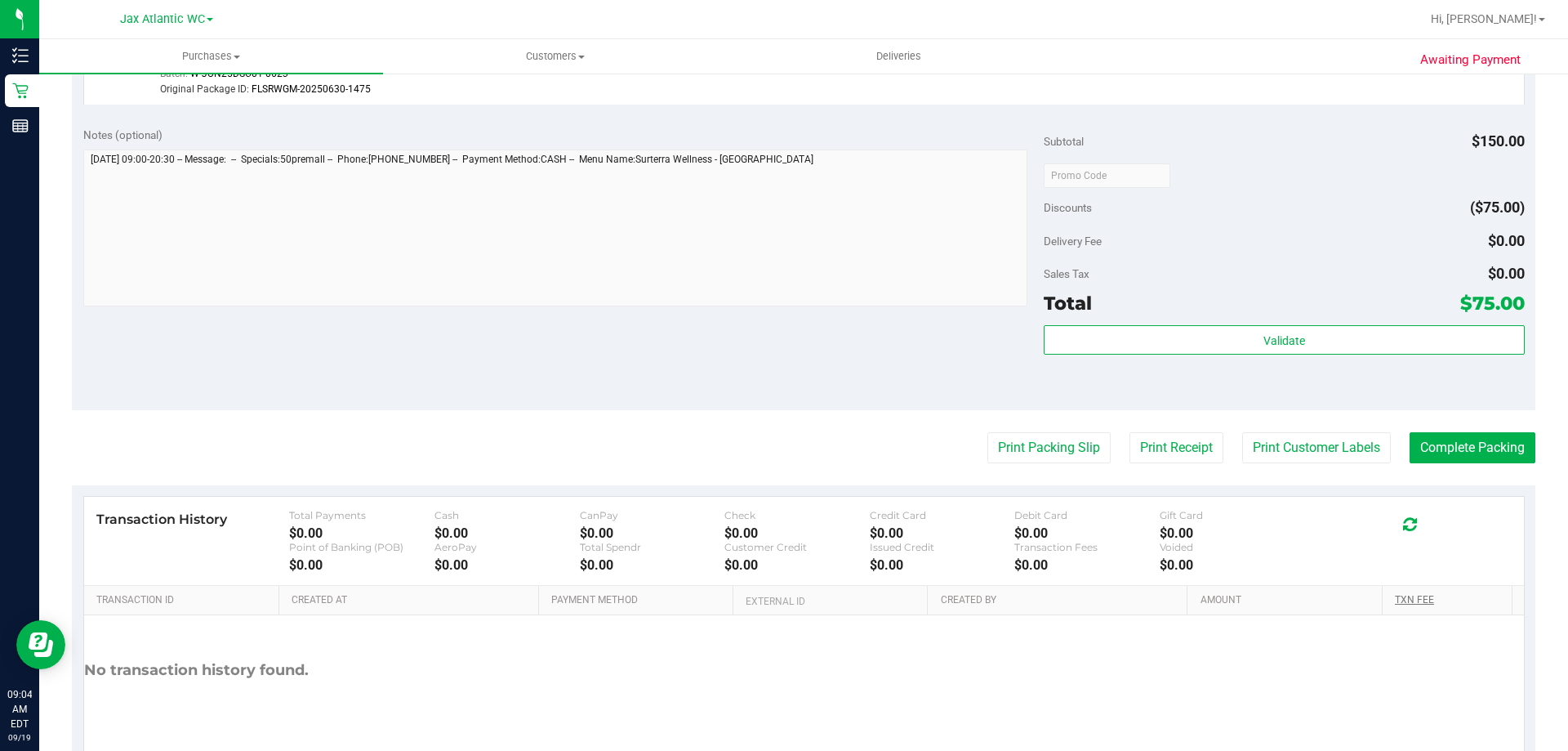
scroll to position [602, 0]
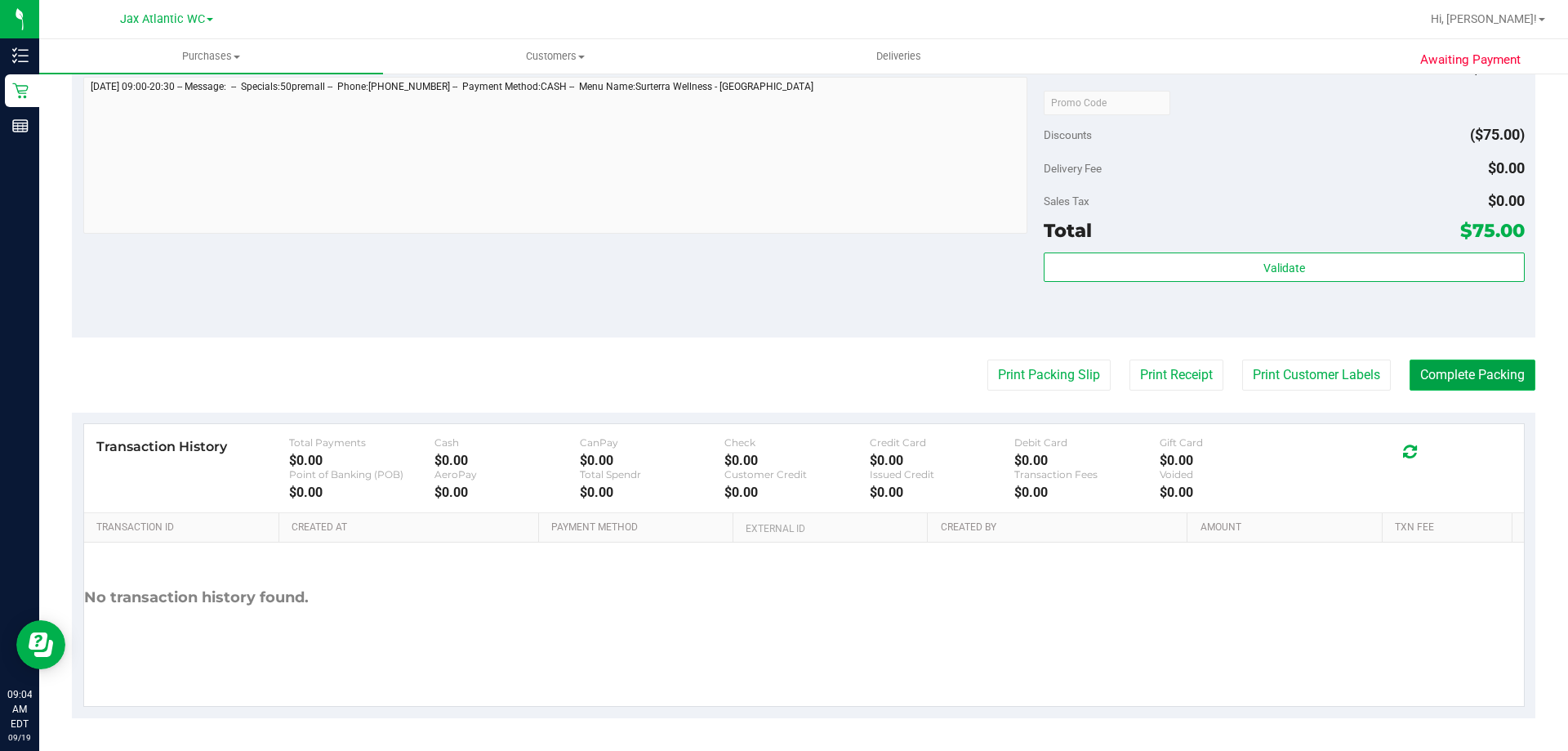
click at [1452, 378] on button "Complete Packing" at bounding box center [1473, 374] width 126 height 31
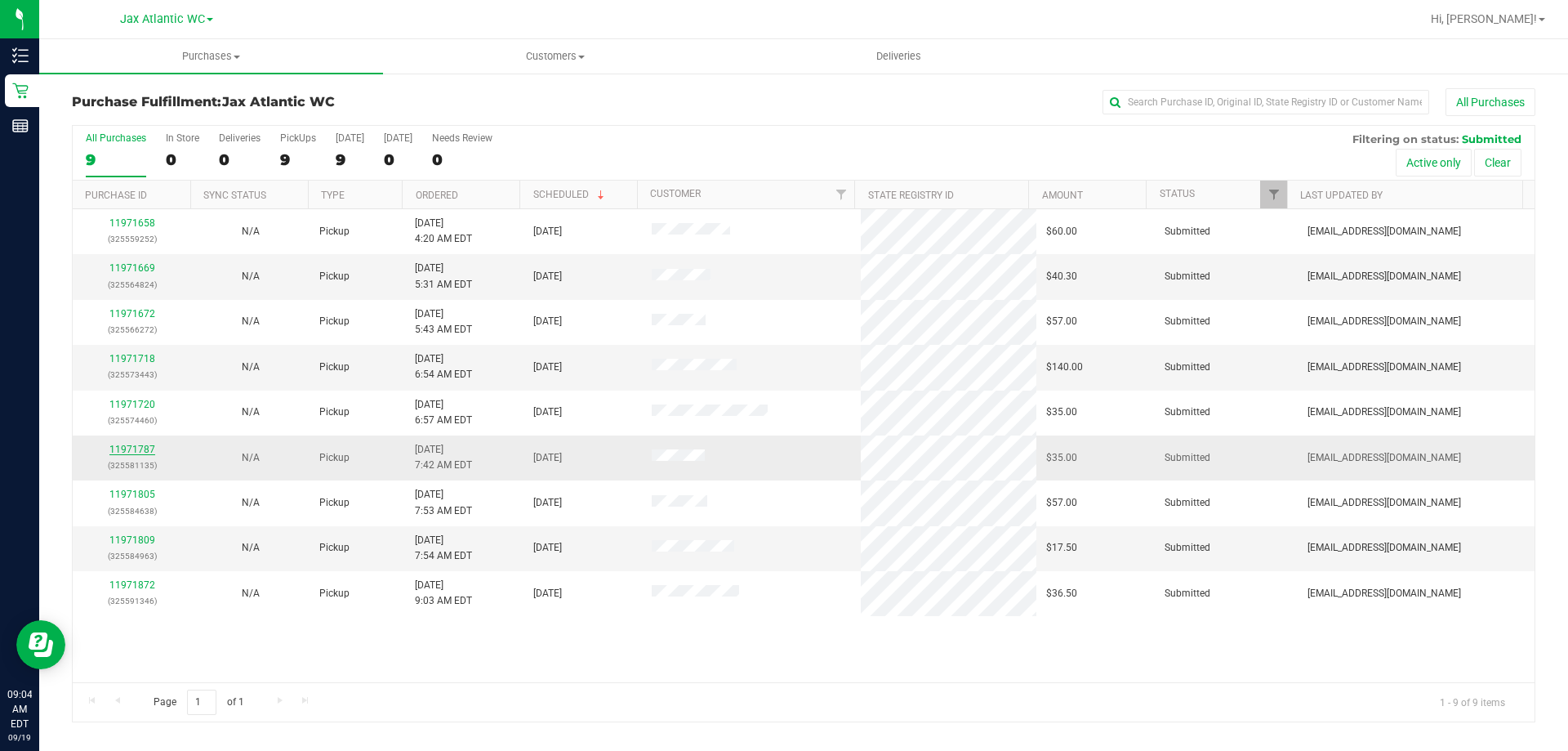
click at [127, 447] on link "11971787" at bounding box center [131, 449] width 45 height 12
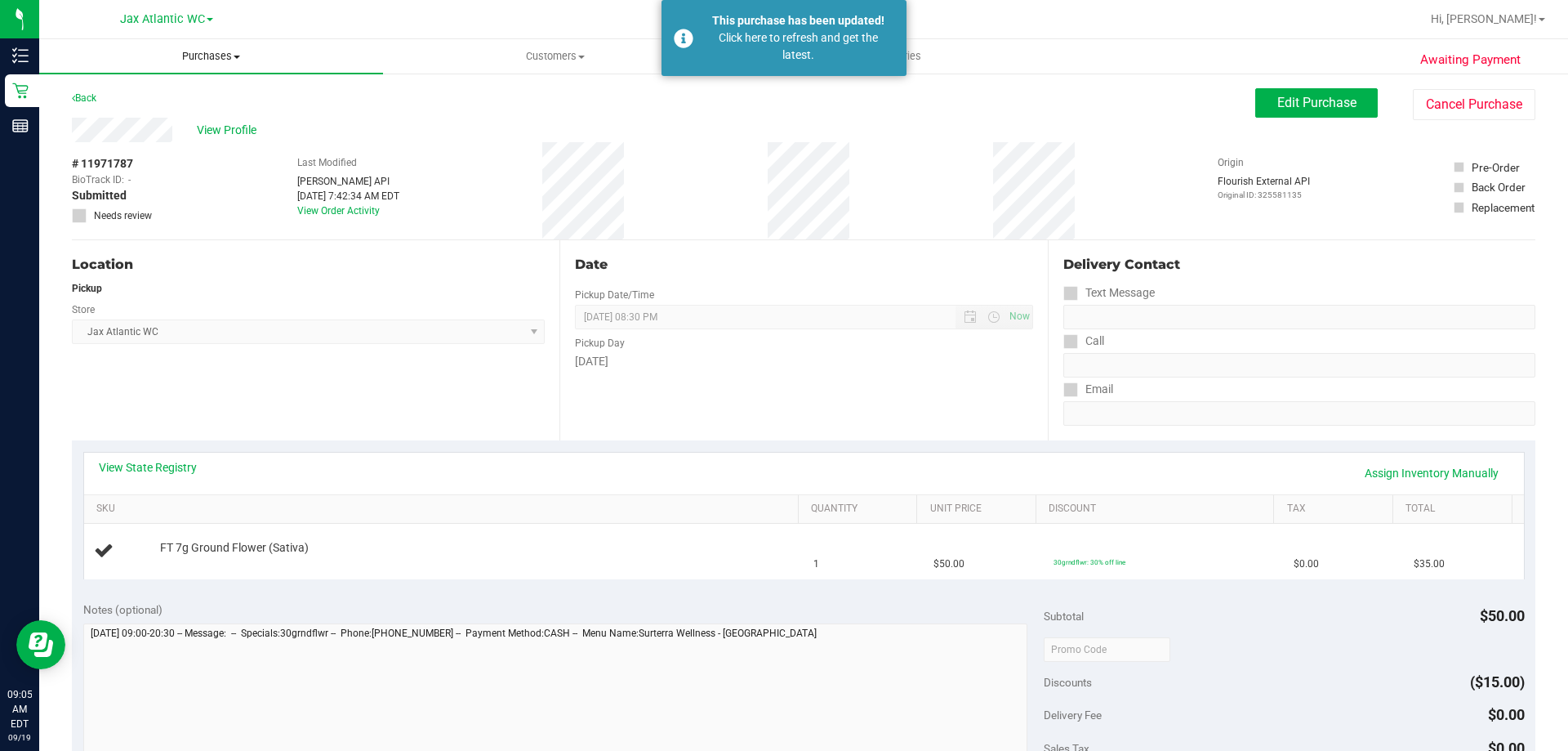
click at [190, 60] on span "Purchases" at bounding box center [211, 56] width 344 height 15
click at [111, 117] on span "Fulfillment" at bounding box center [90, 118] width 101 height 14
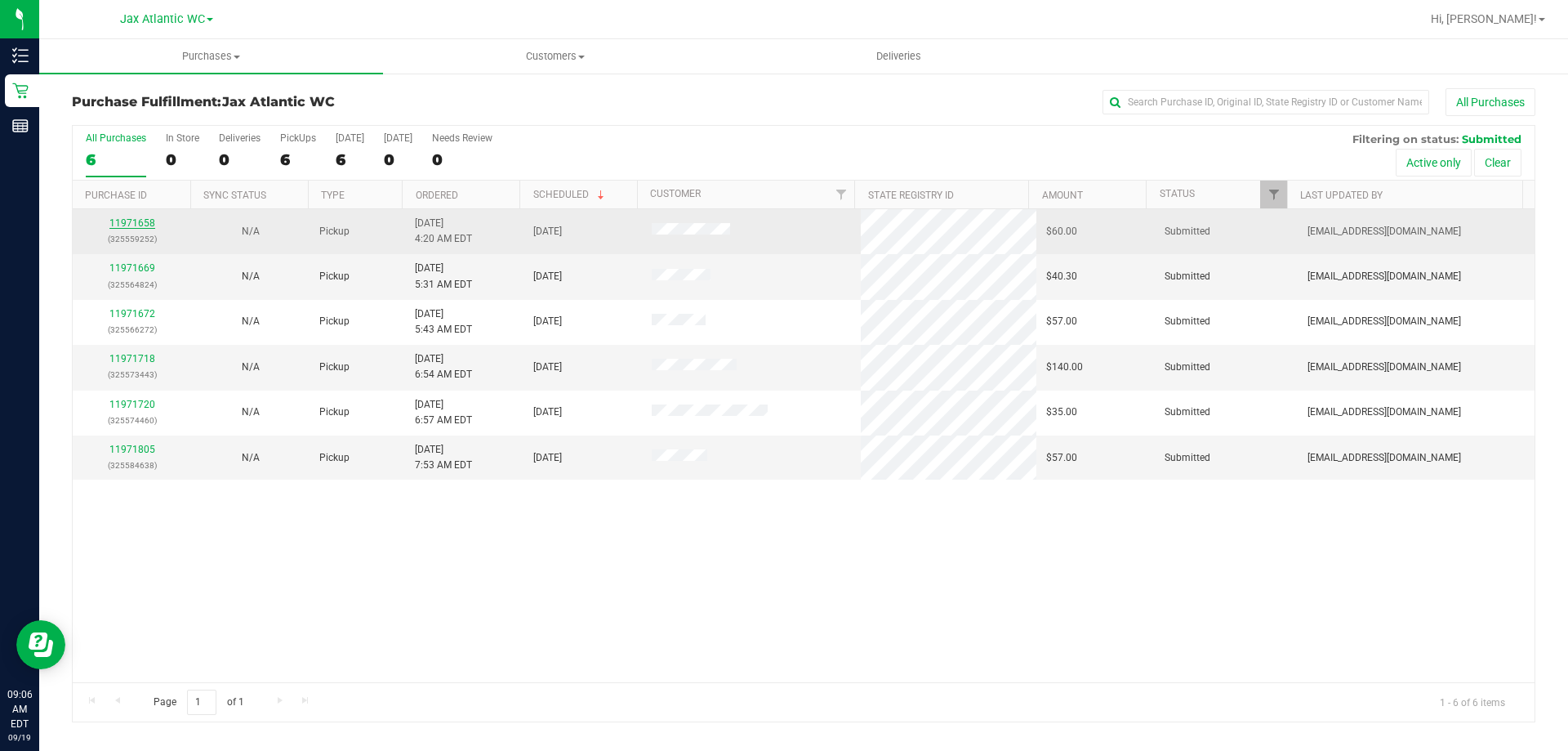
click at [143, 224] on link "11971658" at bounding box center [131, 223] width 45 height 12
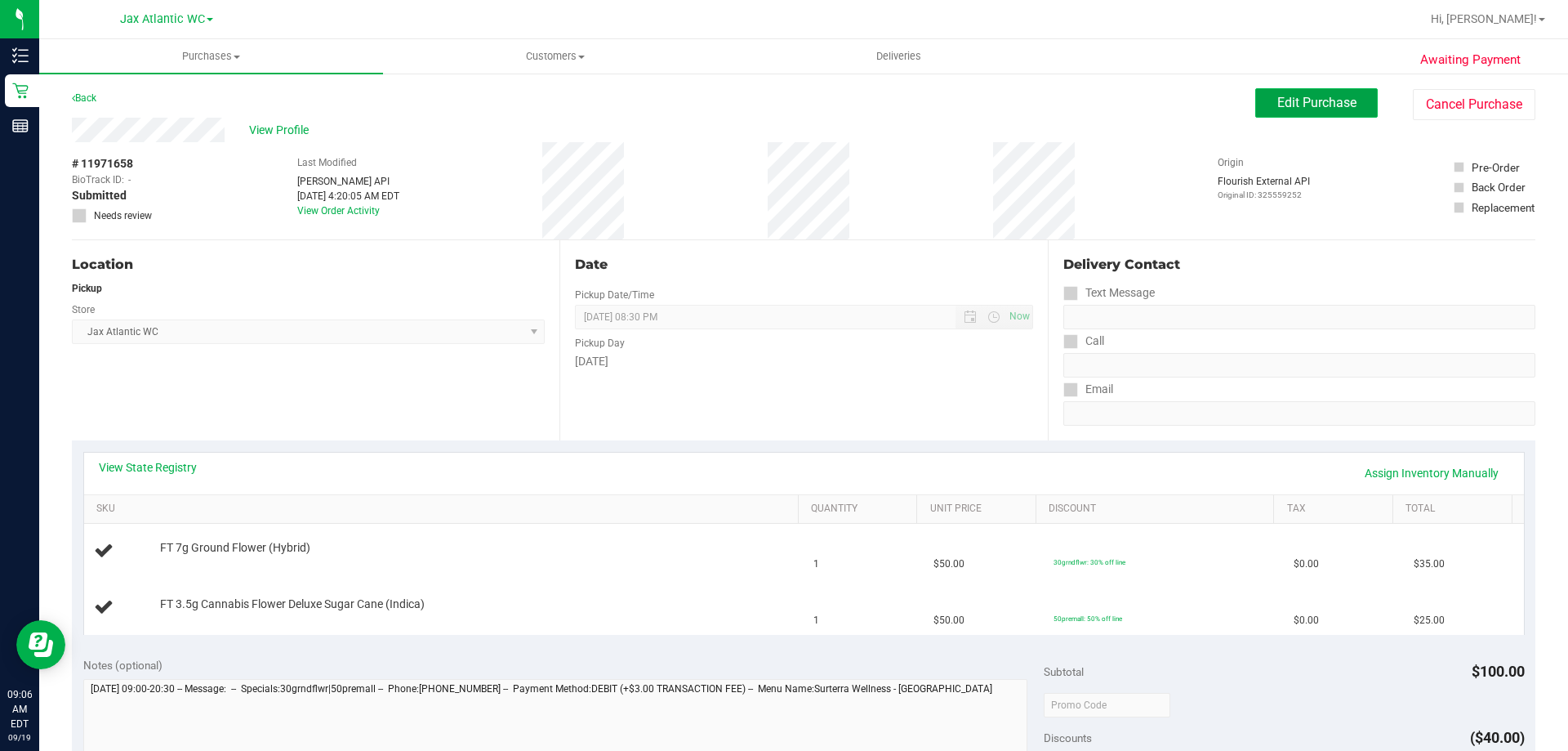
click at [1272, 110] on button "Edit Purchase" at bounding box center [1317, 102] width 123 height 29
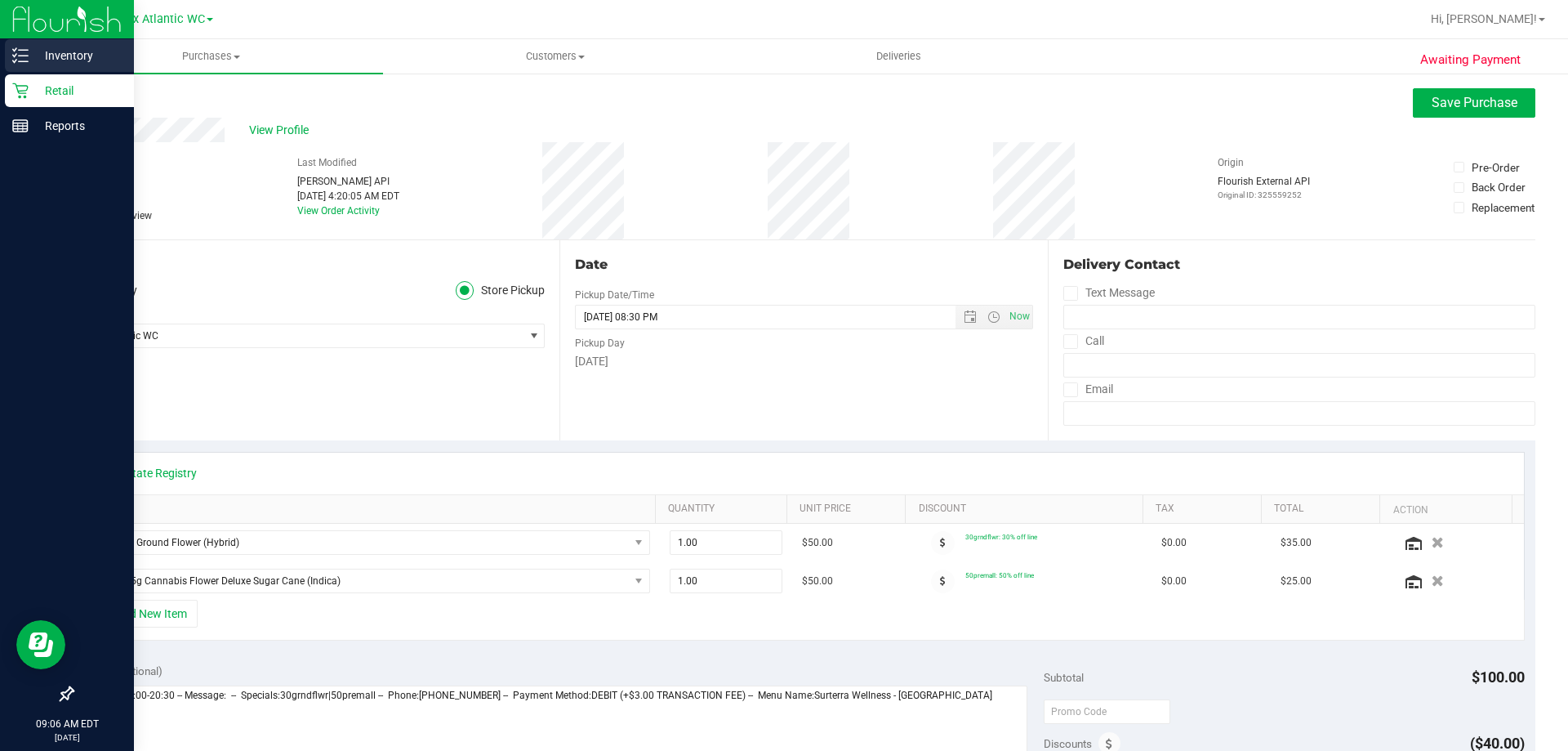
click at [15, 58] on icon at bounding box center [20, 55] width 16 height 16
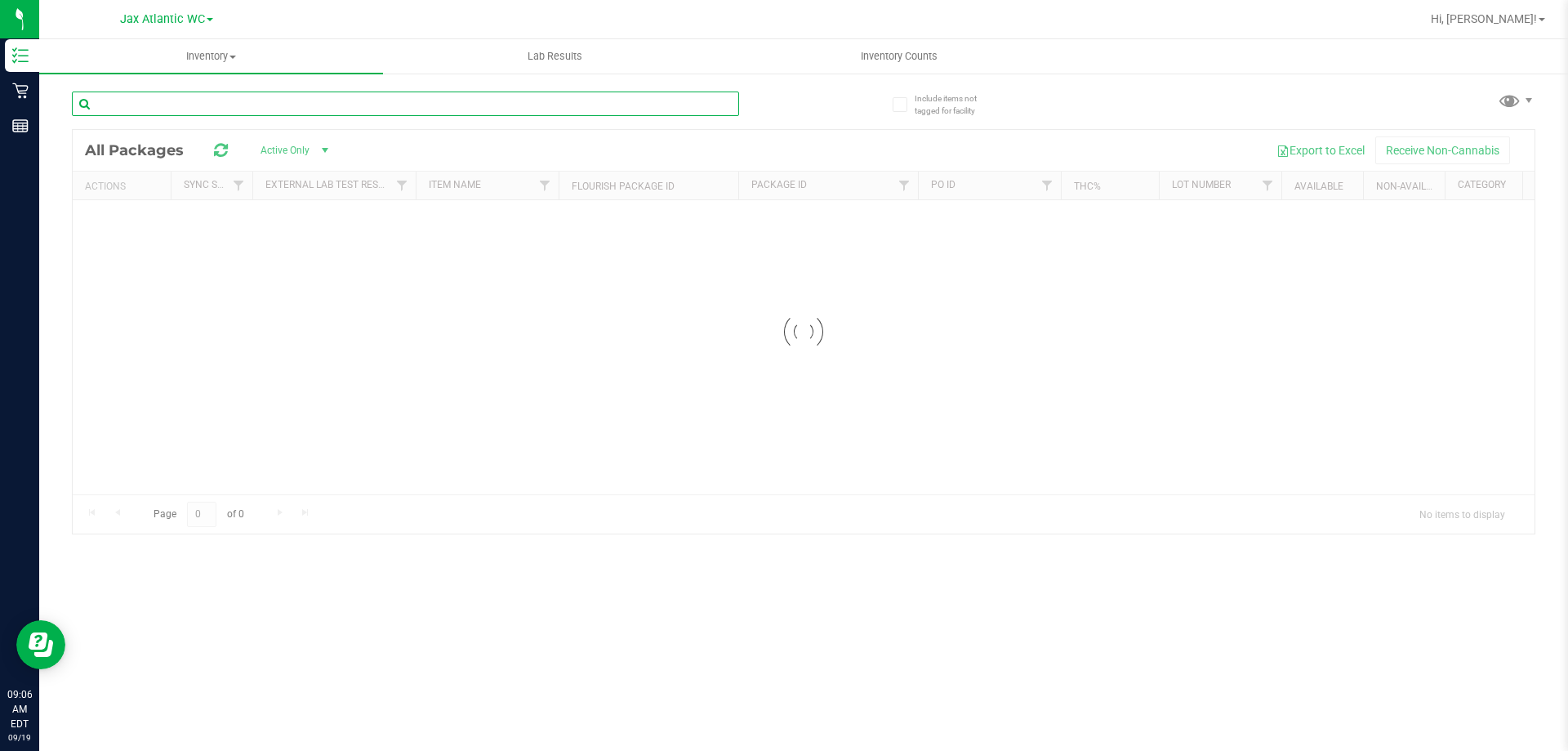
click at [435, 92] on input "text" at bounding box center [405, 104] width 667 height 25
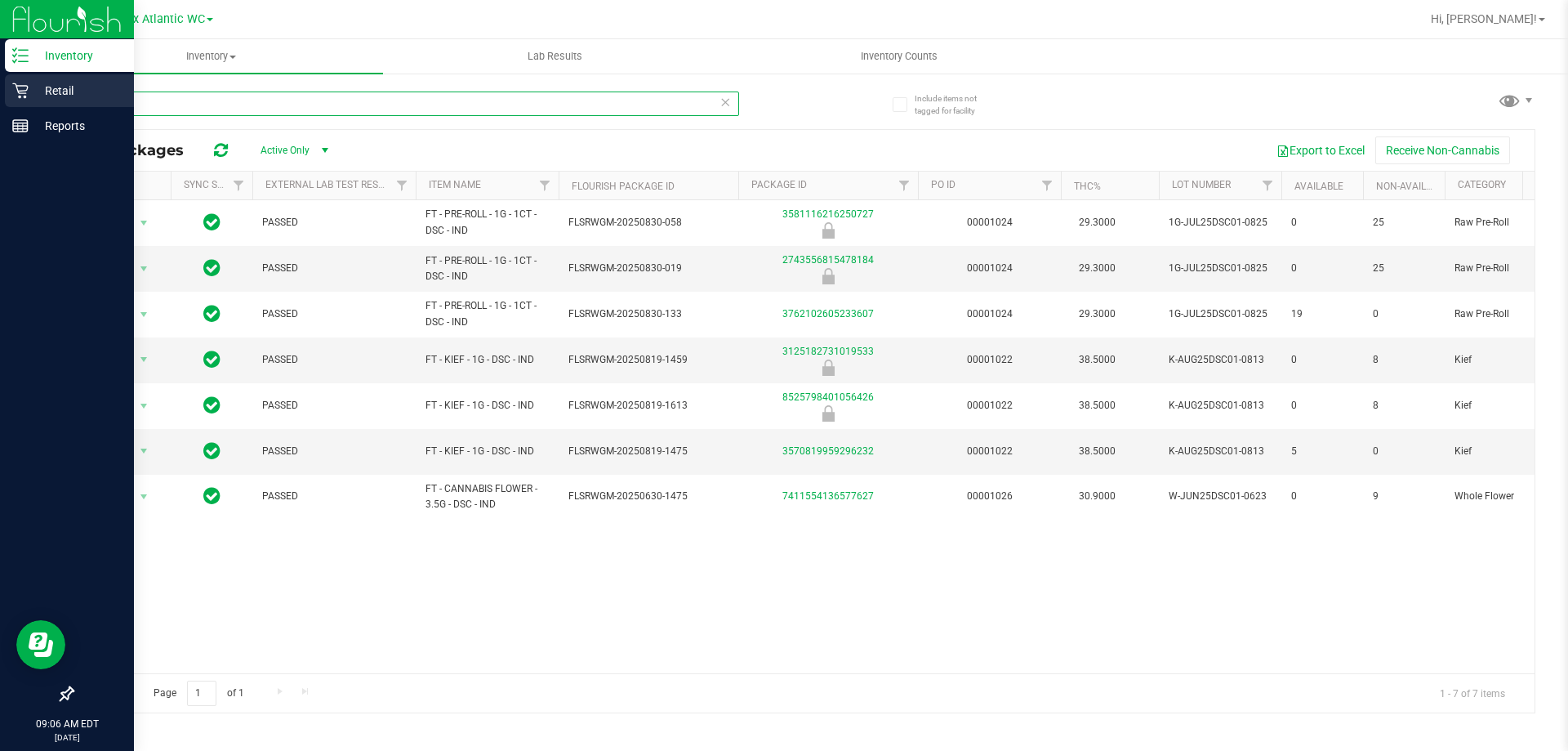
type input "dsc"
click at [24, 85] on icon at bounding box center [20, 91] width 16 height 16
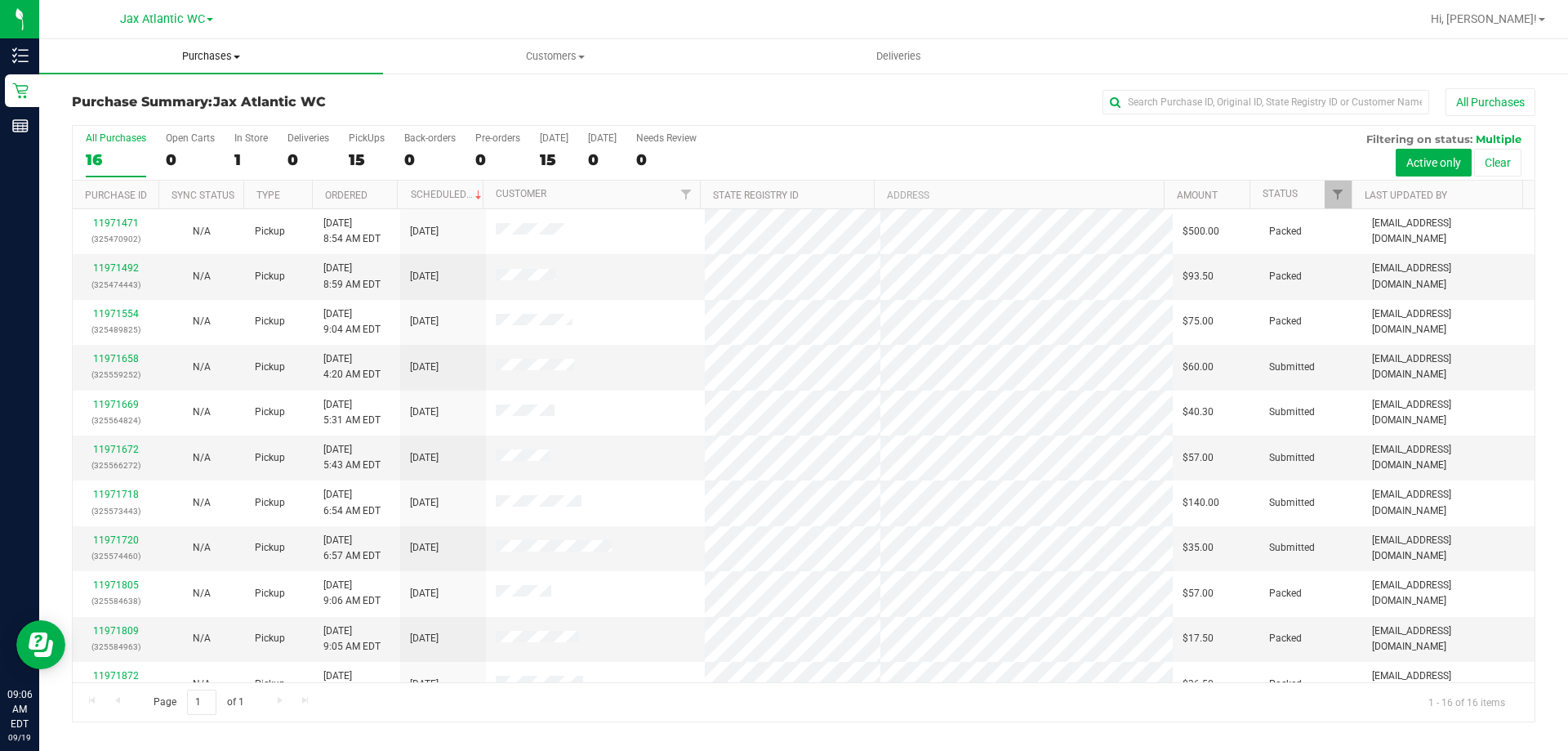
click at [187, 60] on span "Purchases" at bounding box center [211, 56] width 344 height 15
click at [147, 117] on li "Fulfillment" at bounding box center [211, 118] width 344 height 20
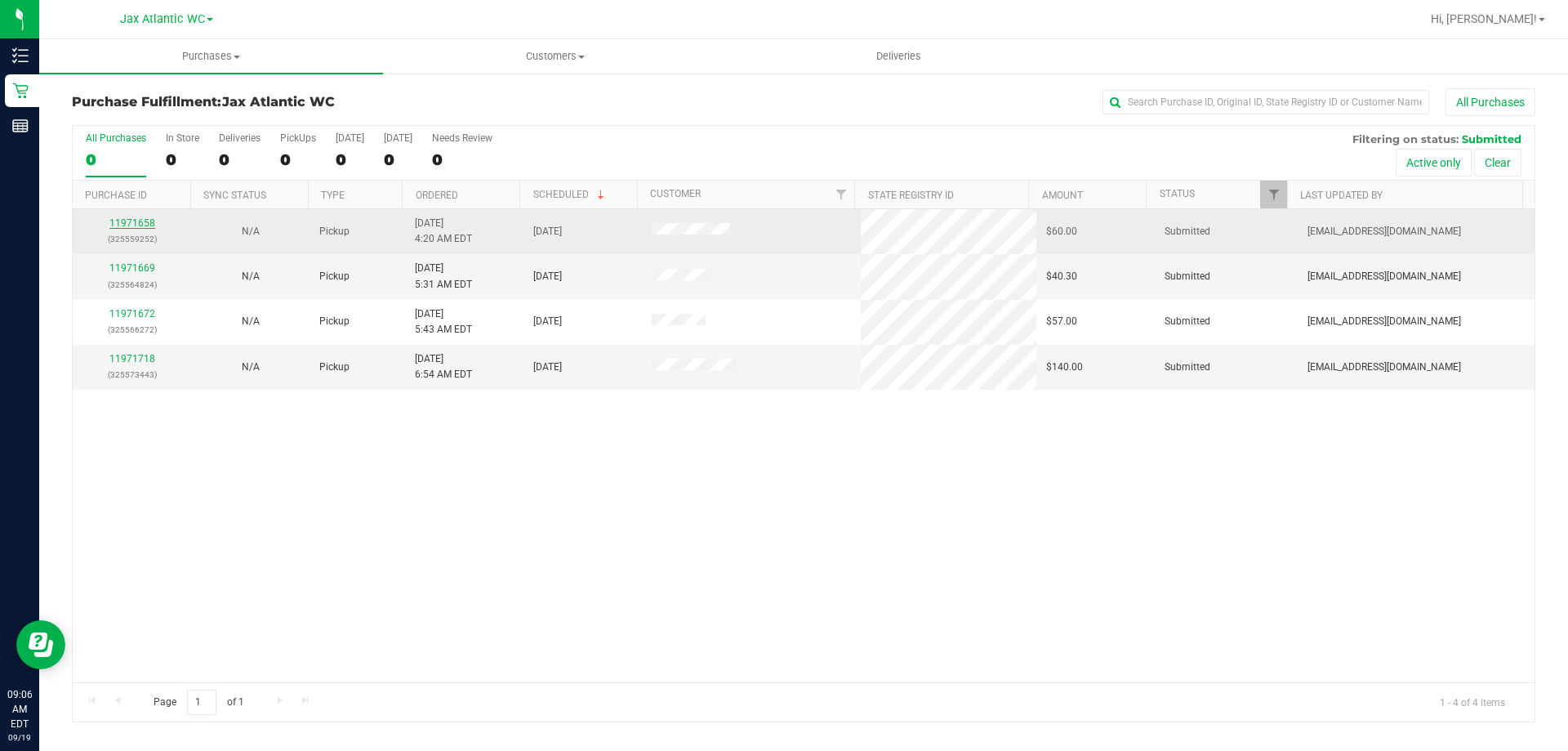
click at [134, 225] on link "11971658" at bounding box center [131, 223] width 45 height 12
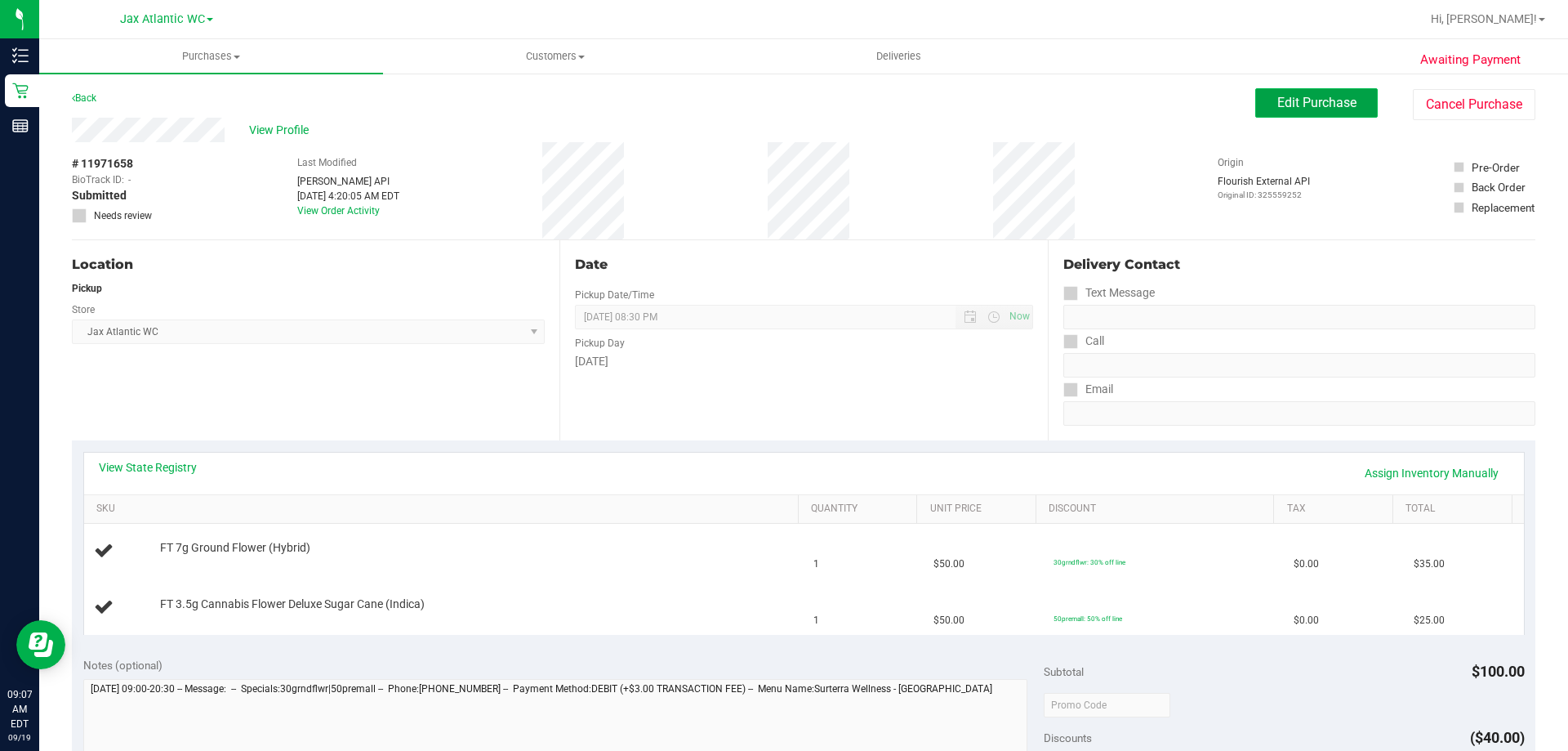
click at [1264, 95] on button "Edit Purchase" at bounding box center [1317, 102] width 123 height 29
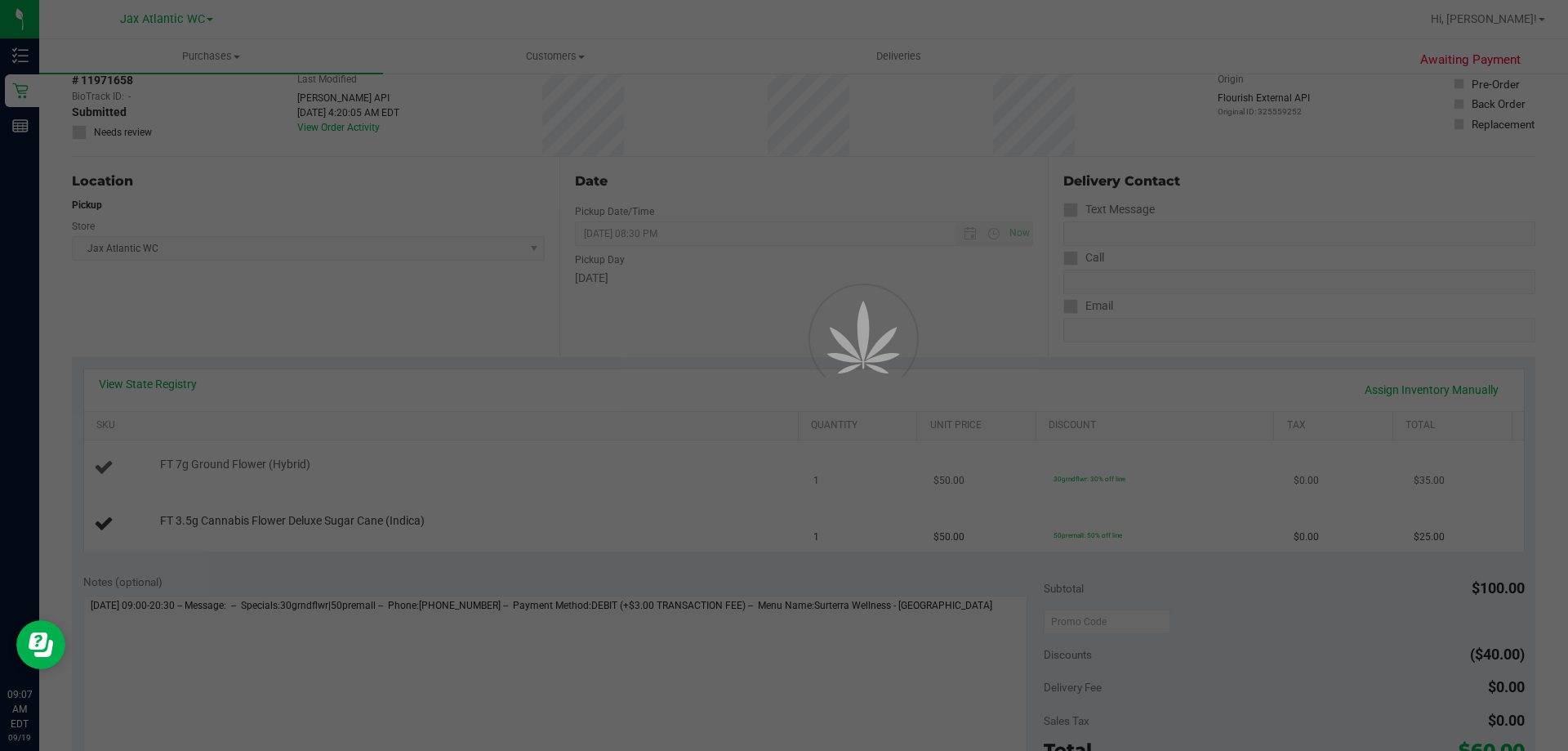
scroll to position [245, 0]
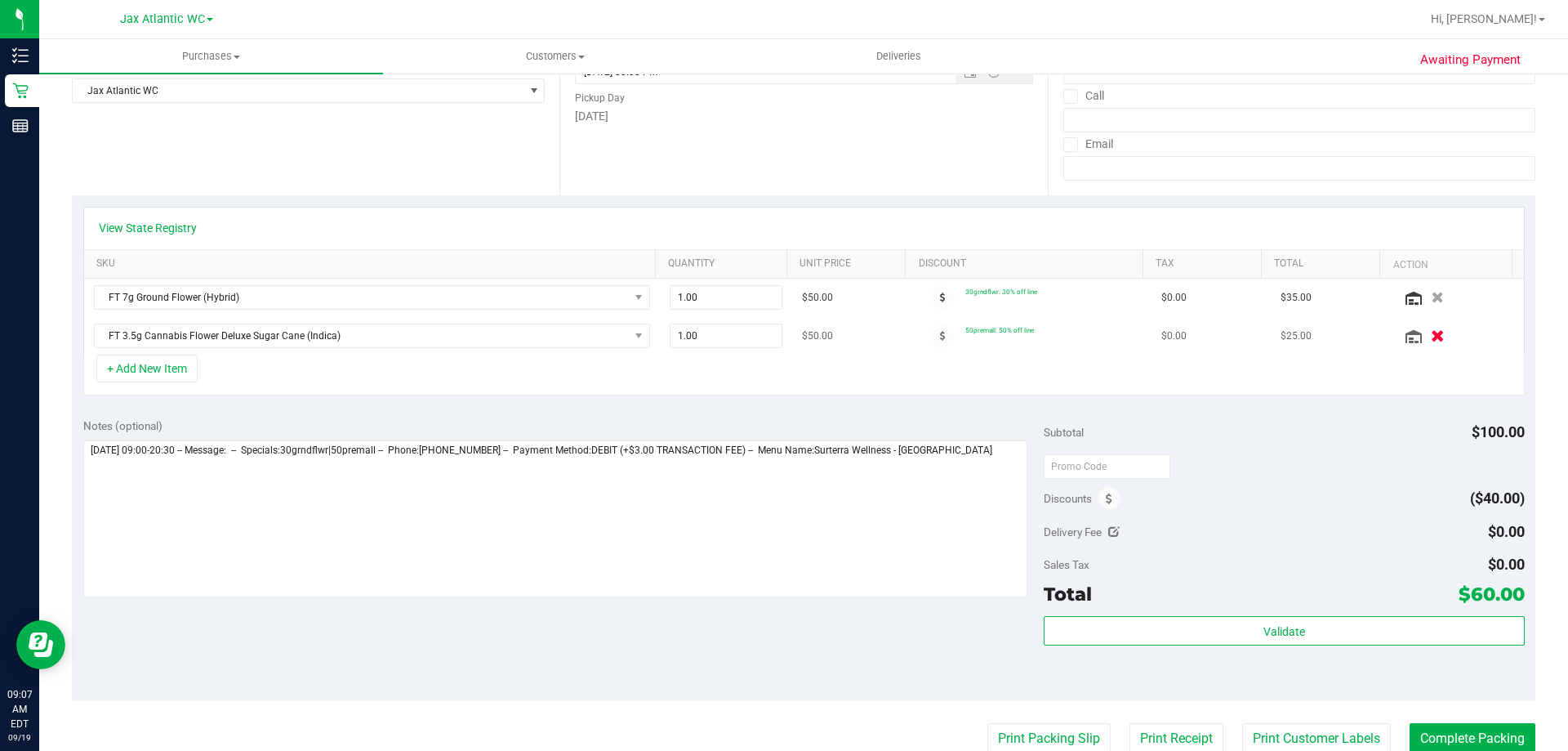
click at [1431, 332] on icon "button" at bounding box center [1438, 336] width 14 height 12
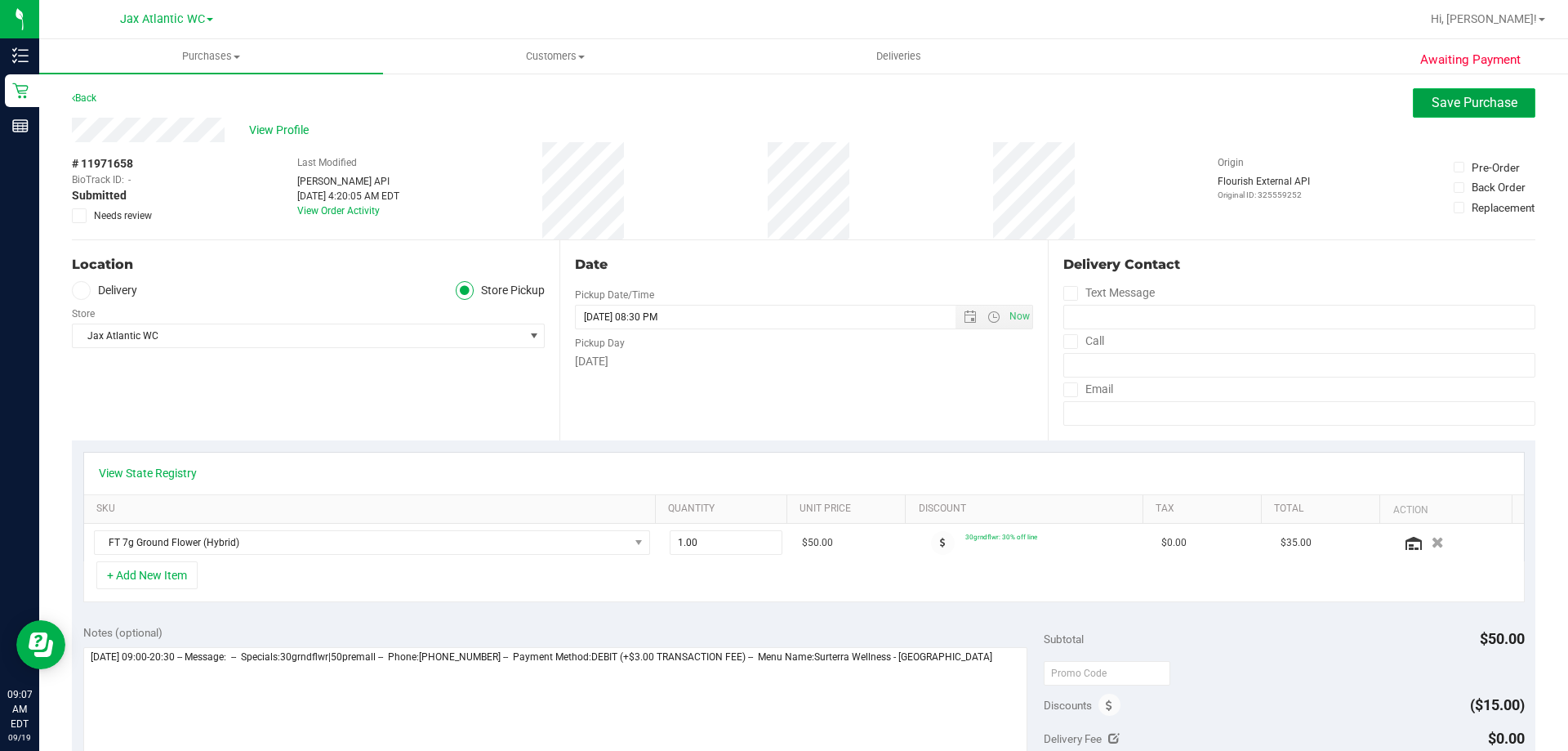
click at [1435, 109] on span "Save Purchase" at bounding box center [1475, 102] width 86 height 15
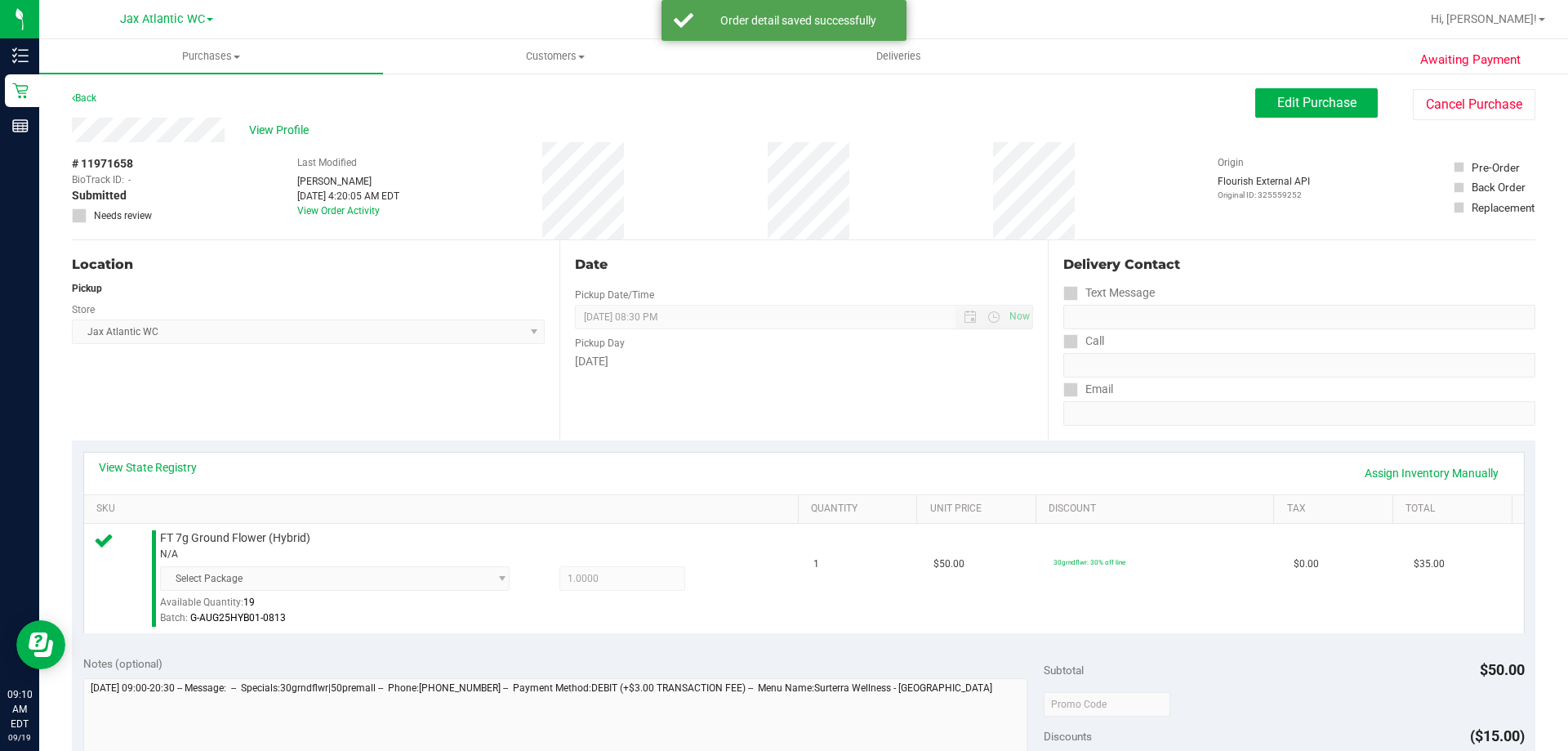
scroll to position [491, 0]
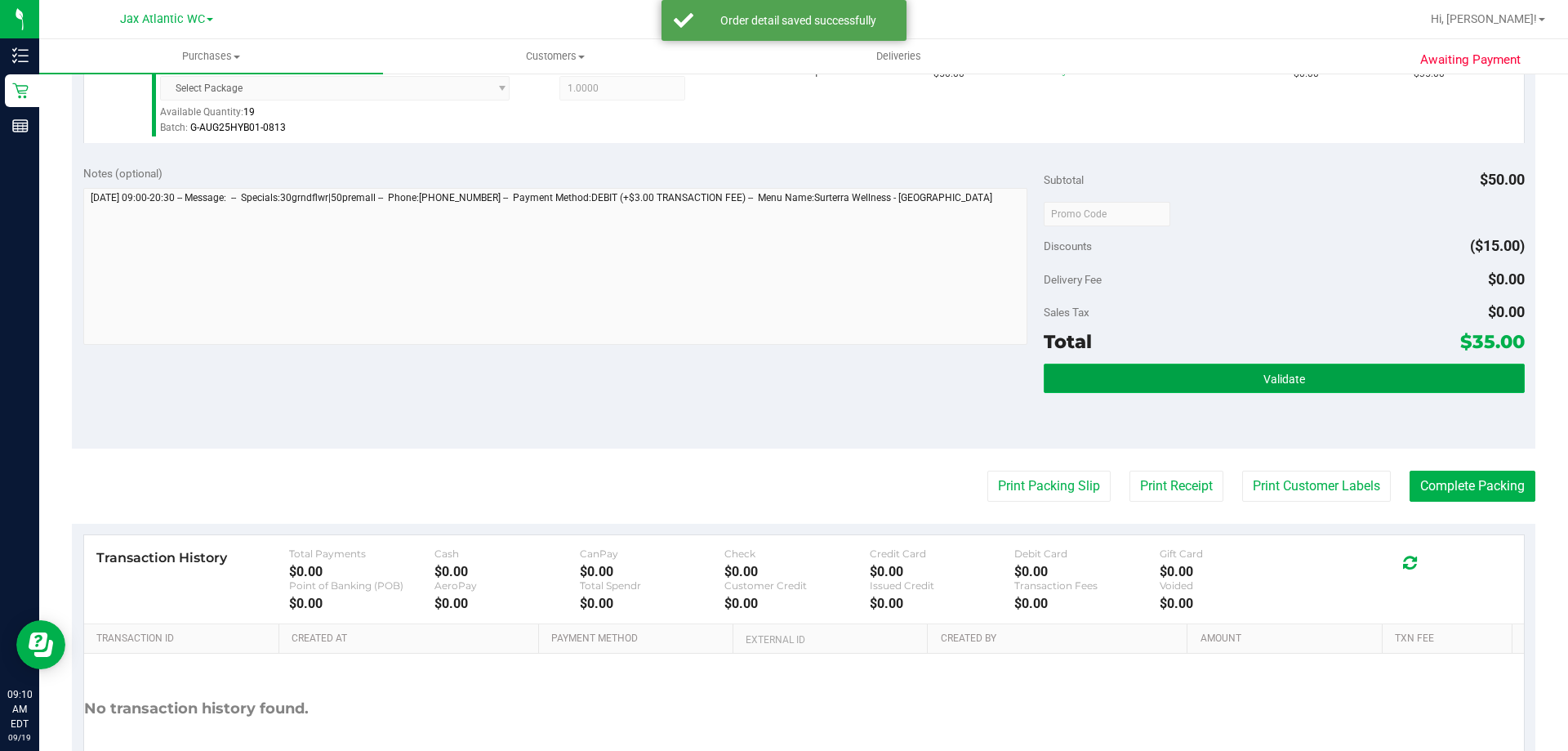
click at [1267, 387] on button "Validate" at bounding box center [1284, 378] width 481 height 29
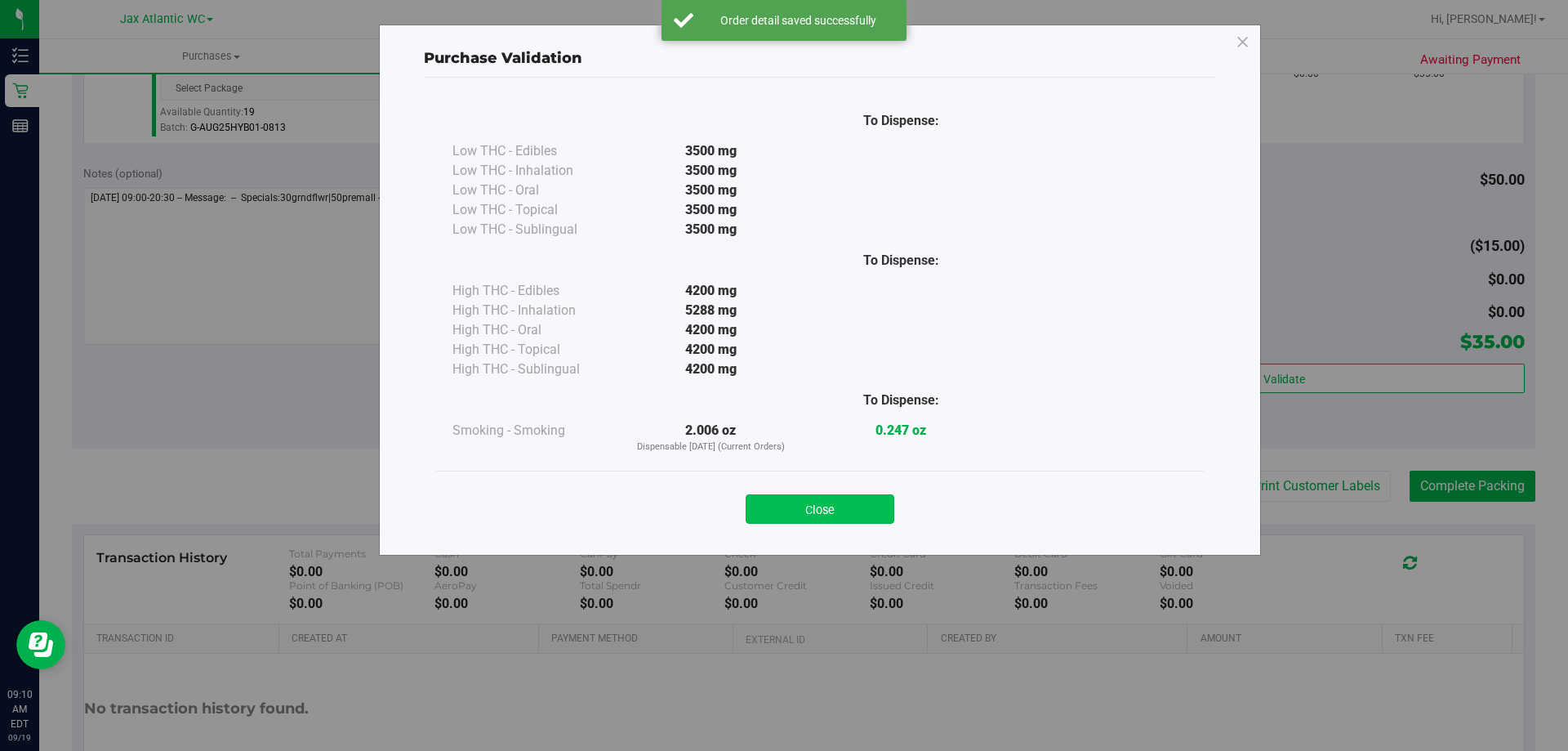
click at [855, 503] on button "Close" at bounding box center [819, 508] width 148 height 29
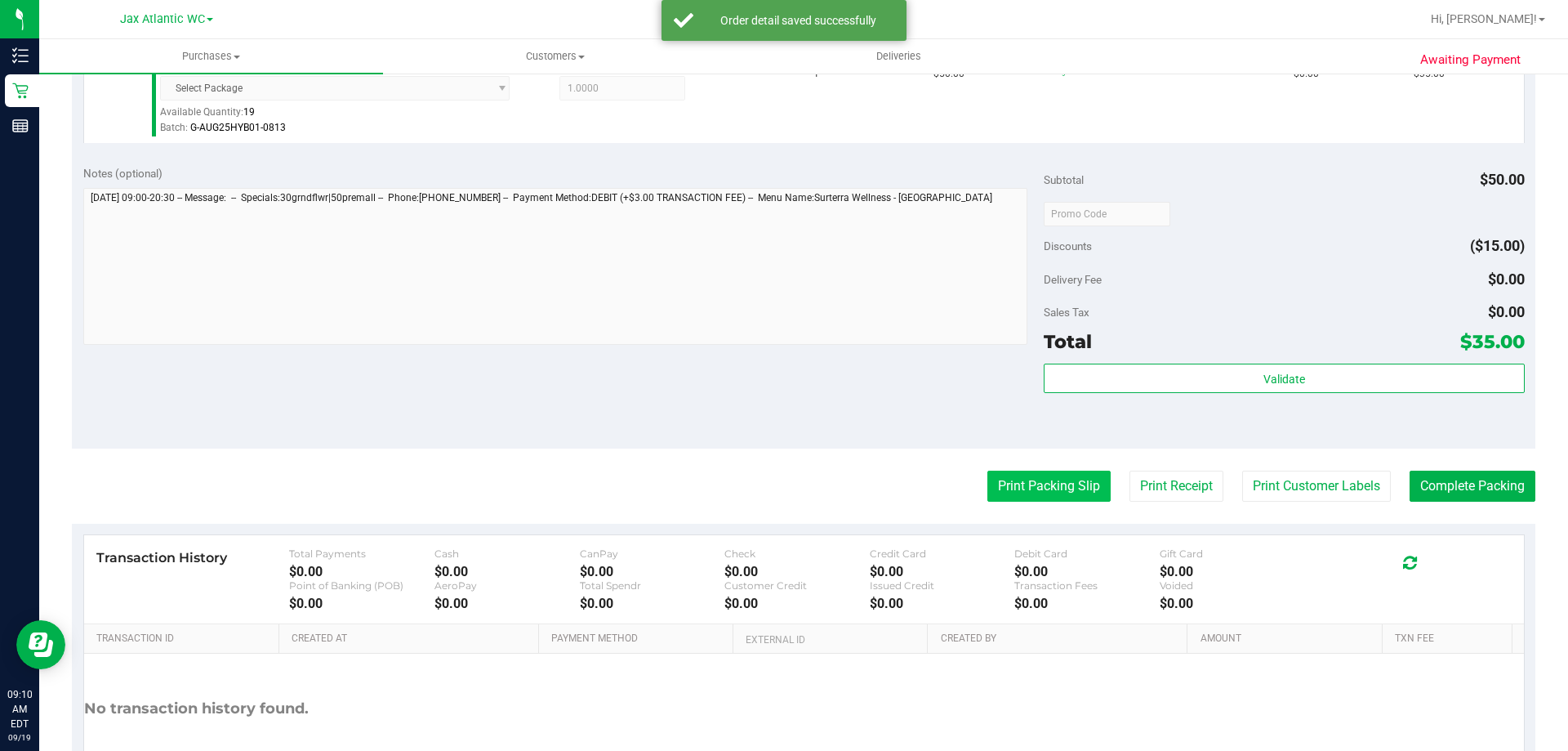
drag, startPoint x: 1071, startPoint y: 447, endPoint x: 1068, endPoint y: 475, distance: 28.2
click at [1071, 451] on purchase-details "Back Edit Purchase Cancel Purchase View Profile # 11971658 BioTrack ID: - Submi…" at bounding box center [803, 213] width 1463 height 1231
click at [1068, 475] on button "Print Packing Slip" at bounding box center [1048, 486] width 123 height 31
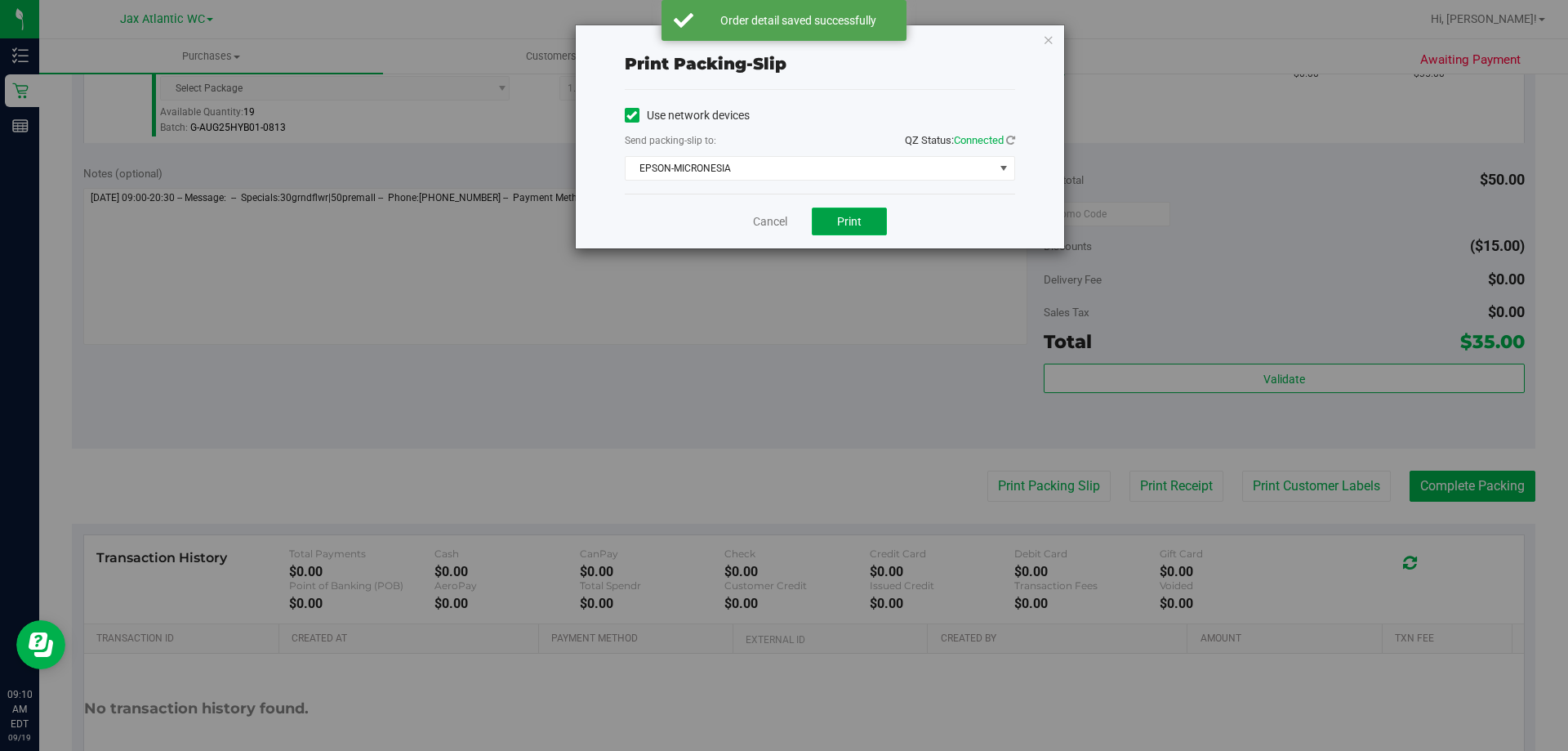
click at [836, 215] on button "Print" at bounding box center [849, 220] width 76 height 28
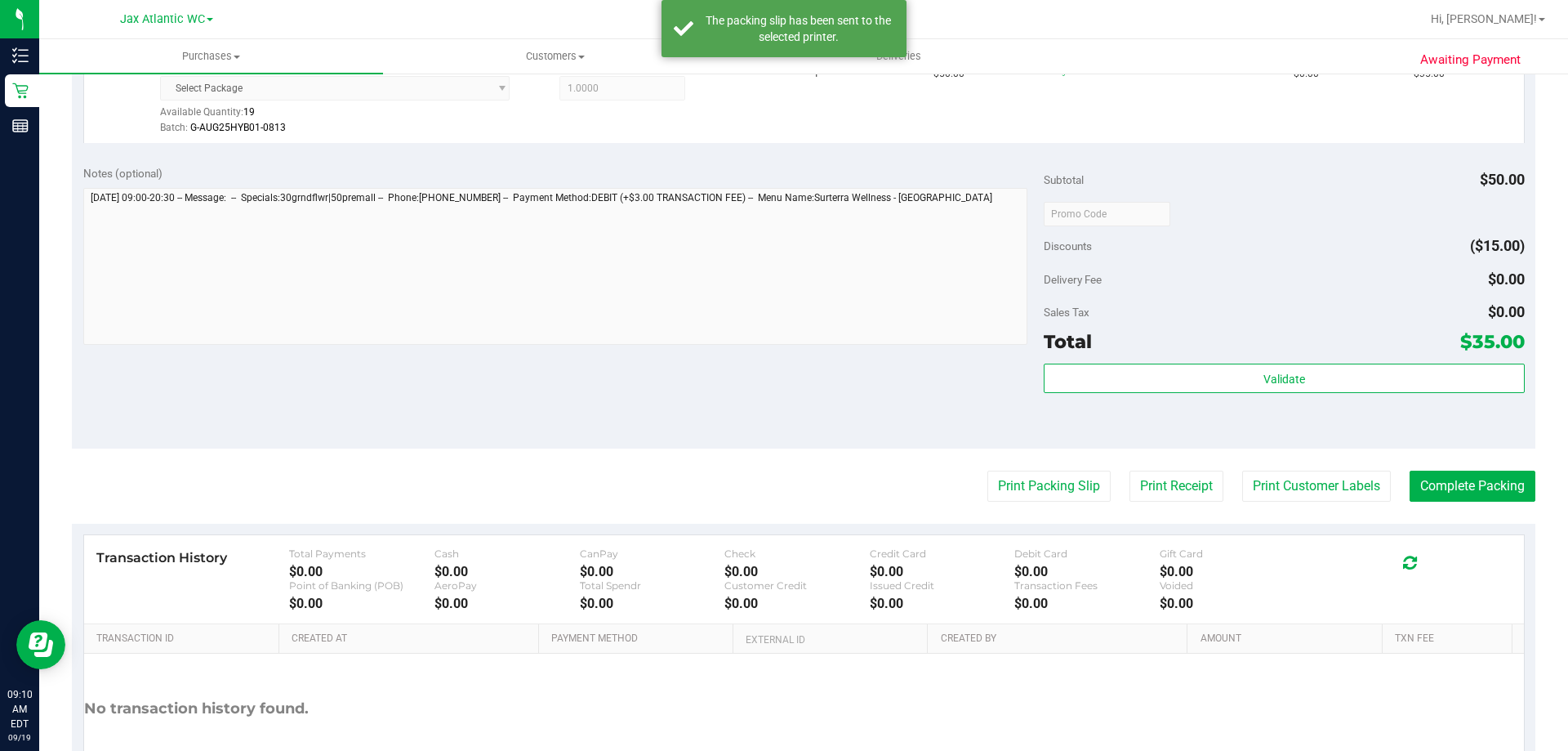
click at [966, 399] on div "Notes (optional) Subtotal $50.00 Discounts ($15.00) Delivery Fee $0.00 Sales Ta…" at bounding box center [803, 301] width 1463 height 294
click at [1432, 475] on button "Complete Packing" at bounding box center [1473, 486] width 126 height 31
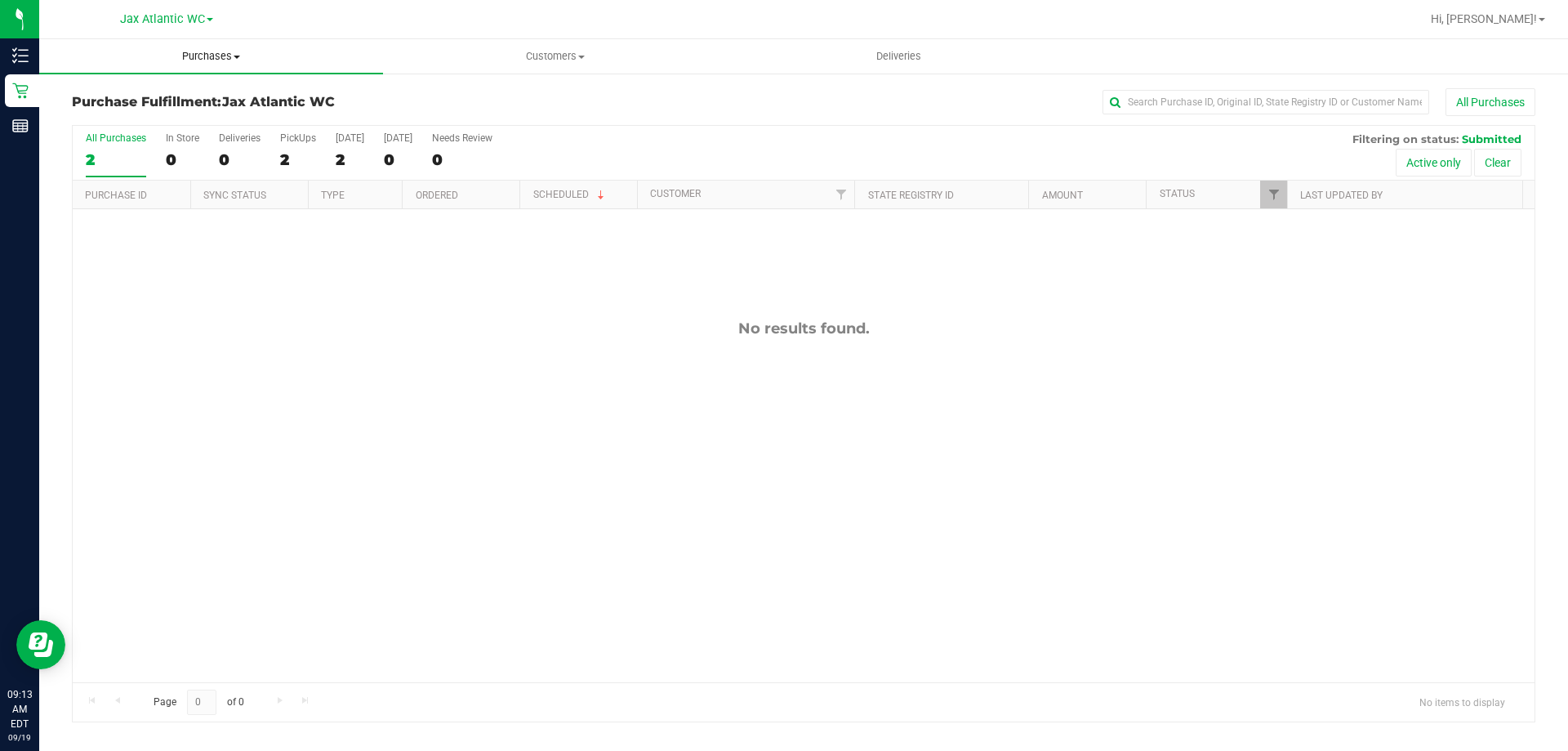
click at [215, 52] on span "Purchases" at bounding box center [211, 56] width 344 height 15
click at [157, 111] on li "Fulfillment" at bounding box center [211, 118] width 344 height 20
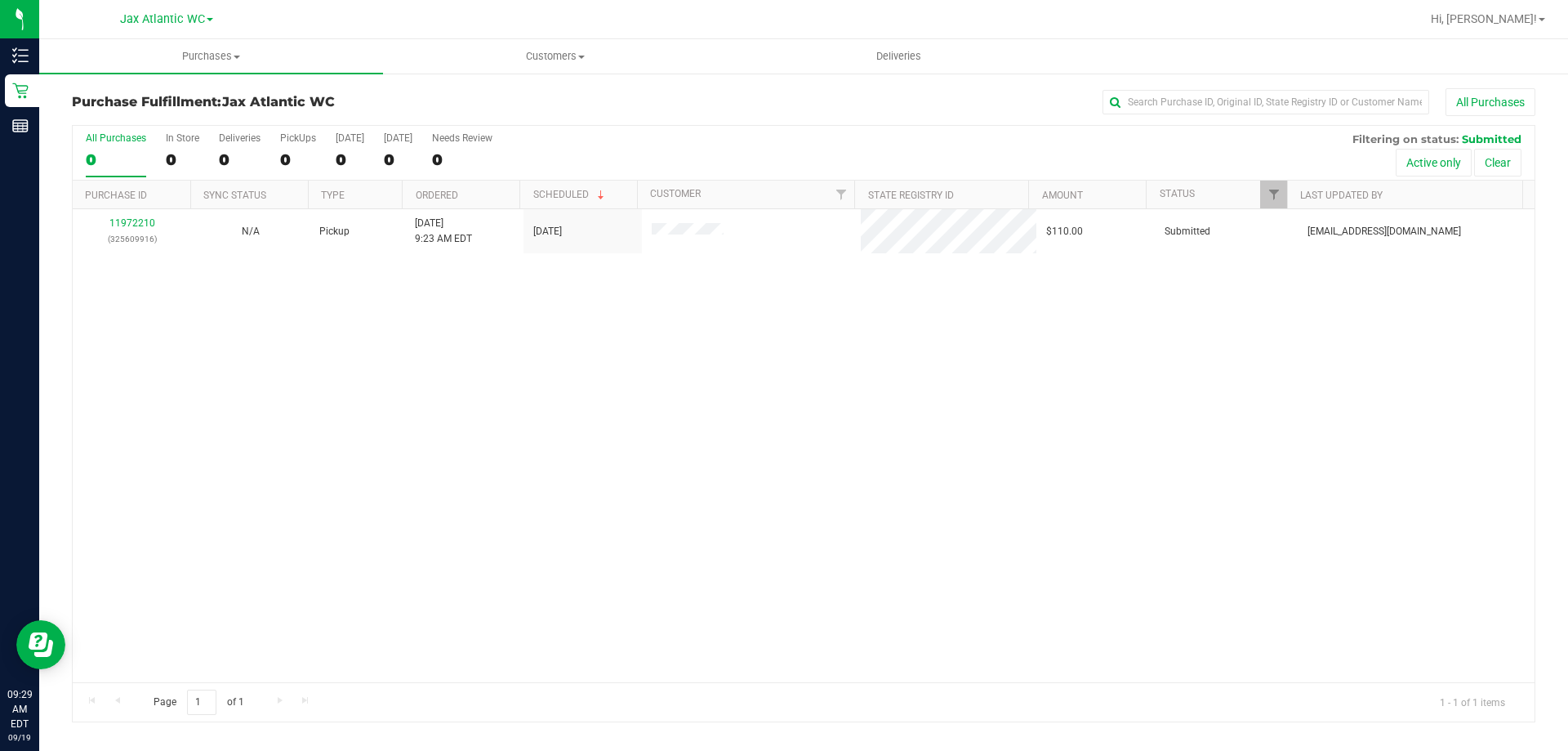
click at [575, 425] on div "11972210 (325609916) N/A Pickup [DATE] 9:23 AM EDT 9/19/2025 $110.00 Submitted …" at bounding box center [804, 445] width 1462 height 473
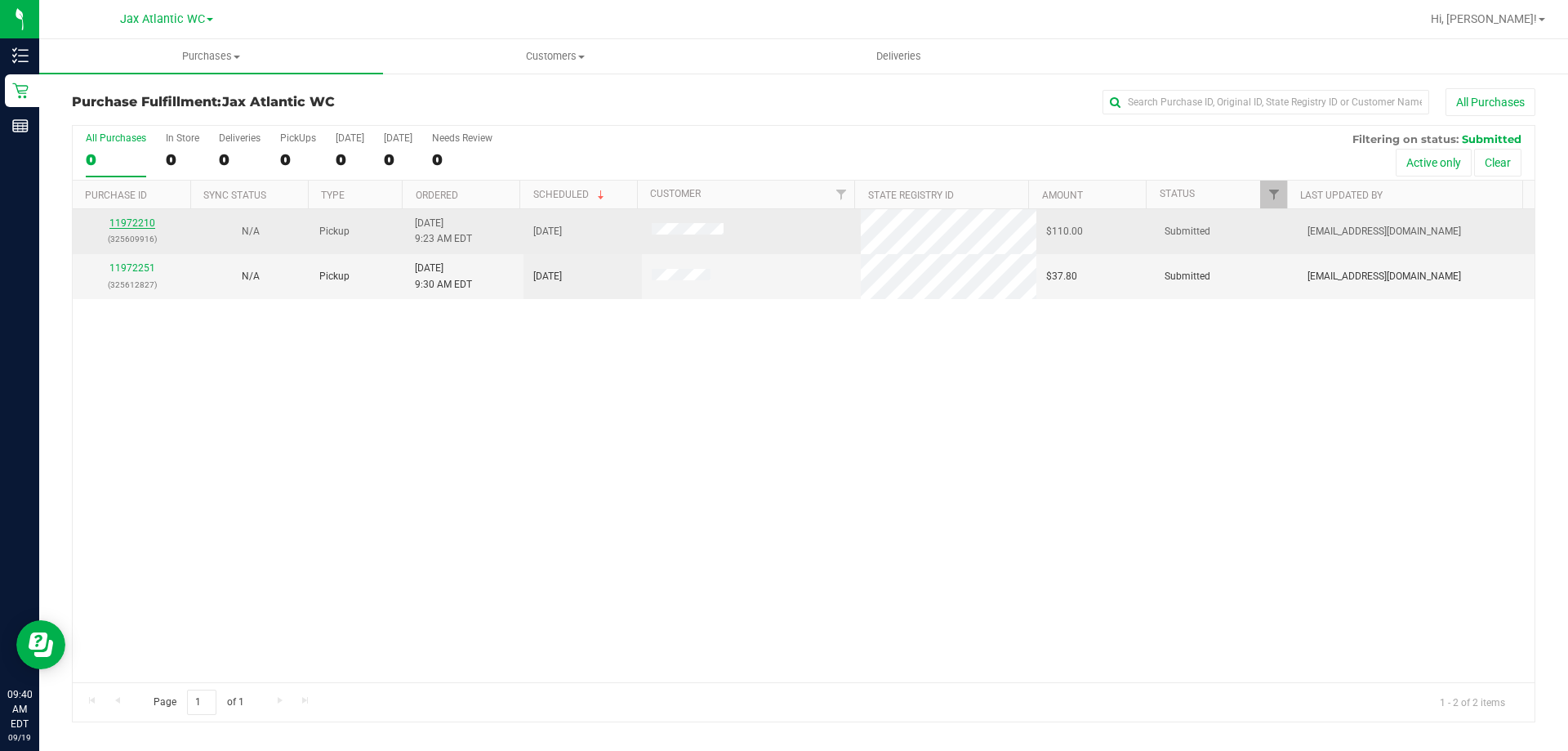
click at [124, 222] on link "11972210" at bounding box center [131, 223] width 45 height 12
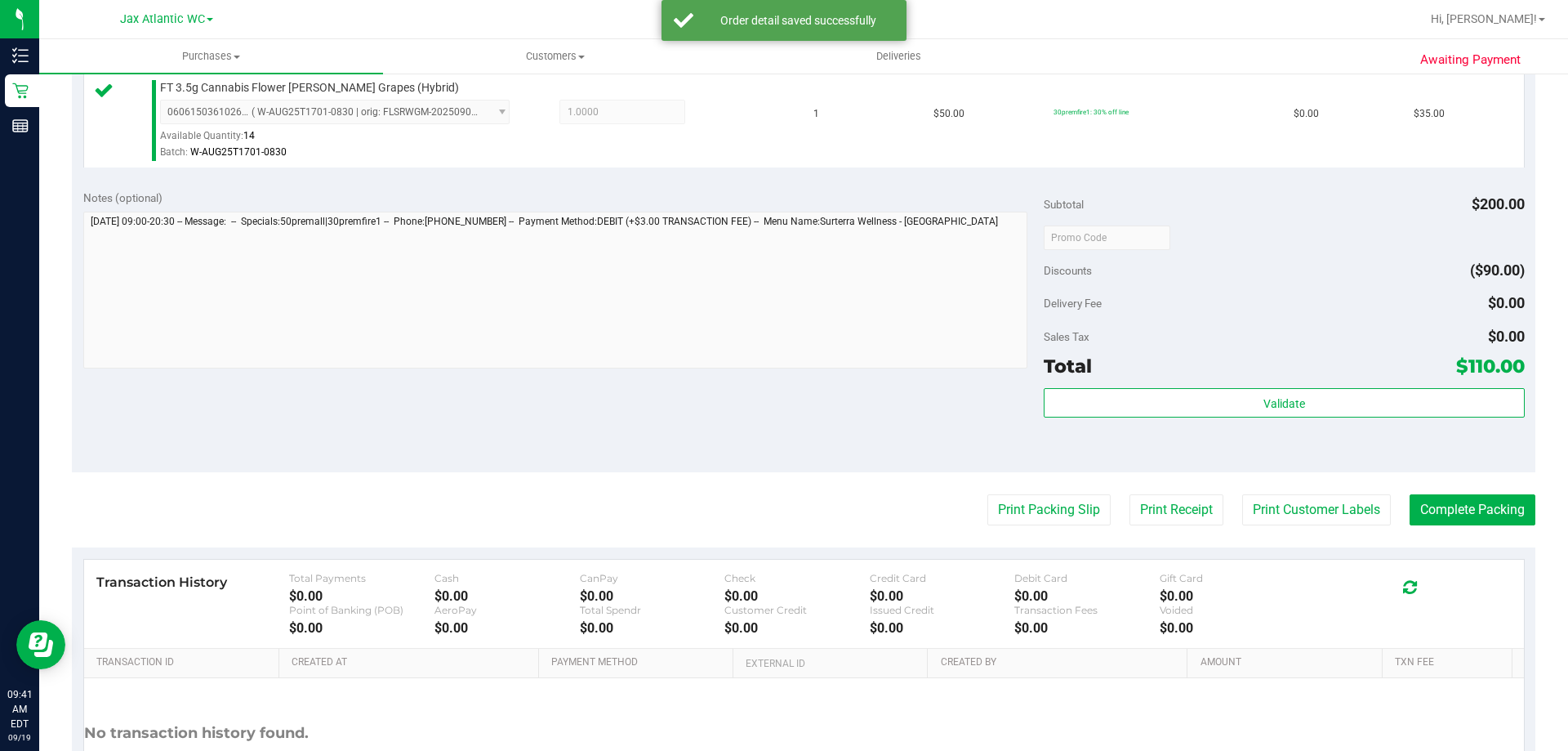
scroll to position [735, 0]
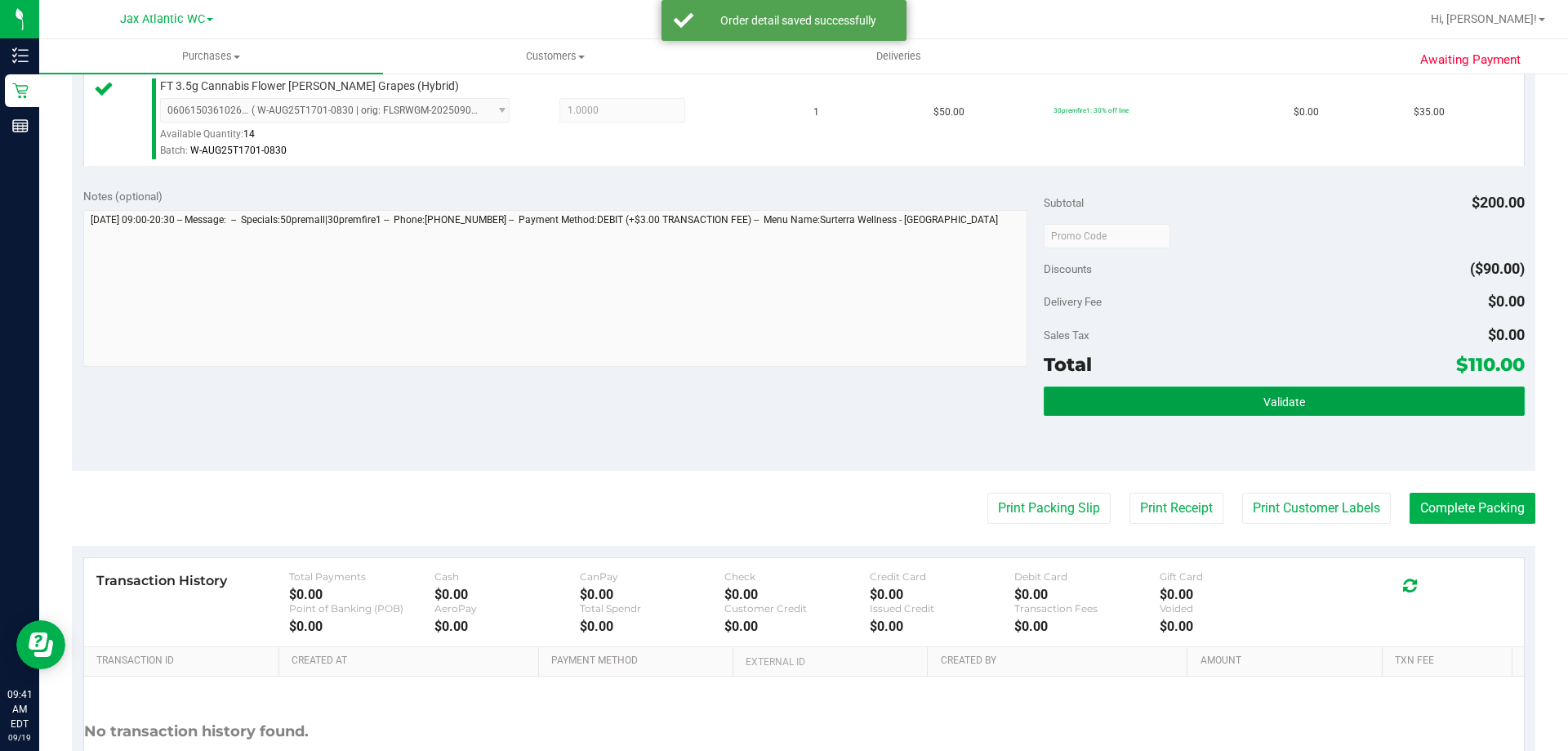
click at [1295, 401] on button "Validate" at bounding box center [1284, 401] width 481 height 29
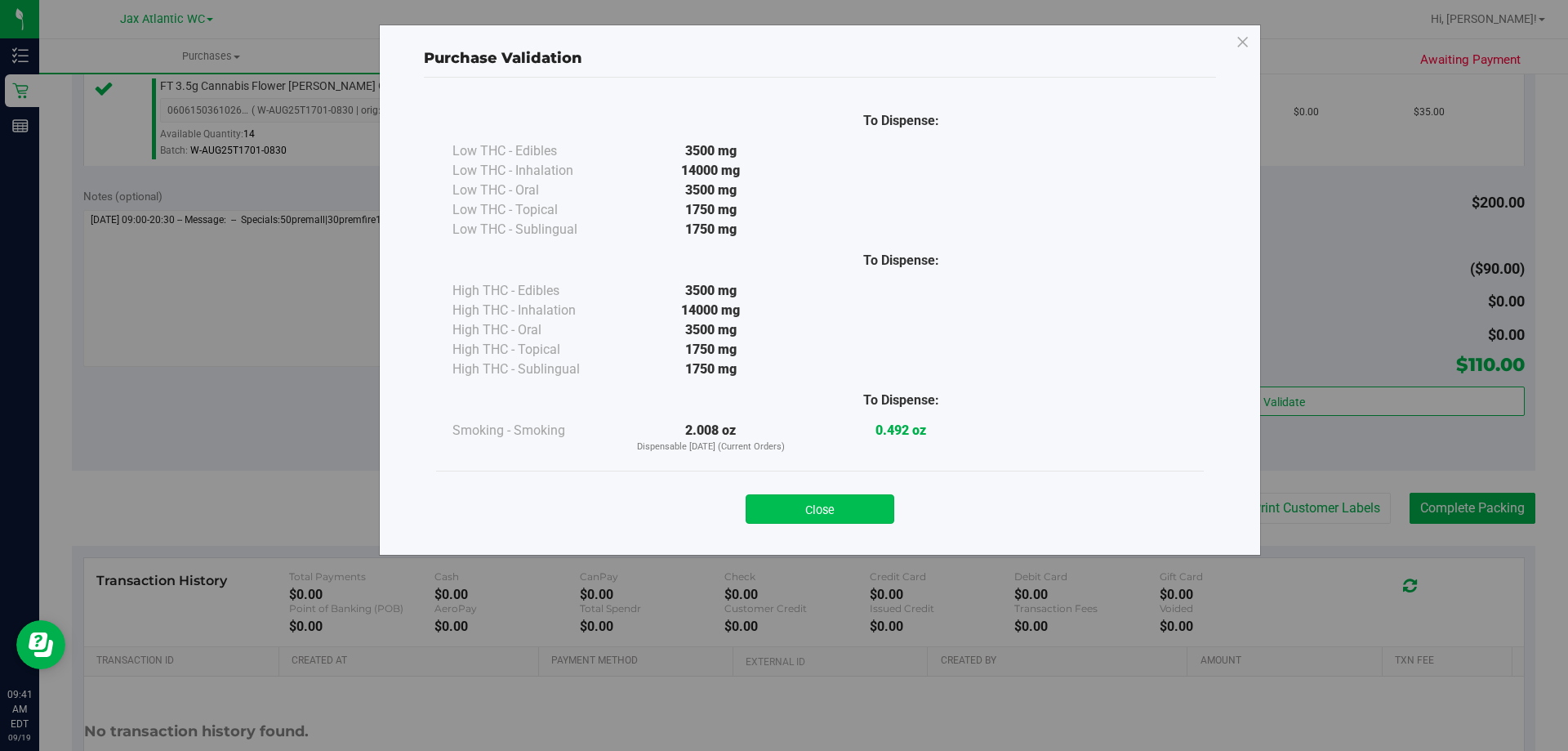
click at [869, 504] on button "Close" at bounding box center [819, 508] width 148 height 29
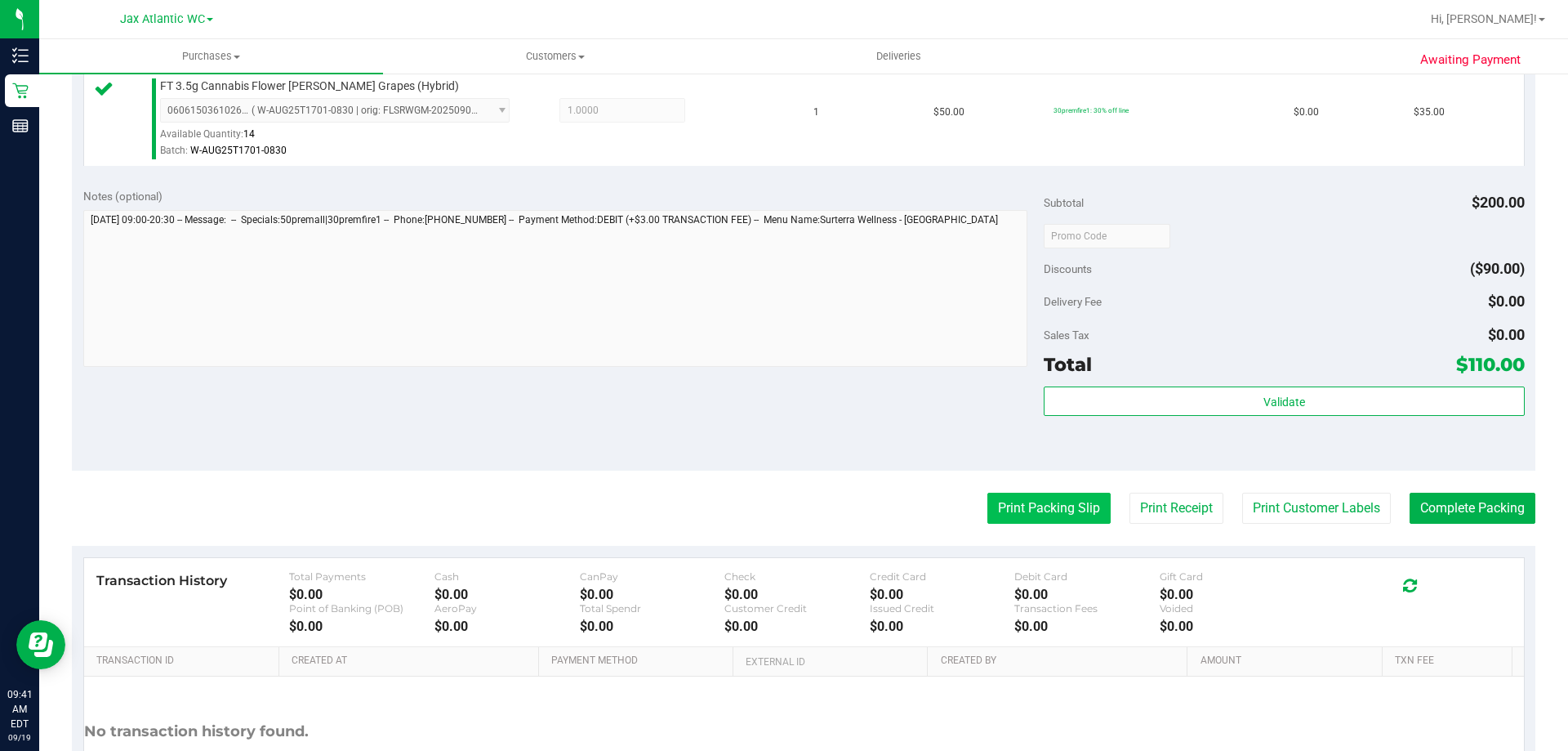
click at [1078, 503] on button "Print Packing Slip" at bounding box center [1048, 507] width 123 height 31
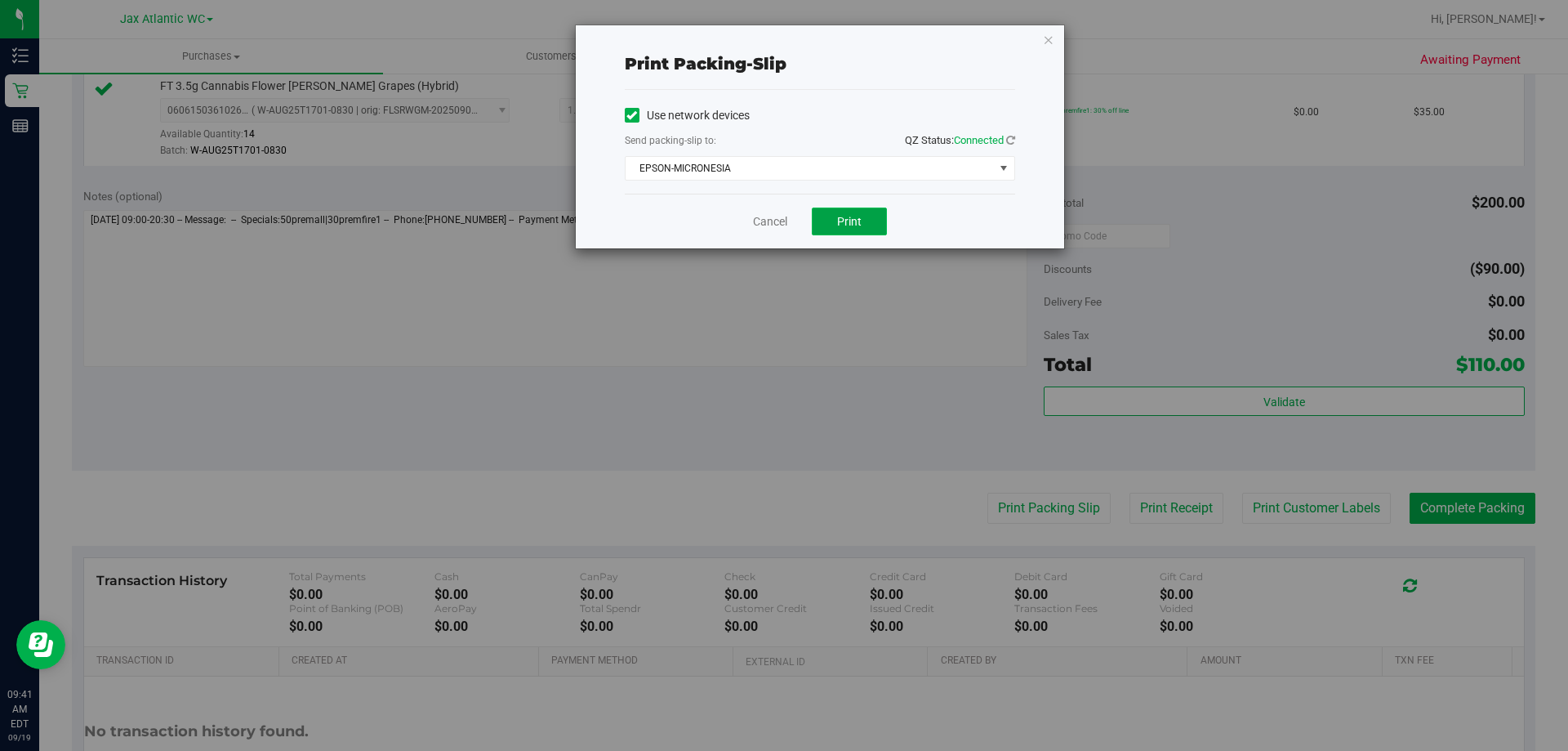
click at [855, 223] on span "Print" at bounding box center [849, 221] width 25 height 13
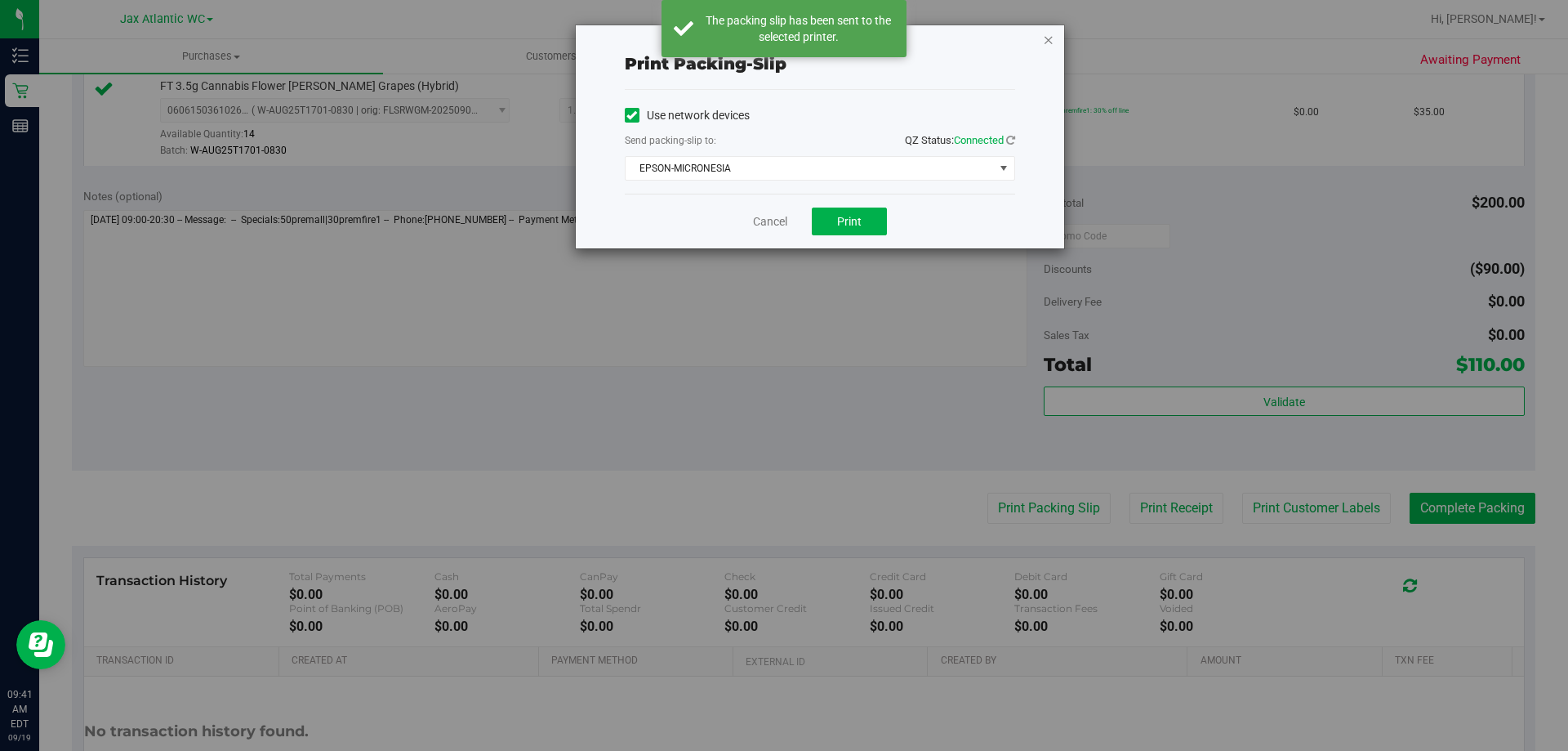
click at [1052, 43] on icon "button" at bounding box center [1048, 39] width 12 height 20
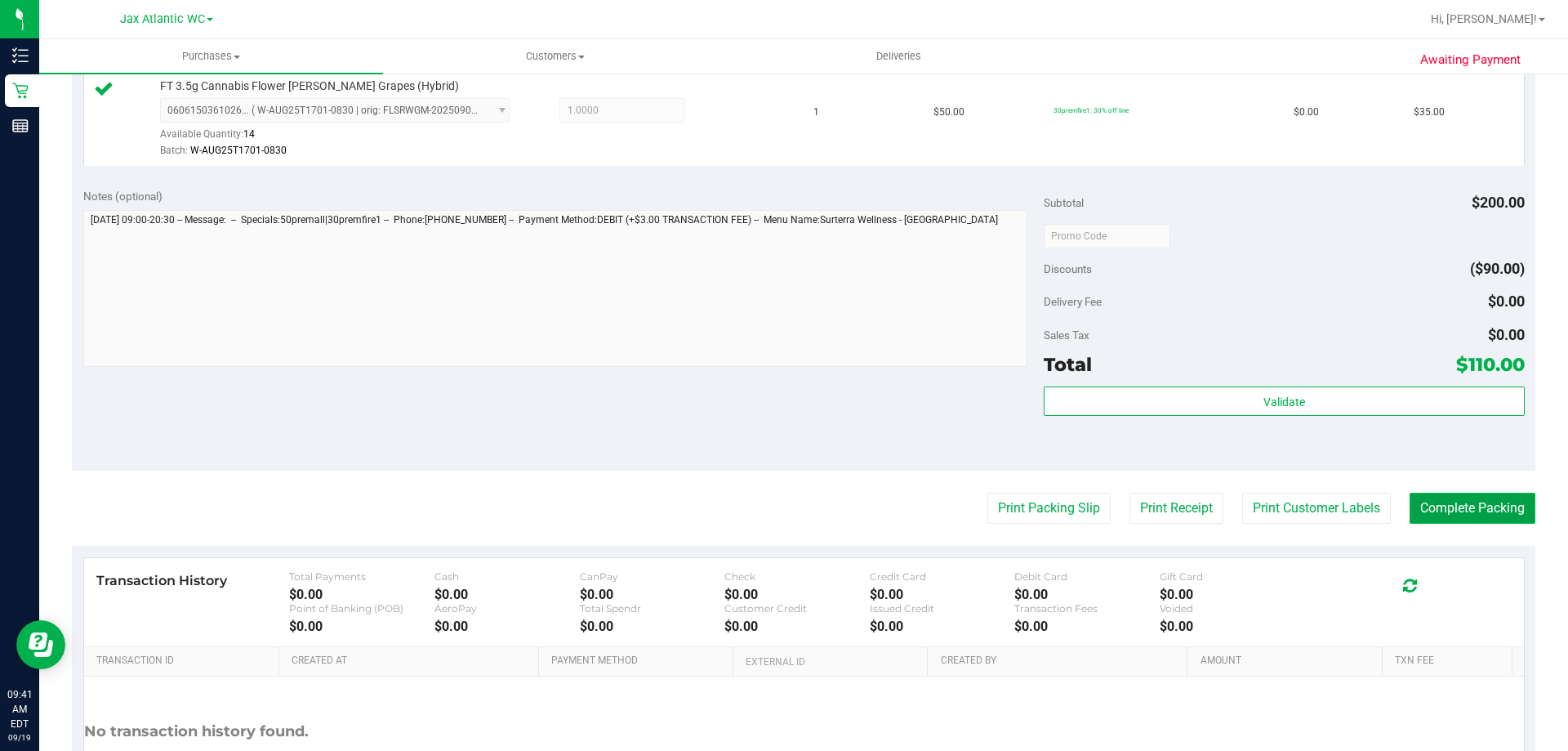
click at [1464, 517] on button "Complete Packing" at bounding box center [1473, 507] width 126 height 31
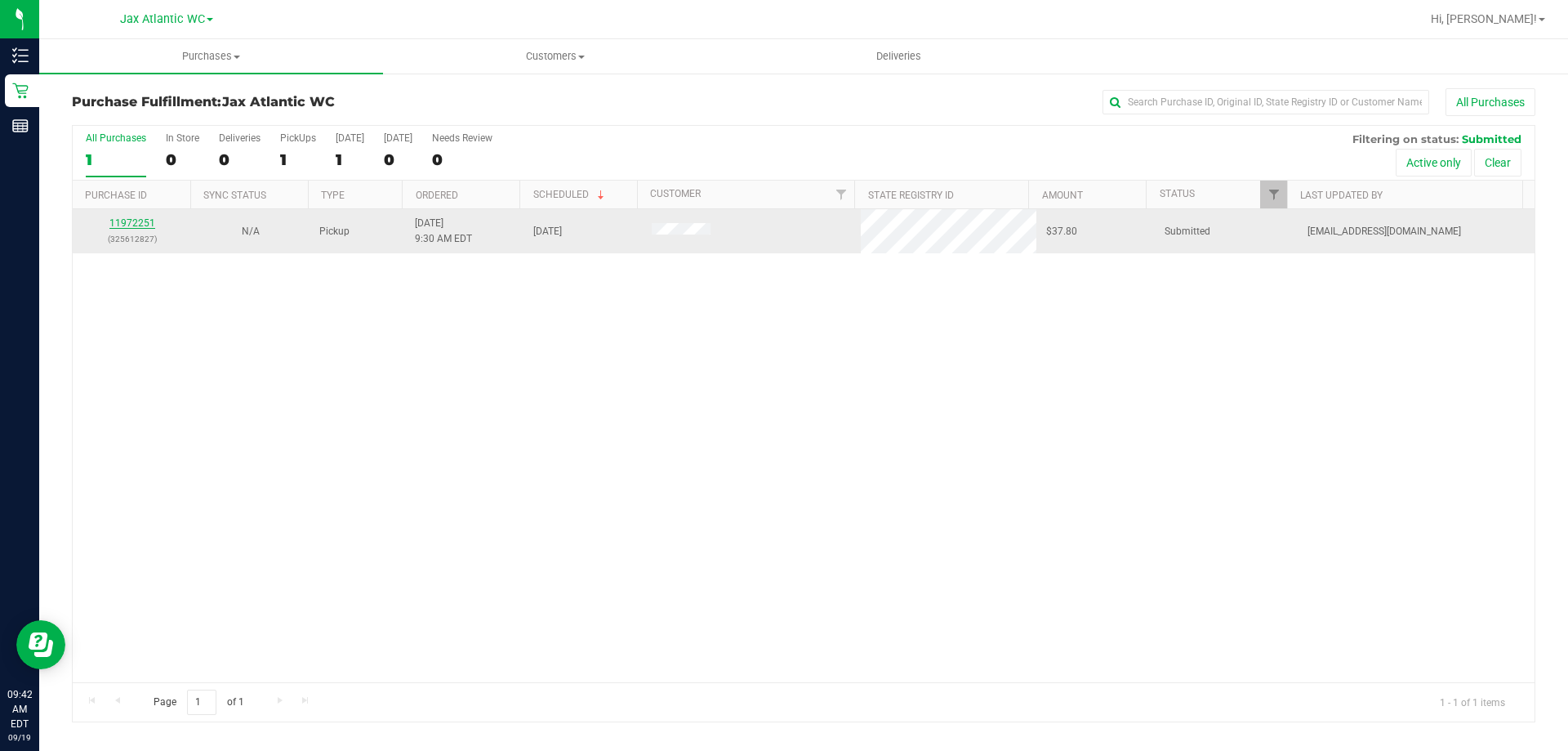
click at [131, 224] on link "11972251" at bounding box center [131, 223] width 45 height 12
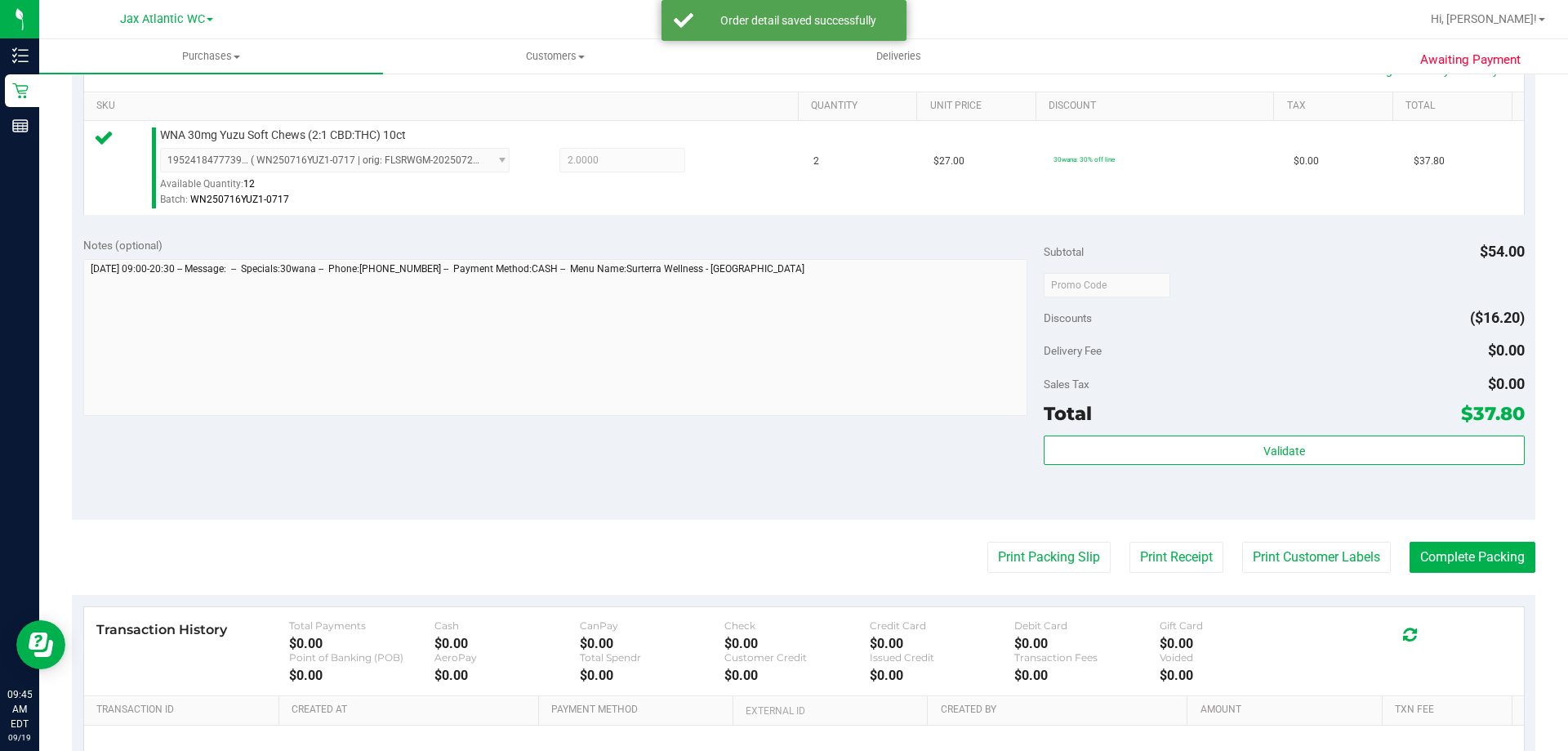
scroll to position [571, 0]
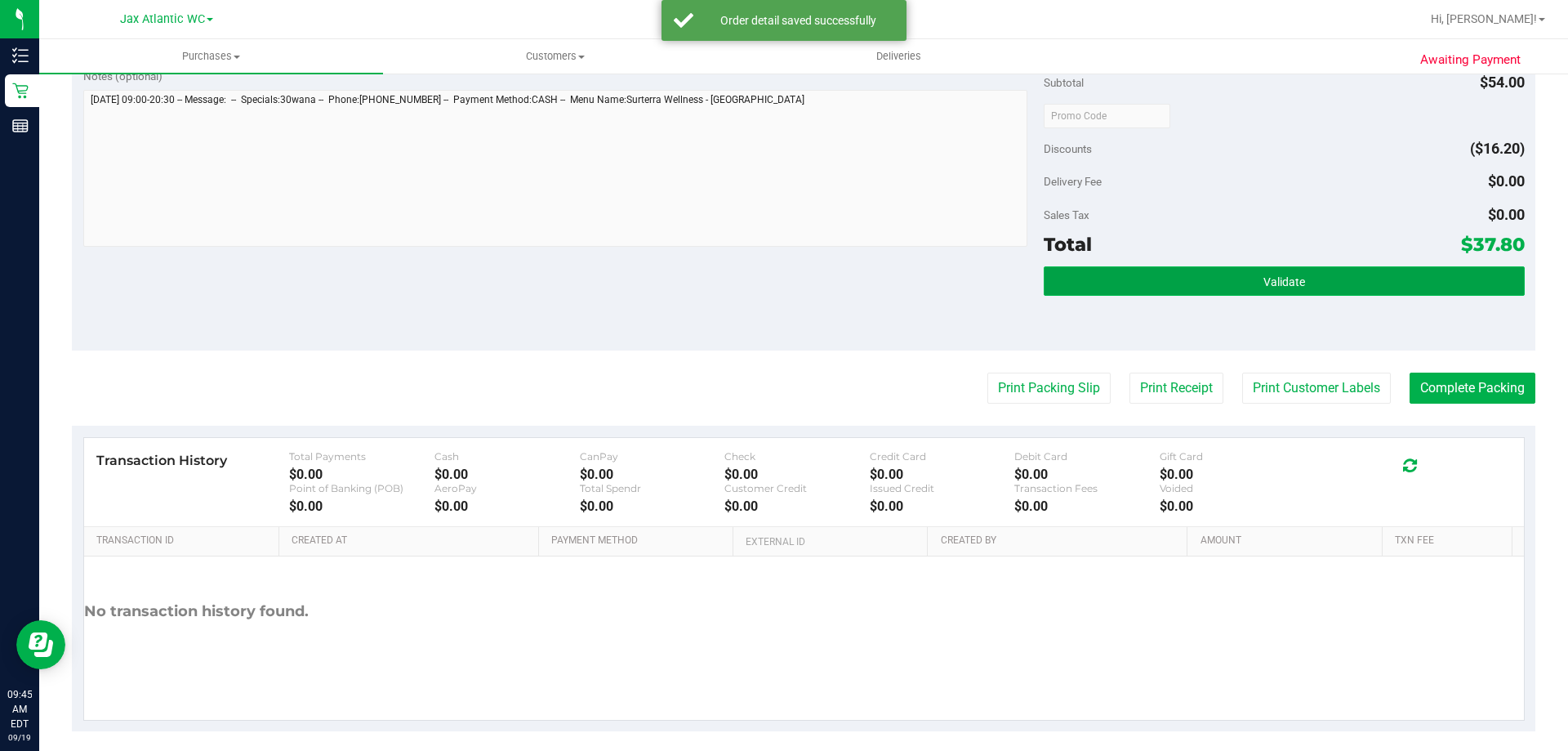
click at [1131, 286] on button "Validate" at bounding box center [1284, 281] width 481 height 29
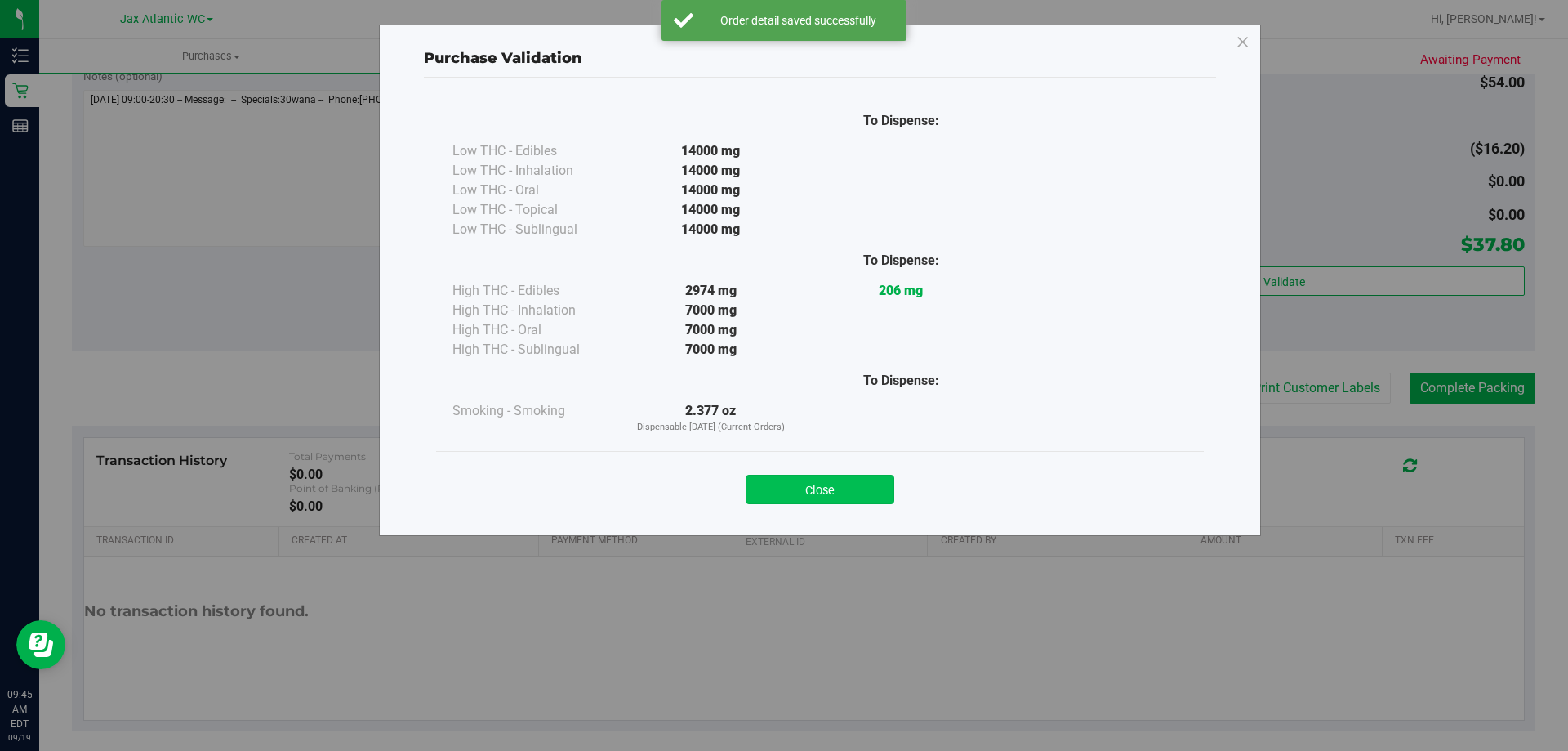
click at [776, 487] on button "Close" at bounding box center [819, 489] width 148 height 29
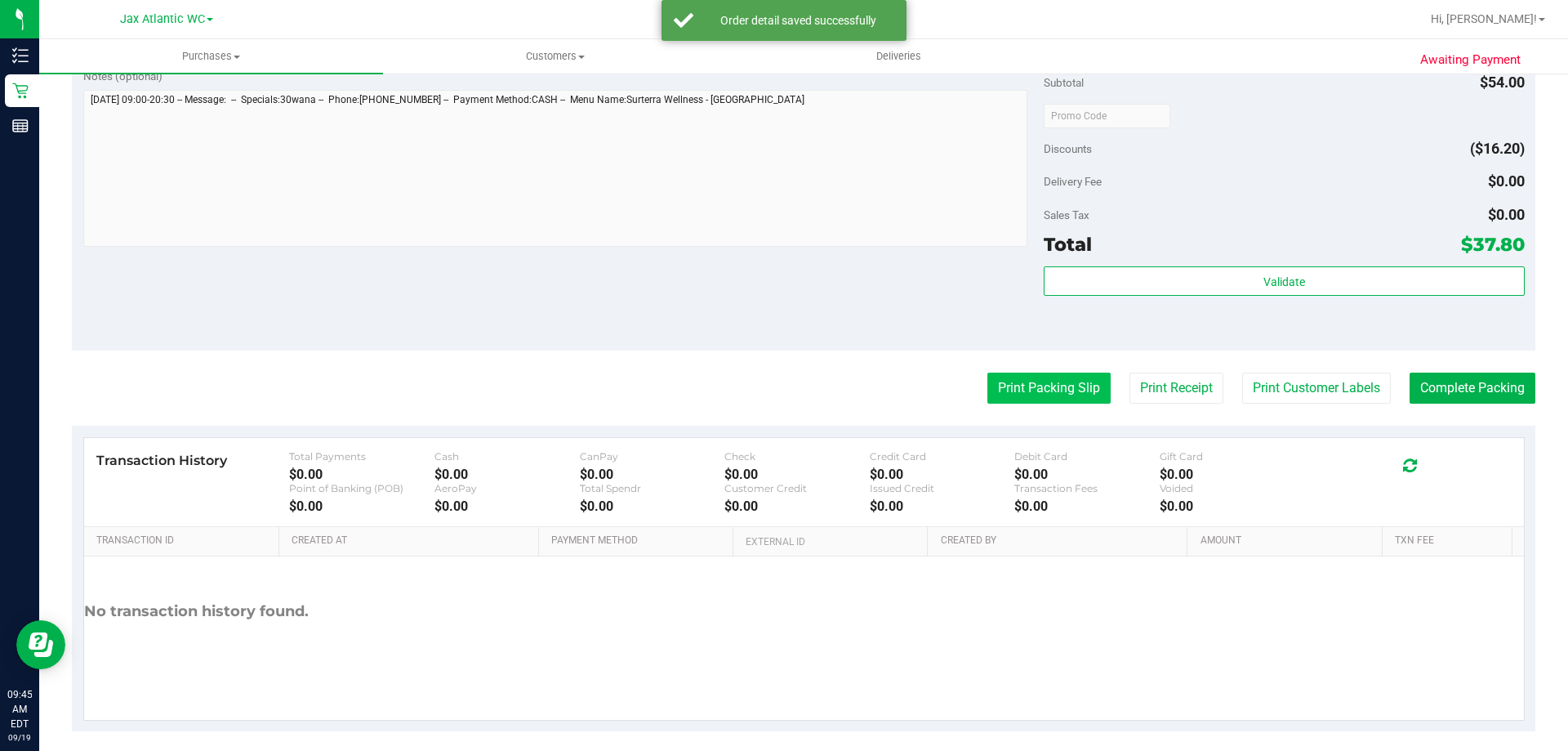
click at [1002, 387] on button "Print Packing Slip" at bounding box center [1048, 387] width 123 height 31
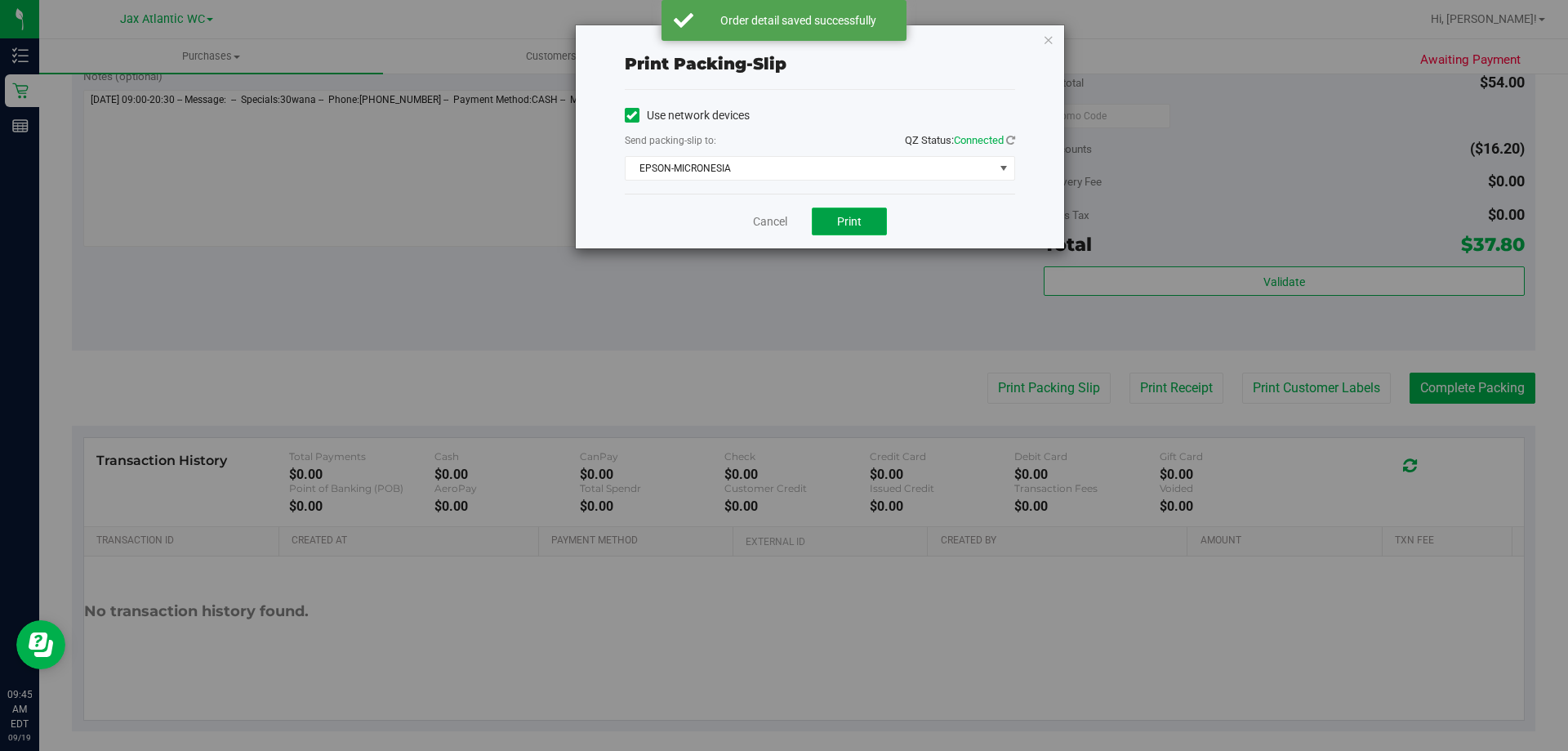
click at [843, 207] on button "Print" at bounding box center [849, 220] width 76 height 28
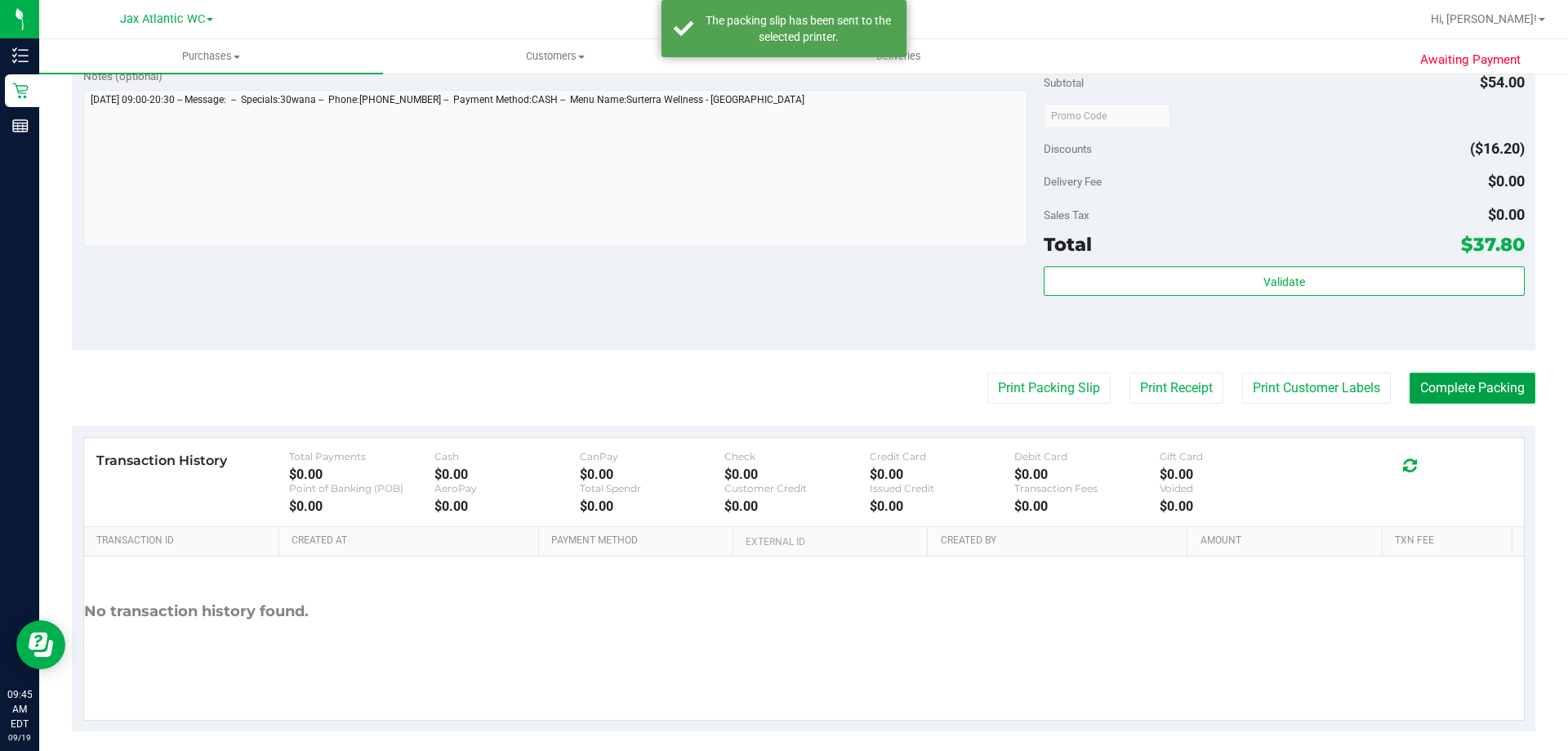
click at [1455, 385] on button "Complete Packing" at bounding box center [1473, 387] width 126 height 31
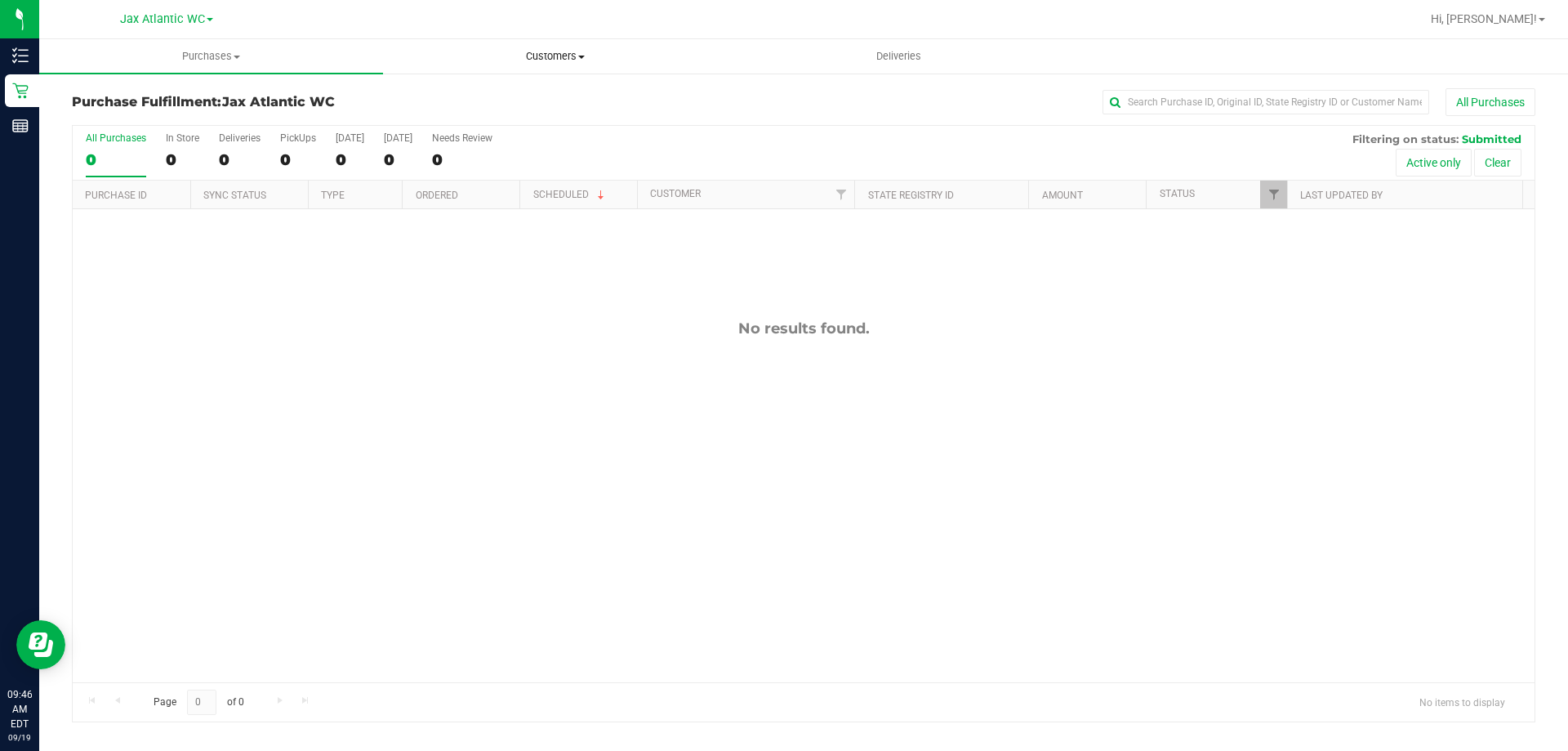
click at [551, 69] on uib-tab-heading "Customers All customers Add a new customer All physicians" at bounding box center [554, 56] width 342 height 33
click at [473, 102] on span "All customers" at bounding box center [442, 99] width 117 height 14
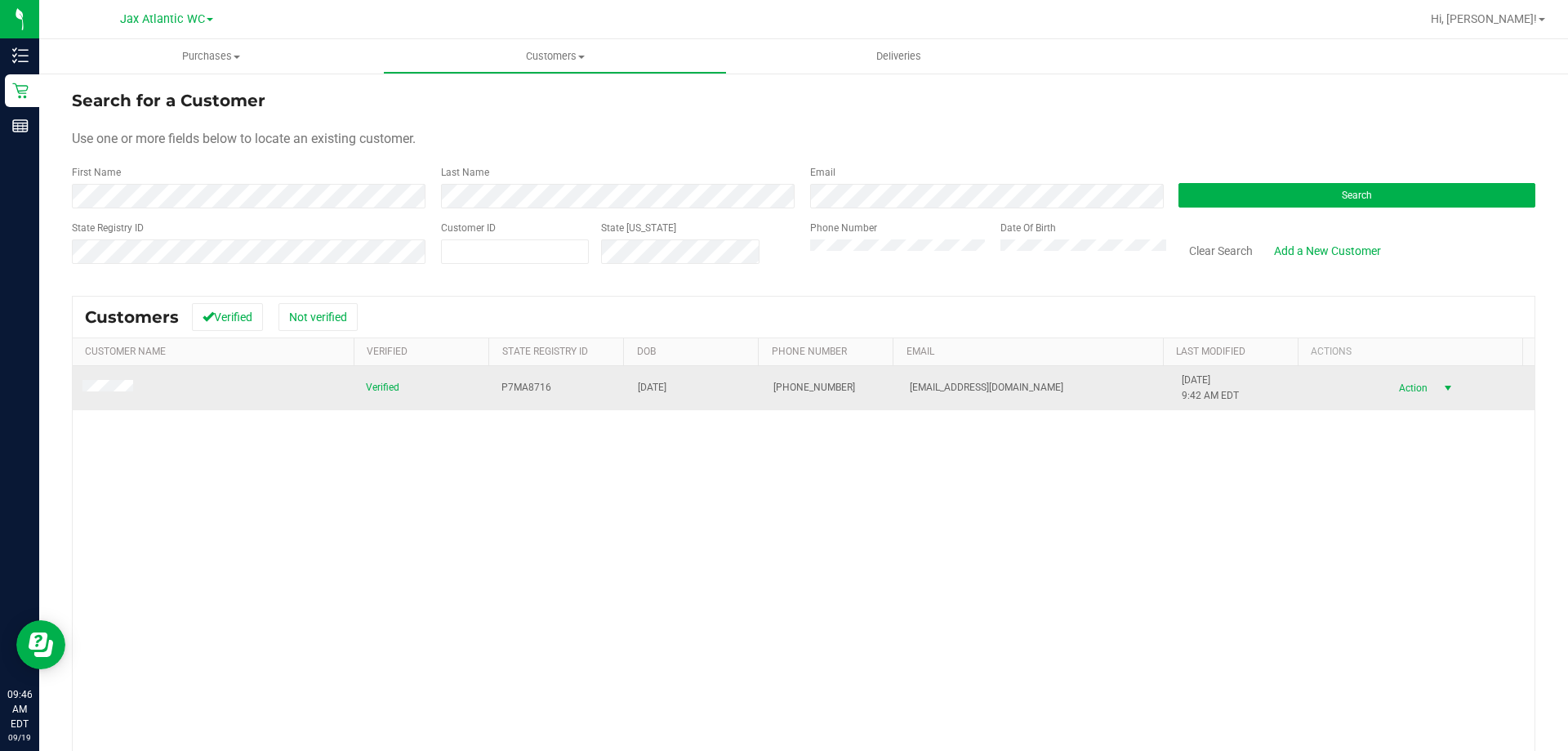
click at [1397, 383] on span "Action" at bounding box center [1411, 388] width 53 height 23
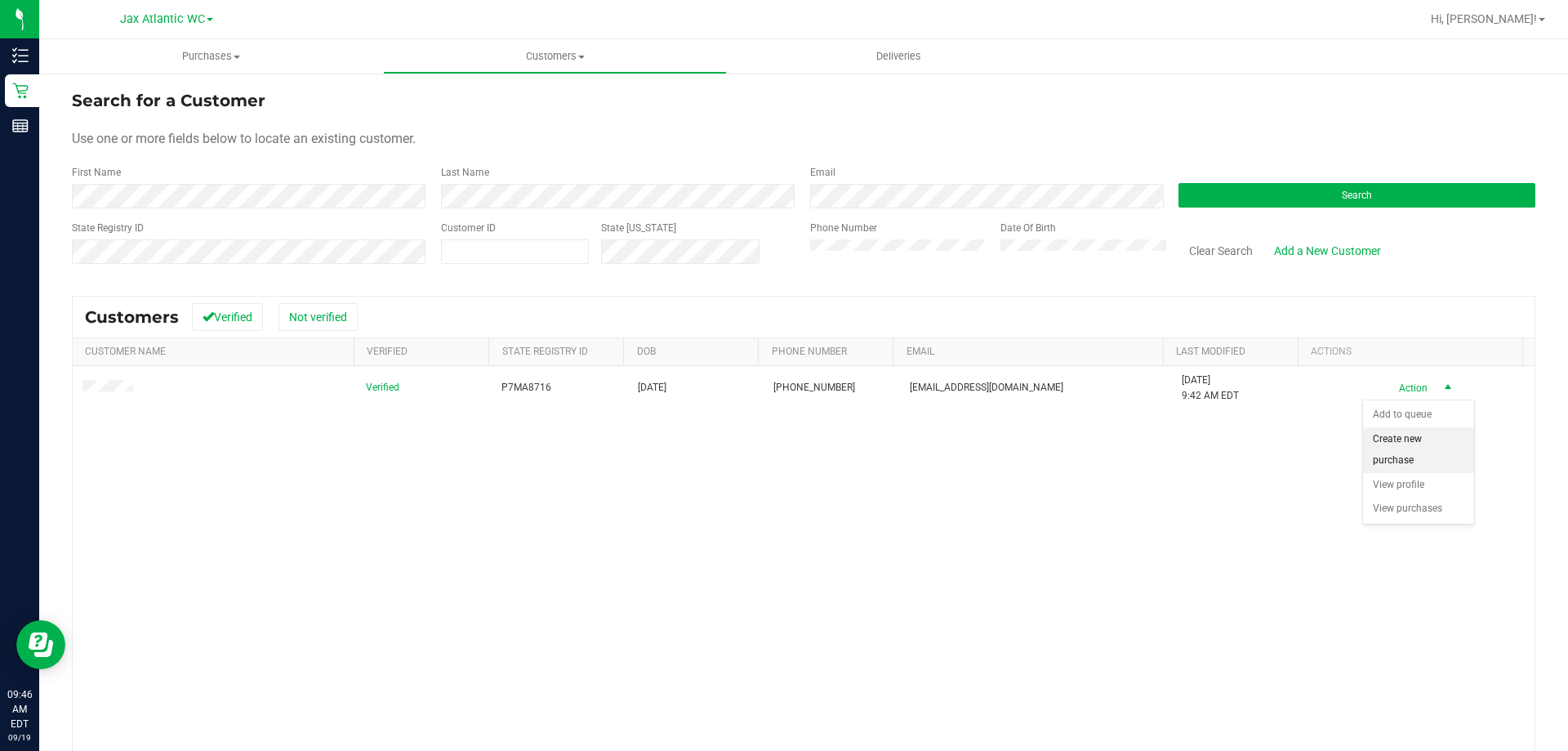
click at [1417, 447] on li "Create new purchase" at bounding box center [1418, 450] width 111 height 45
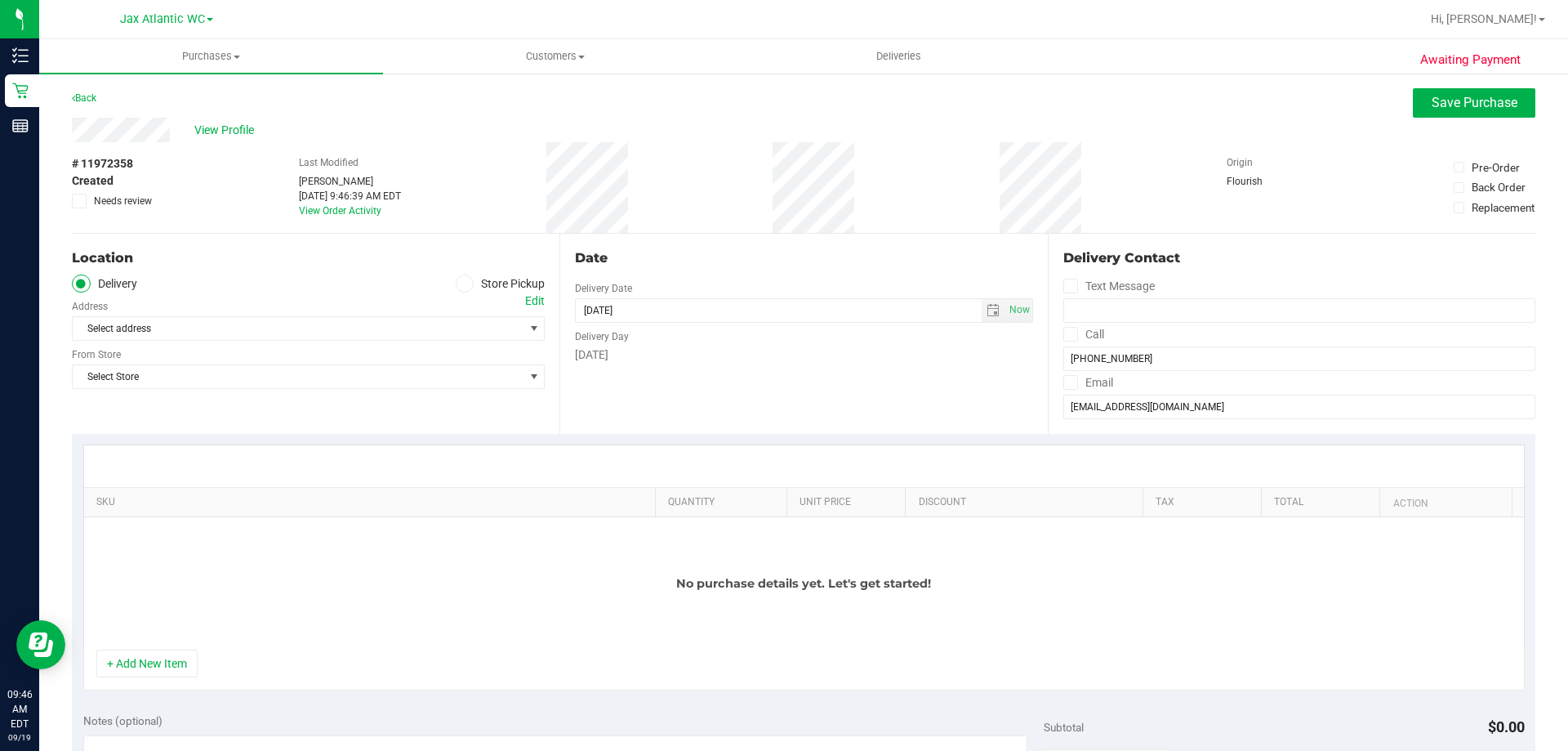
click at [473, 280] on label "Store Pickup" at bounding box center [500, 284] width 90 height 19
click at [0, 0] on input "Store Pickup" at bounding box center [0, 0] width 0 height 0
click at [295, 317] on span "Select Store" at bounding box center [298, 329] width 450 height 23
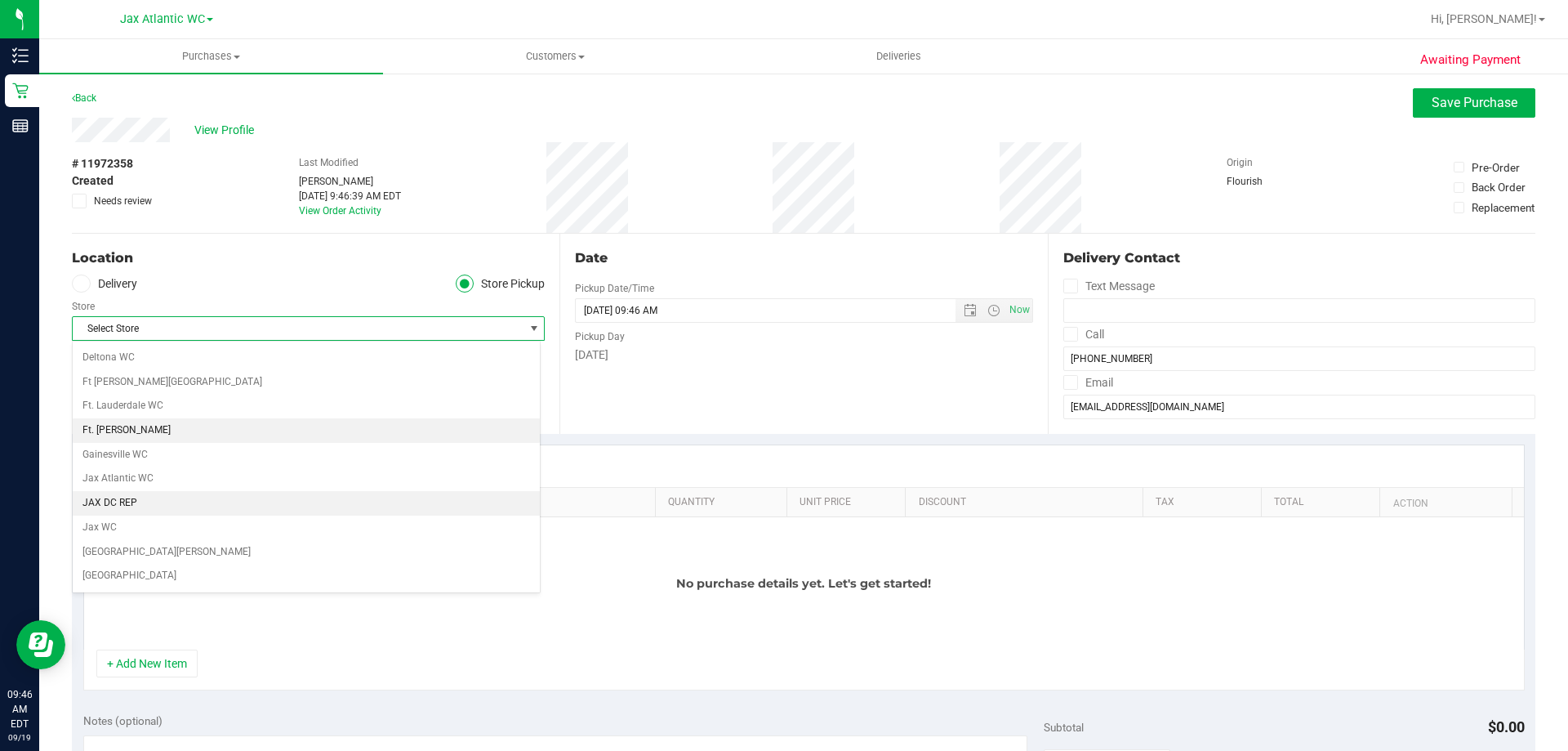
scroll to position [245, 0]
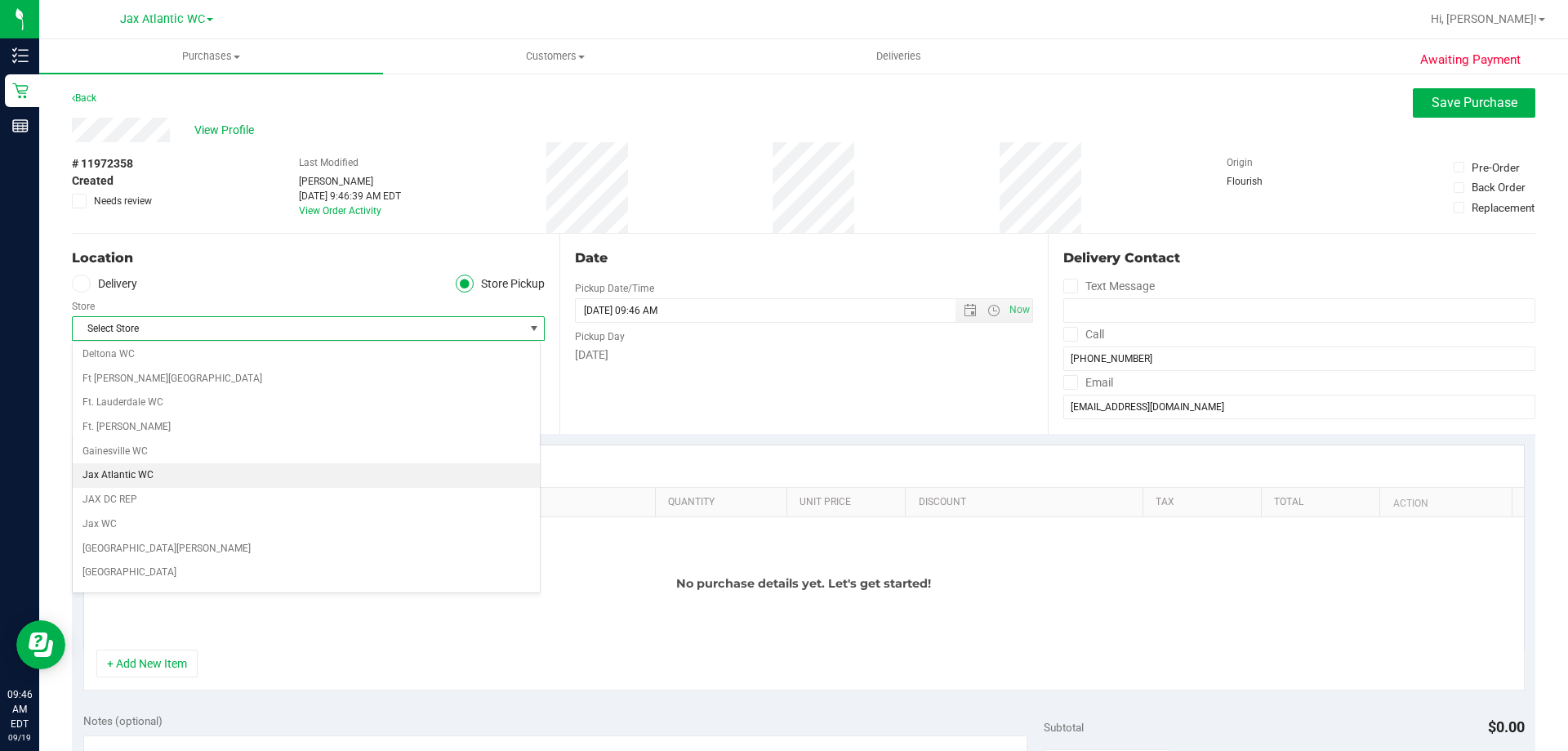
click at [164, 477] on li "Jax Atlantic WC" at bounding box center [306, 475] width 467 height 25
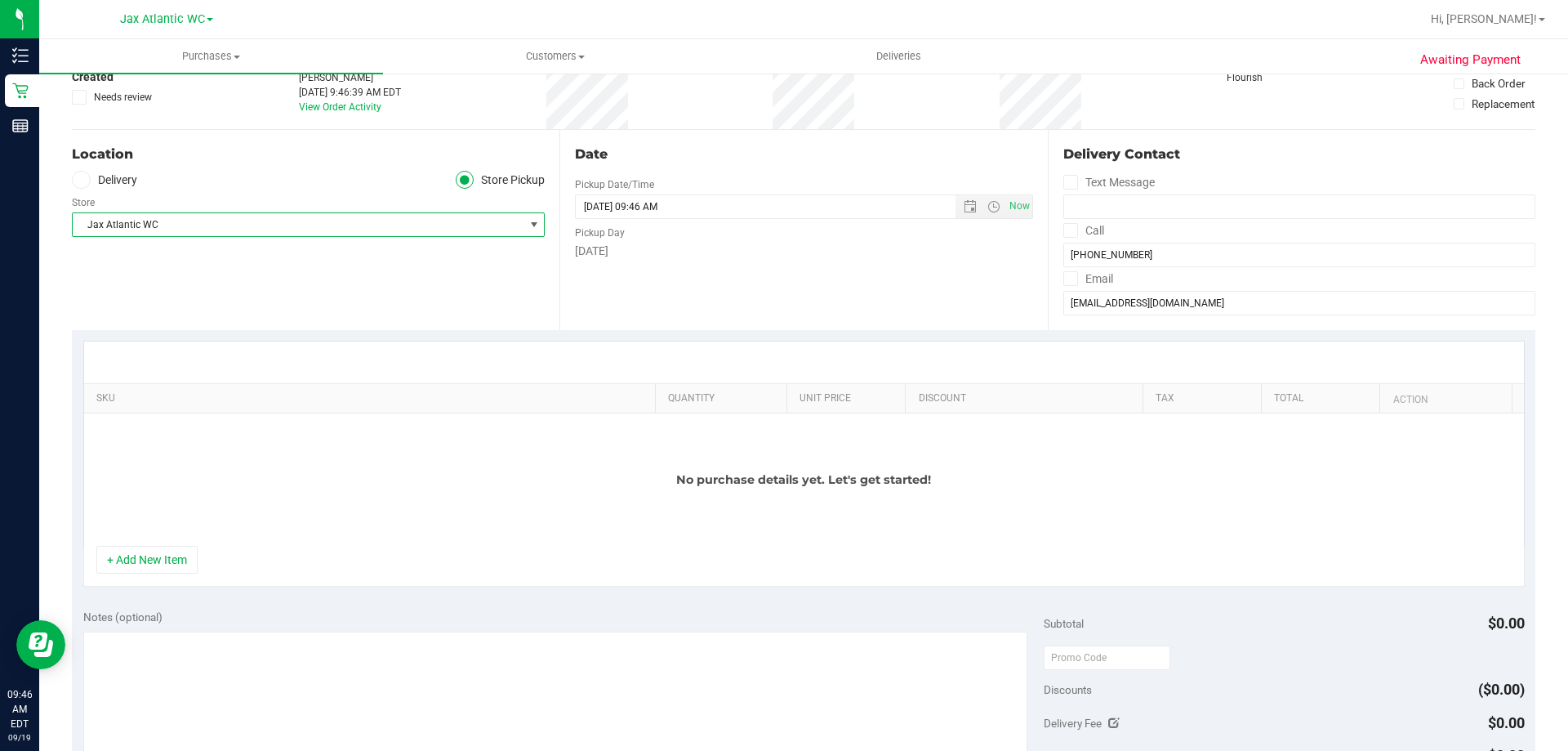
scroll to position [0, 0]
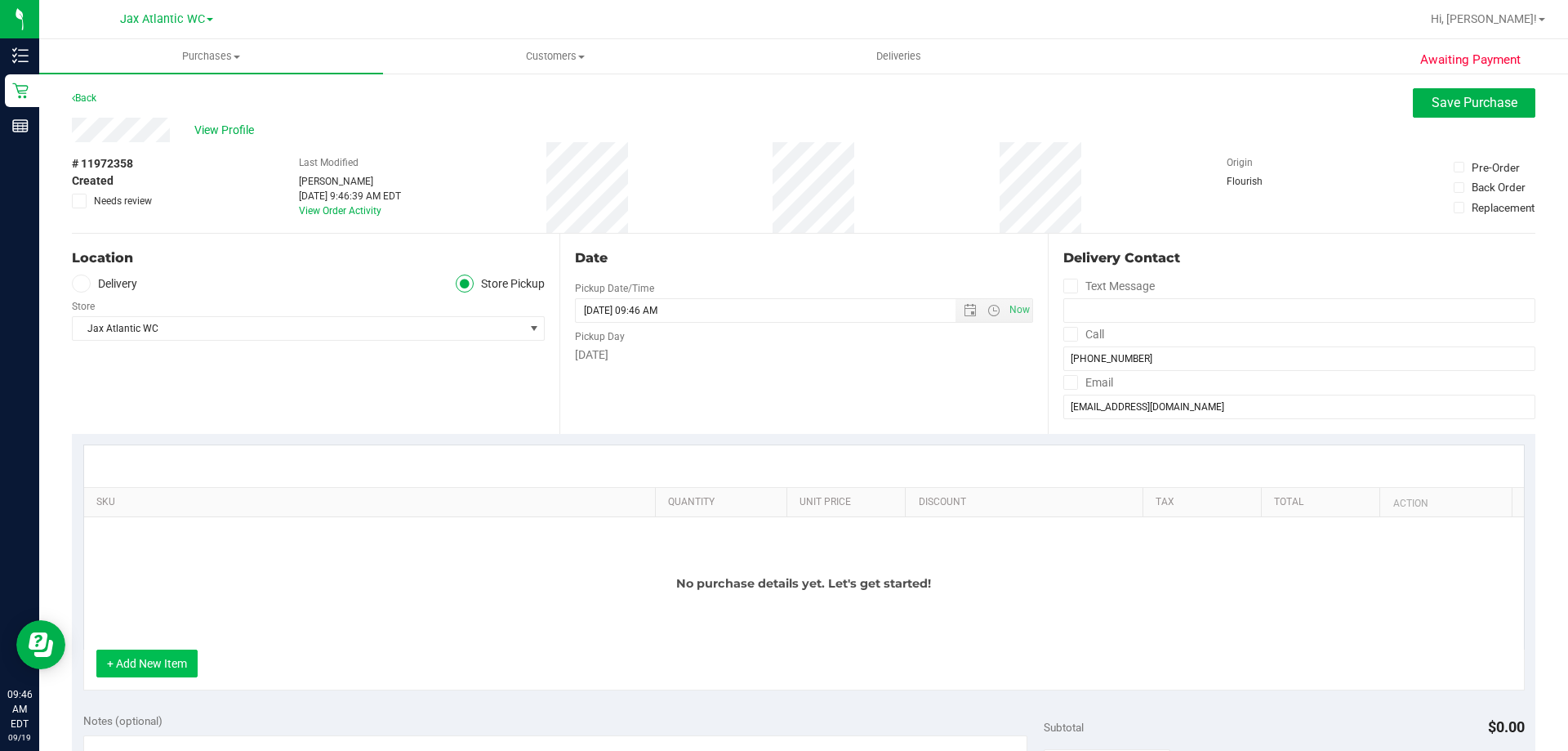
click at [119, 662] on button "+ Add New Item" at bounding box center [147, 663] width 101 height 28
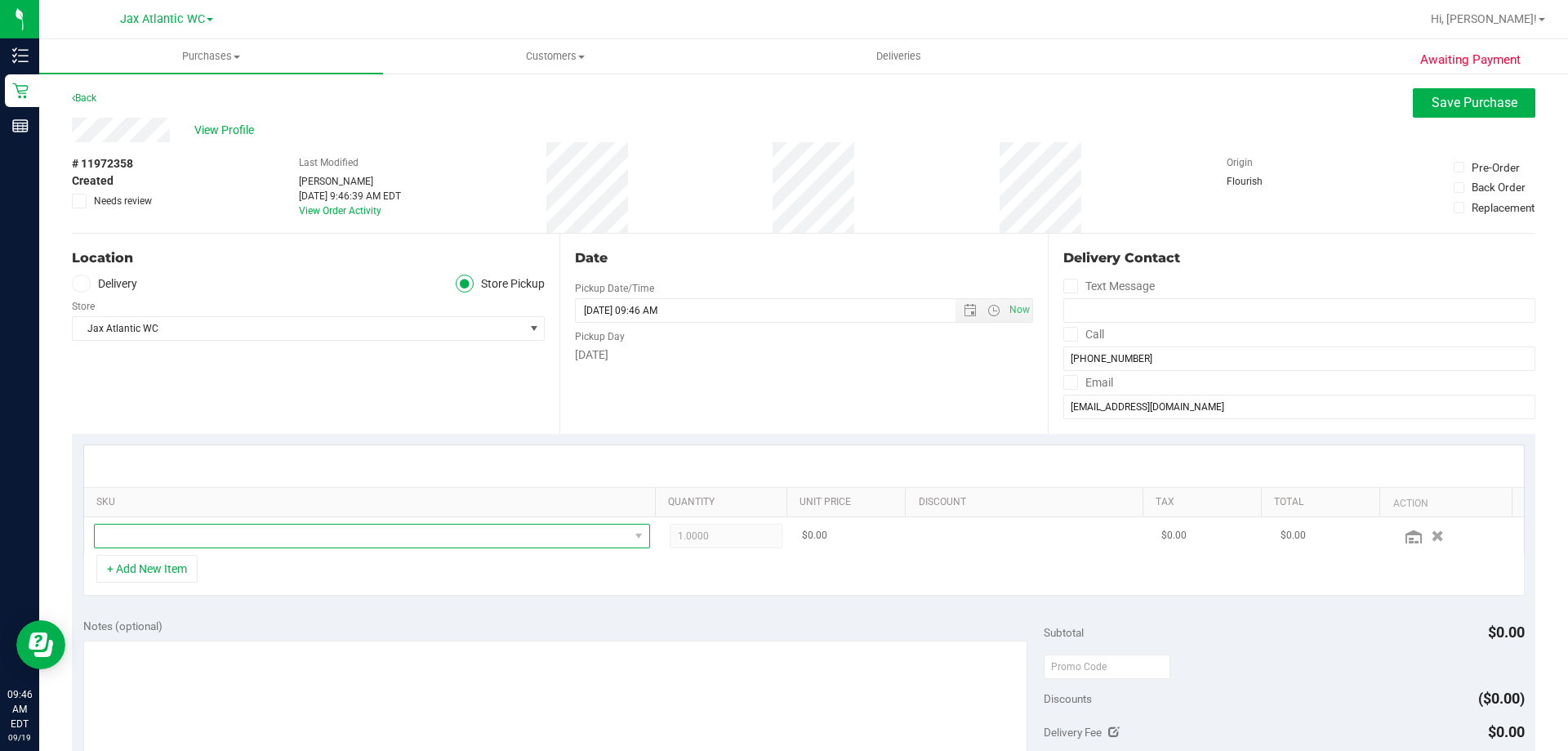
click at [160, 536] on span "NO DATA FOUND" at bounding box center [362, 536] width 534 height 23
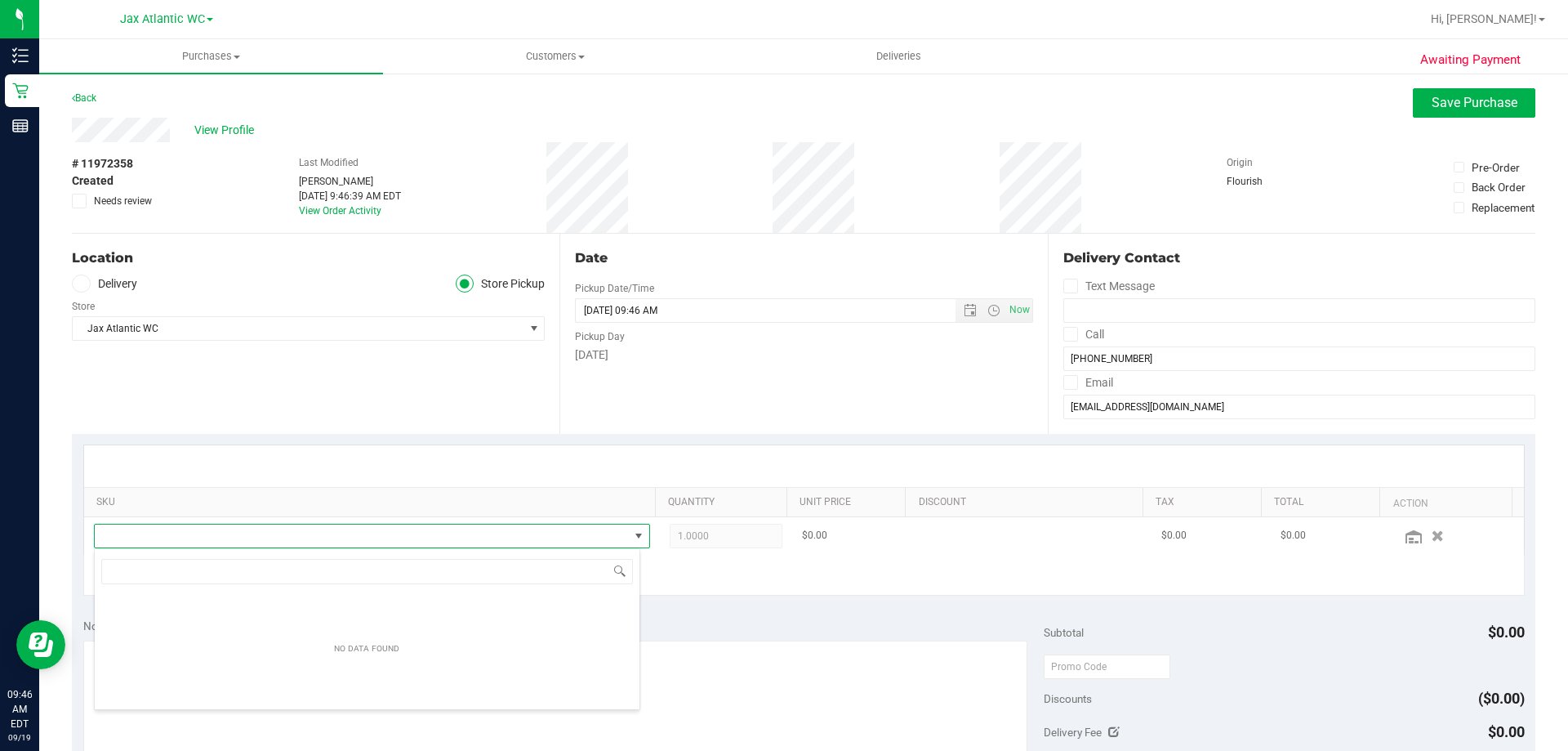
scroll to position [25, 541]
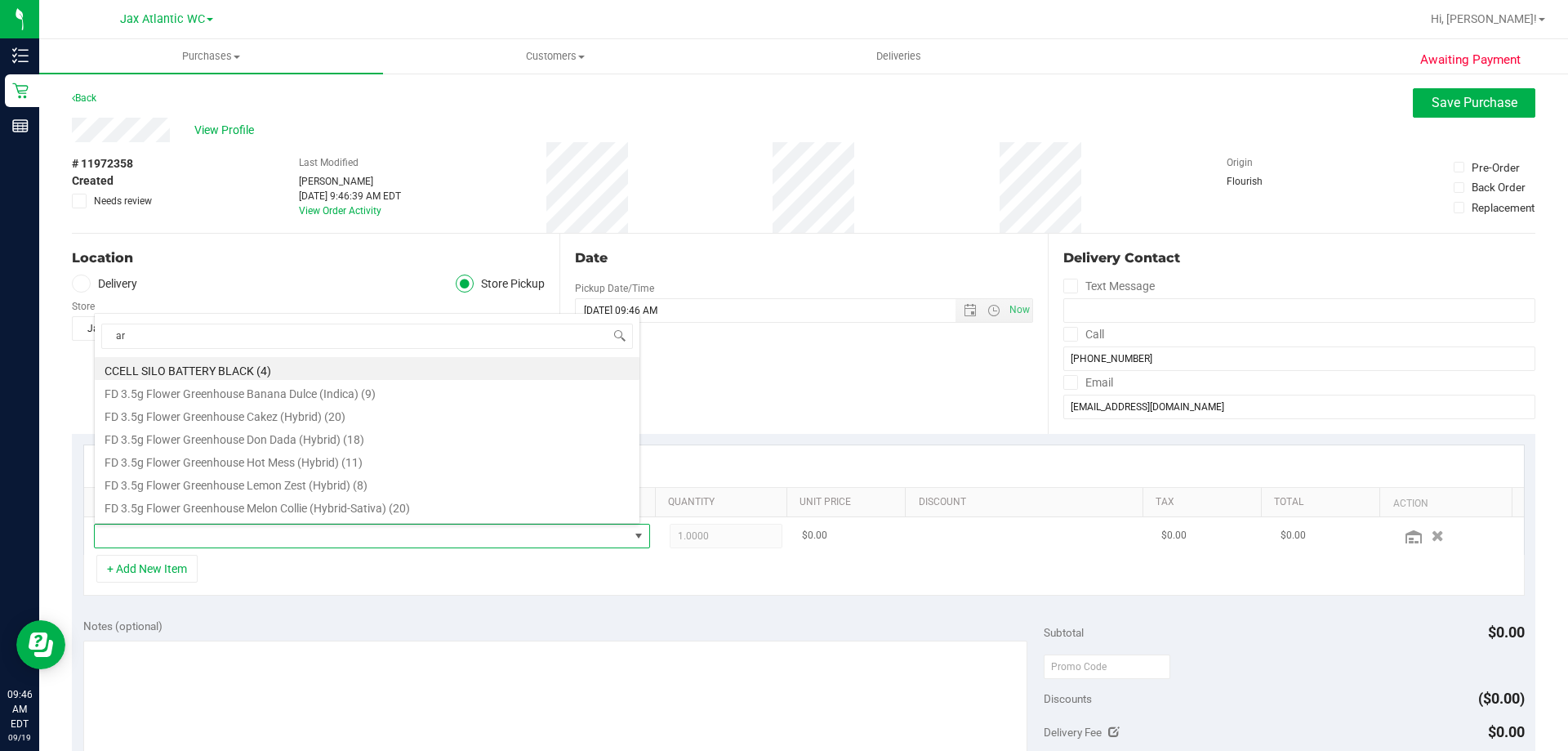
type input "arz"
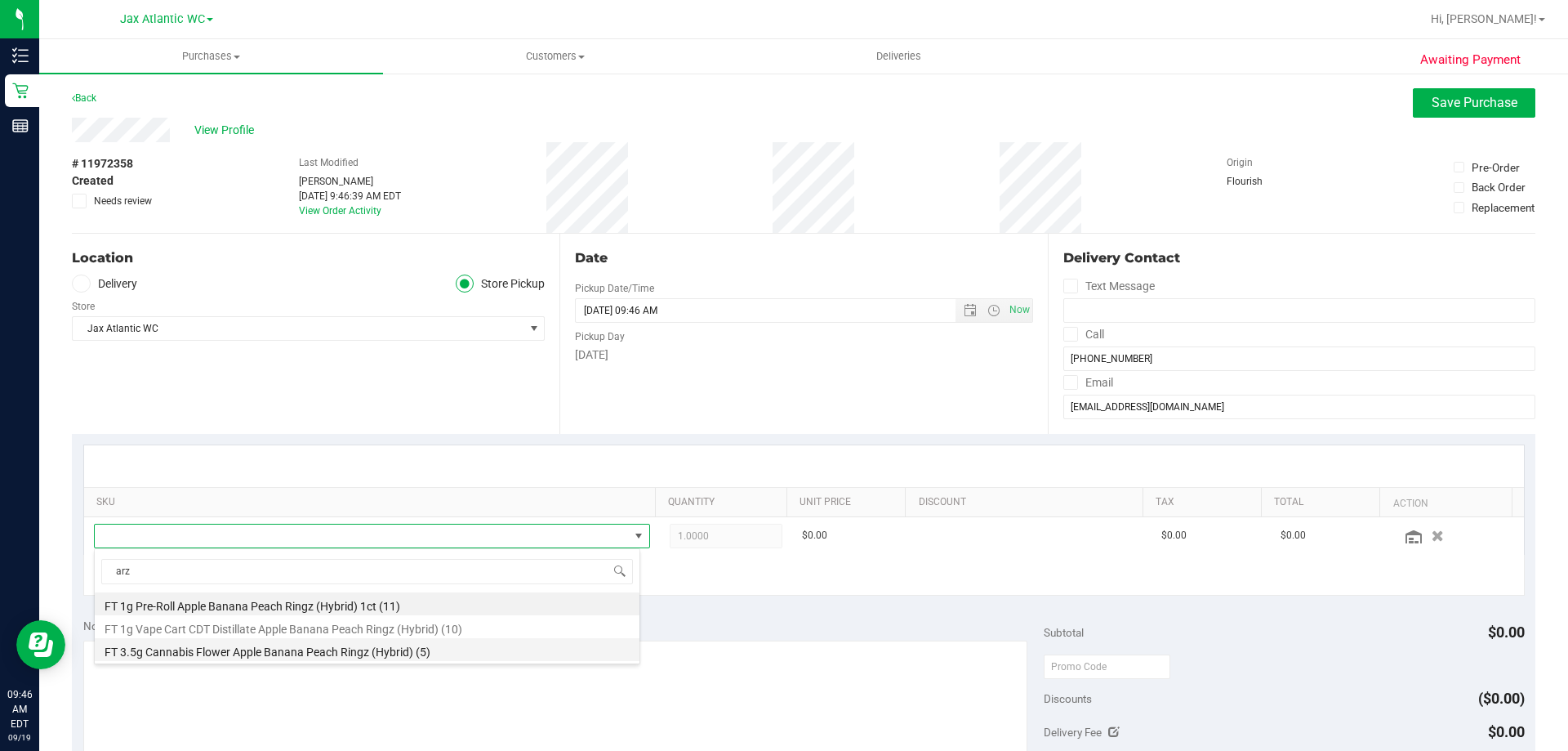
click at [248, 660] on li "FT 3.5g Cannabis Flower Apple Banana Peach Ringz (Hybrid) (5)" at bounding box center [367, 650] width 545 height 23
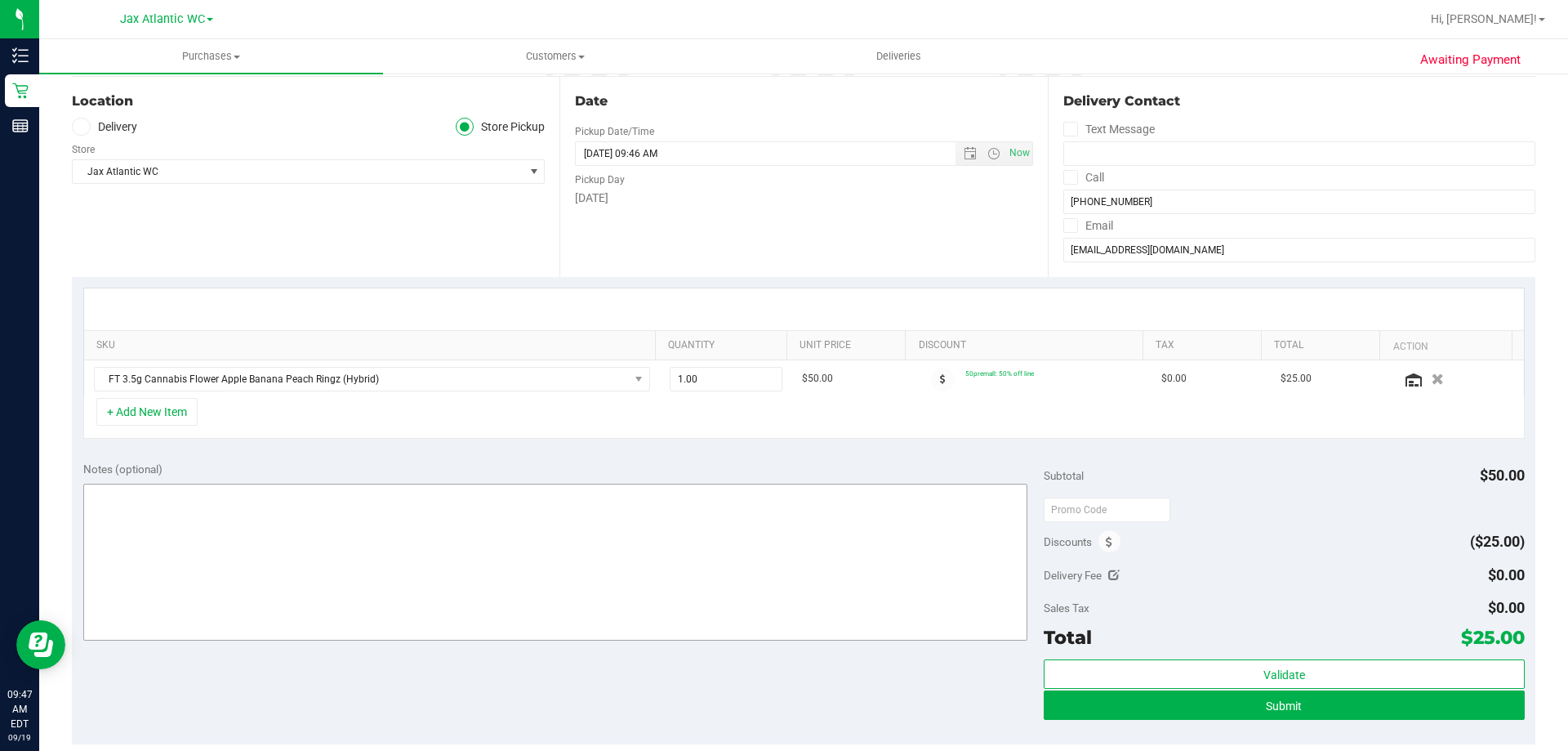
scroll to position [164, 0]
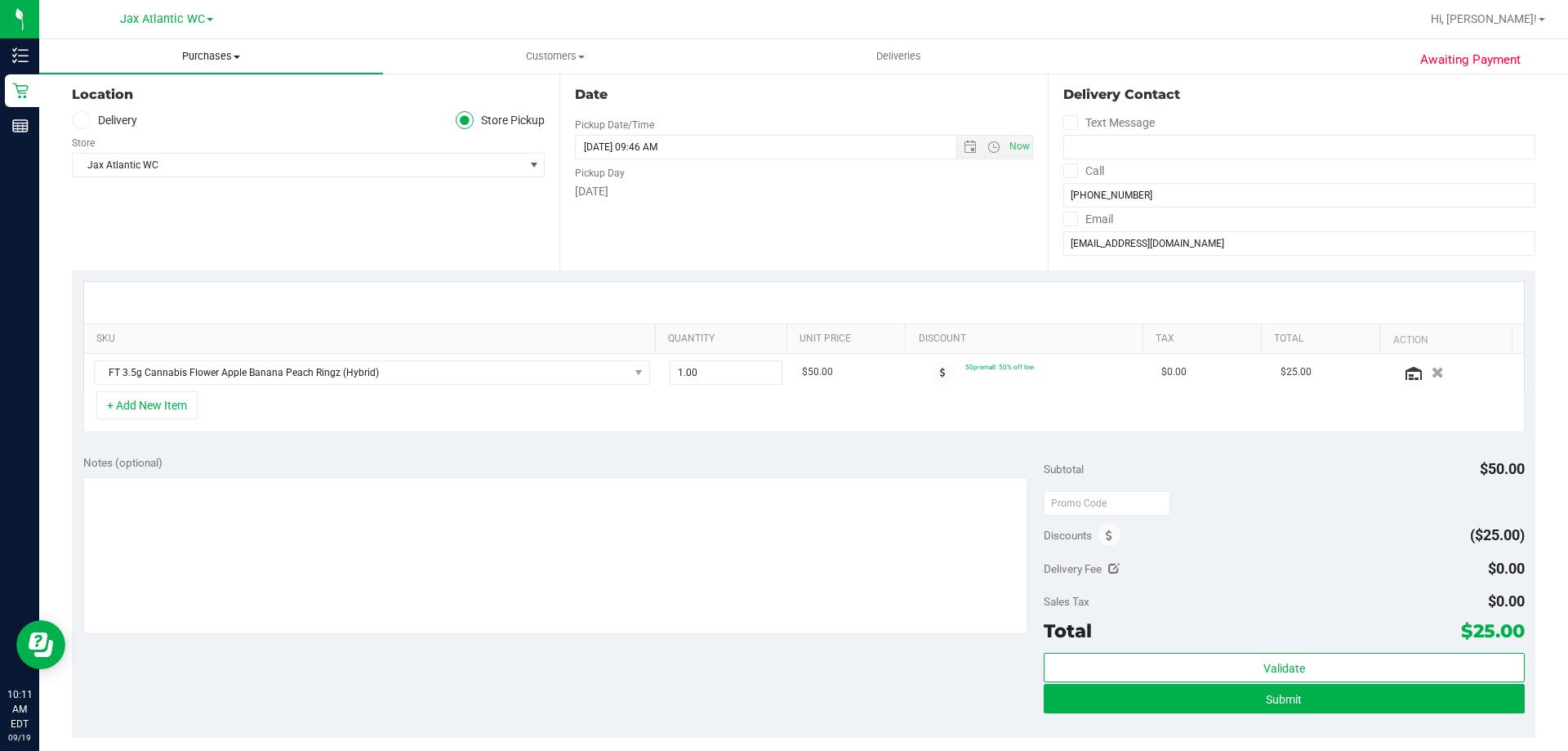
click at [191, 58] on span "Purchases" at bounding box center [211, 56] width 344 height 15
click at [121, 116] on span "Fulfillment" at bounding box center [90, 118] width 101 height 14
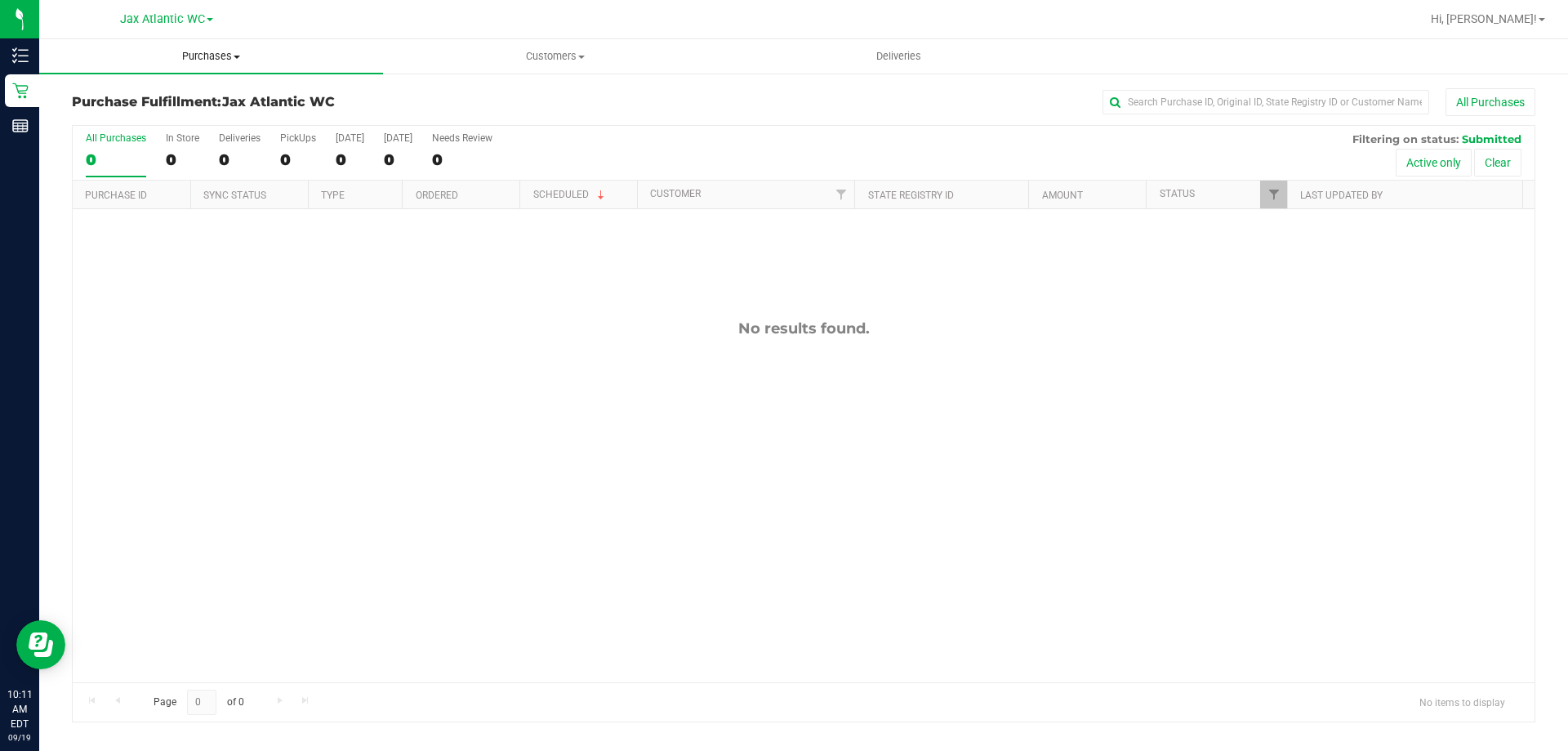
click at [201, 53] on span "Purchases" at bounding box center [211, 56] width 344 height 15
click at [457, 107] on h3 "Purchase Fulfillment: Jax Atlantic WC" at bounding box center [315, 102] width 488 height 15
